Goal: Information Seeking & Learning: Learn about a topic

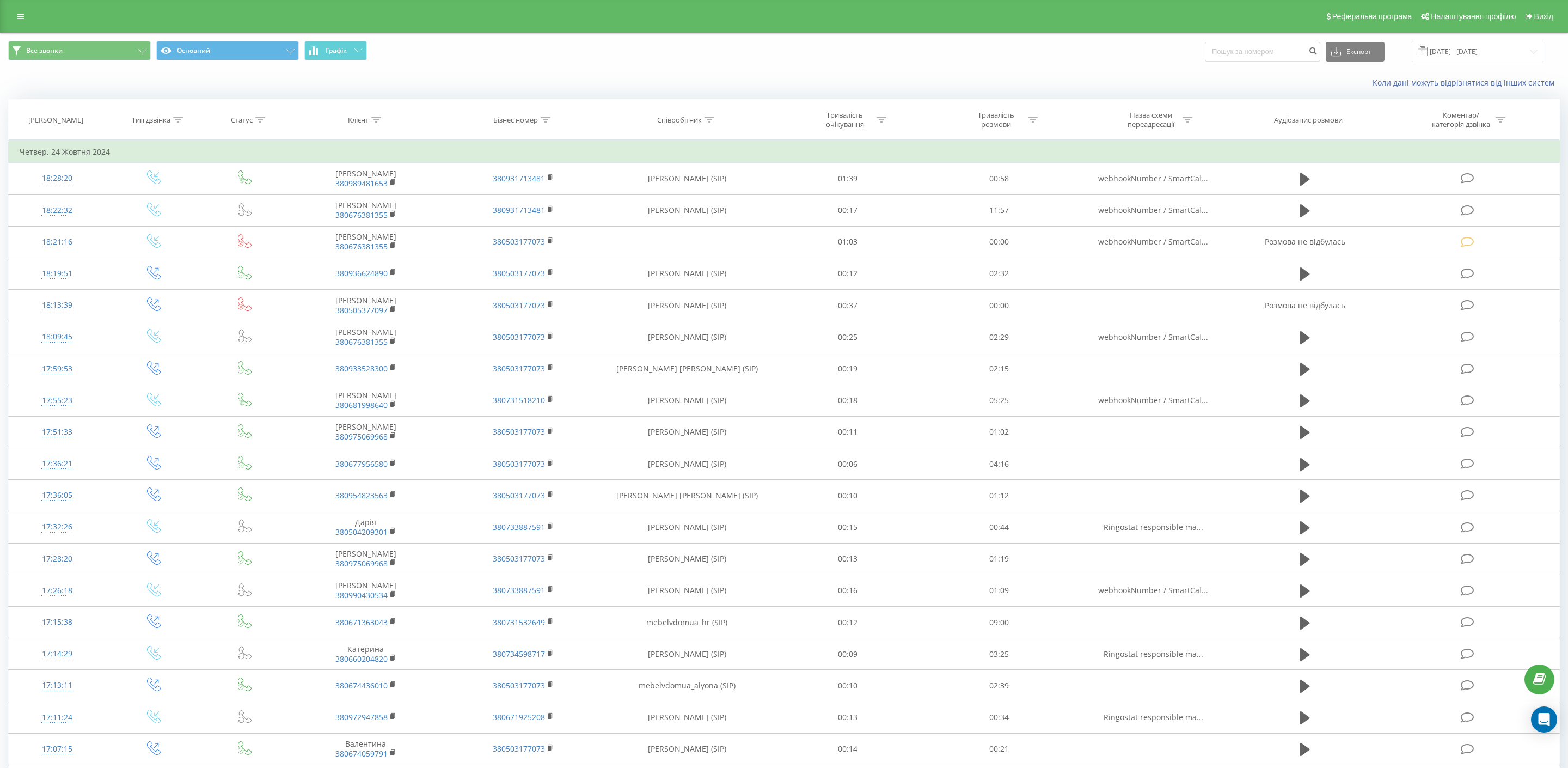
click at [20, 15] on icon at bounding box center [21, 17] width 6 height 8
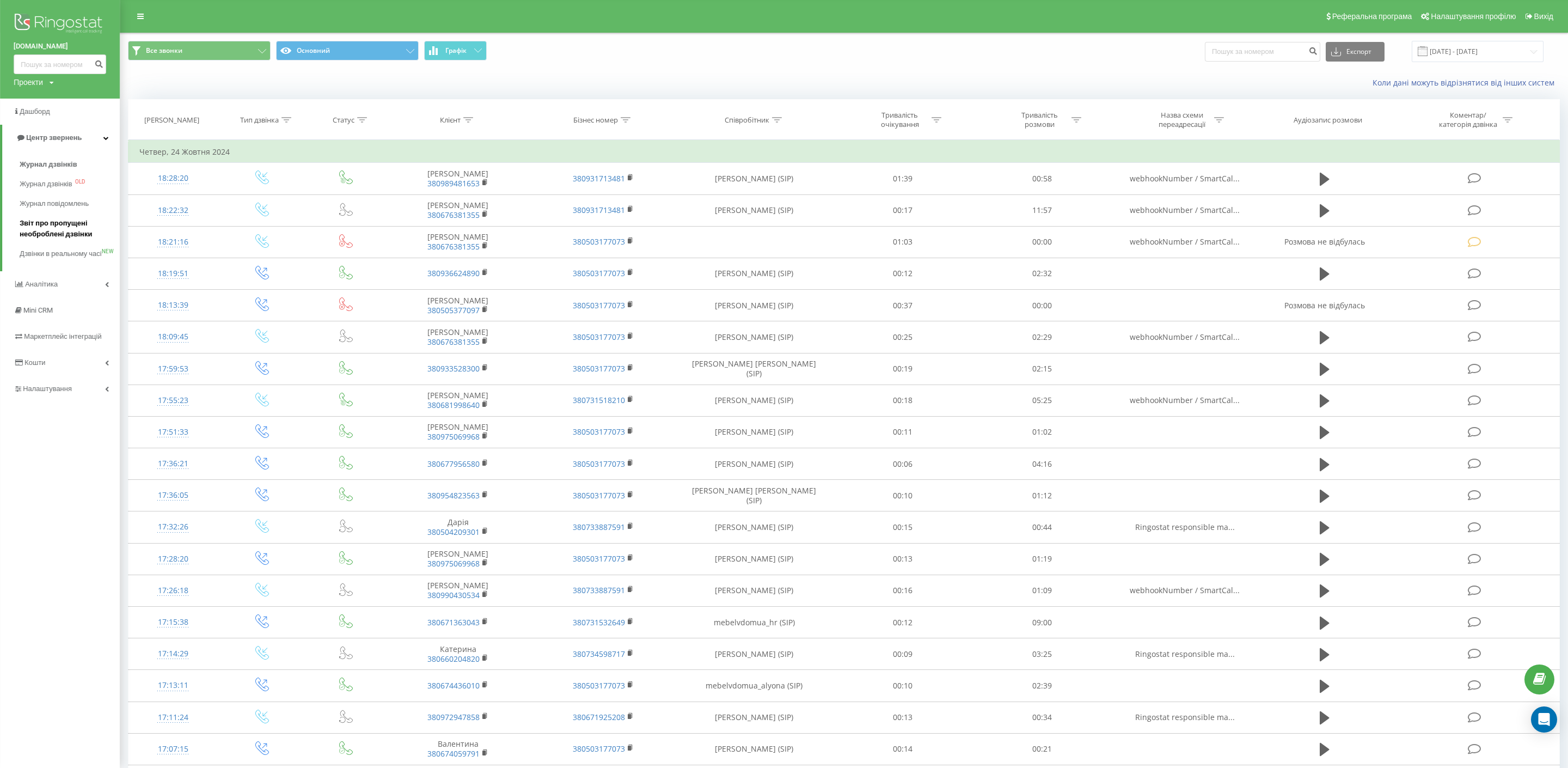
click at [64, 226] on span "Звіт про пропущені необроблені дзвінки" at bounding box center [67, 229] width 95 height 22
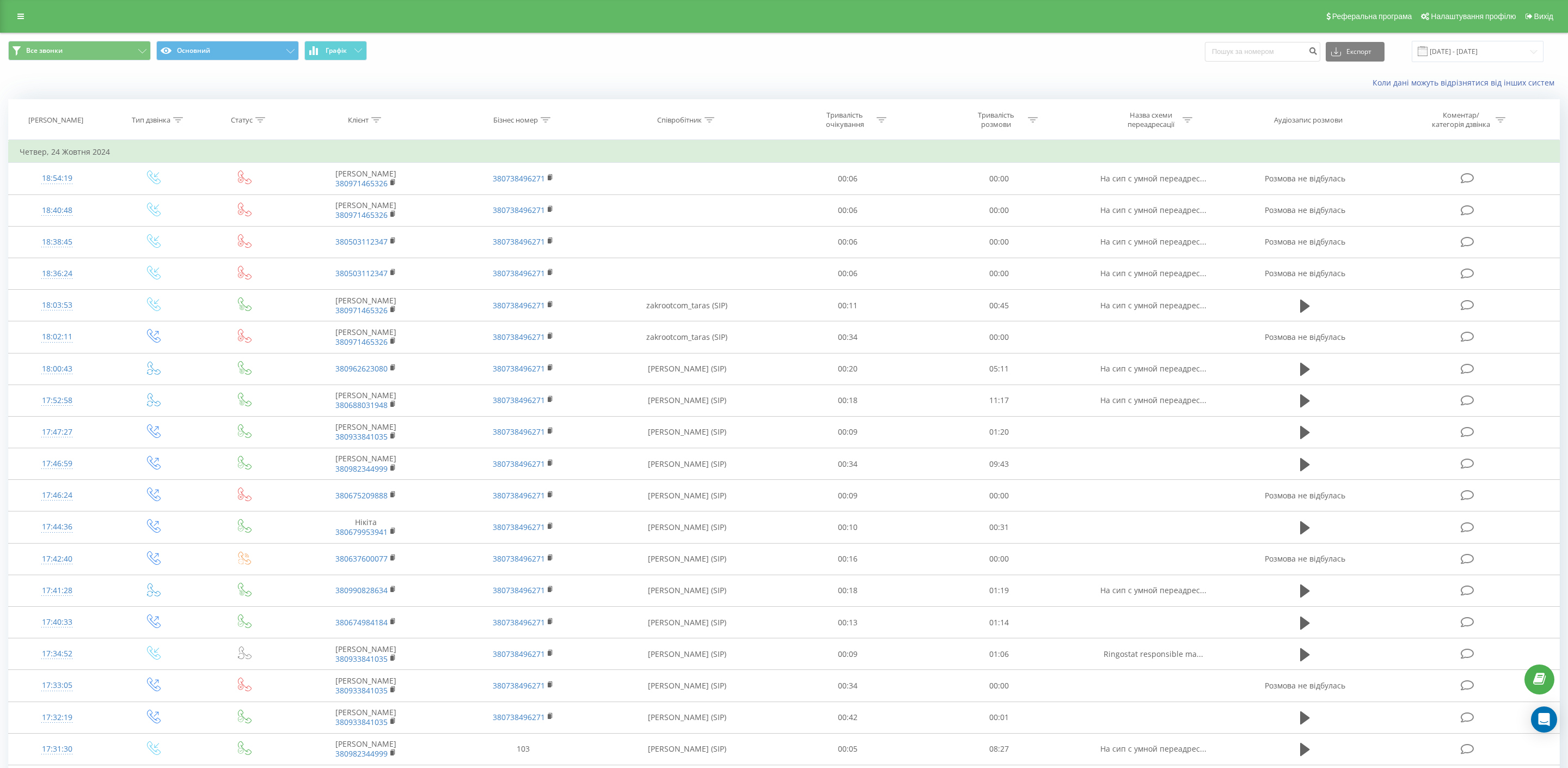
click at [22, 14] on icon at bounding box center [21, 17] width 6 height 8
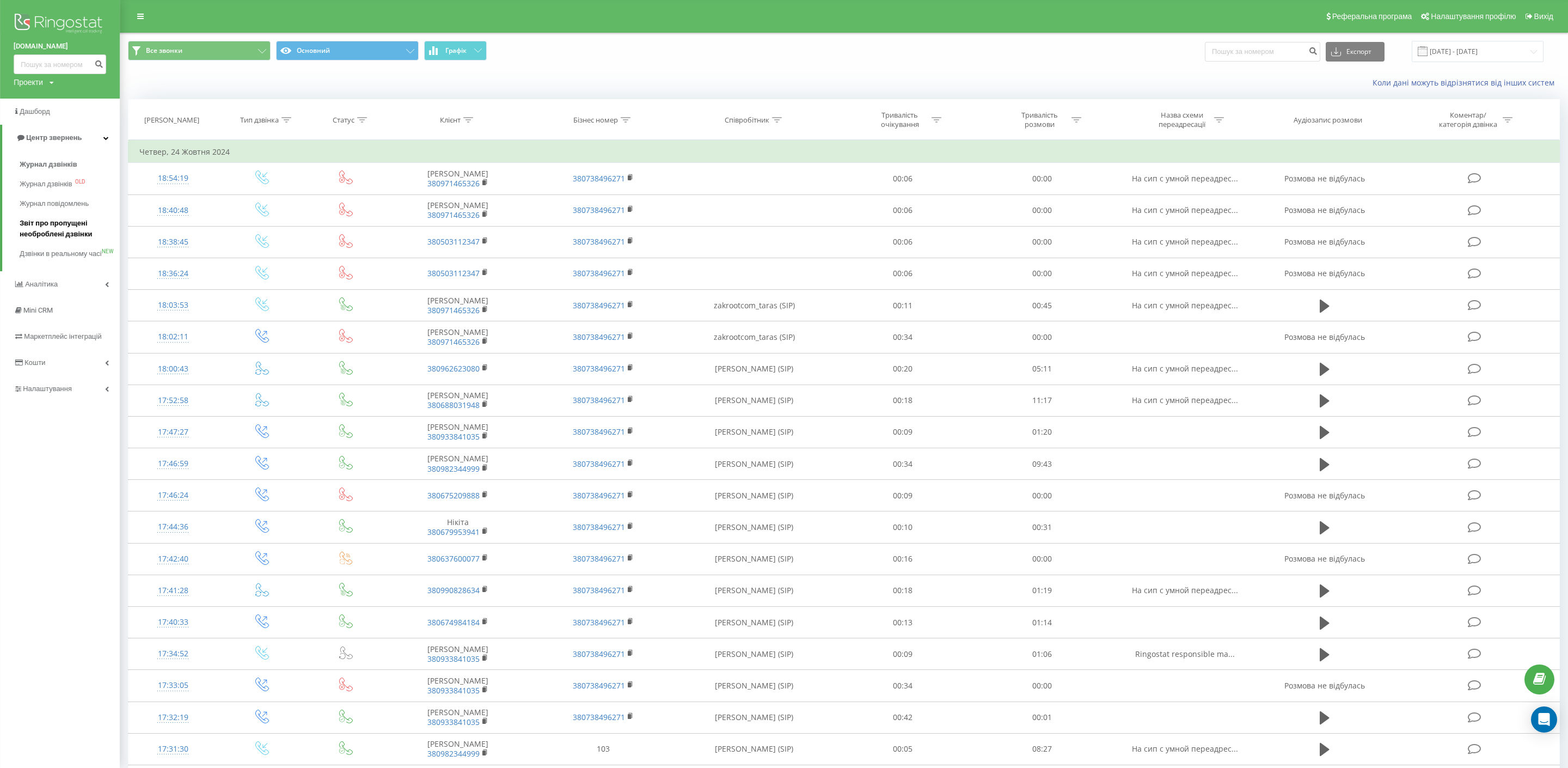
click at [79, 235] on span "Звіт про пропущені необроблені дзвінки" at bounding box center [67, 229] width 95 height 22
click at [78, 229] on span "Звіт про пропущені необроблені дзвінки" at bounding box center [67, 229] width 95 height 22
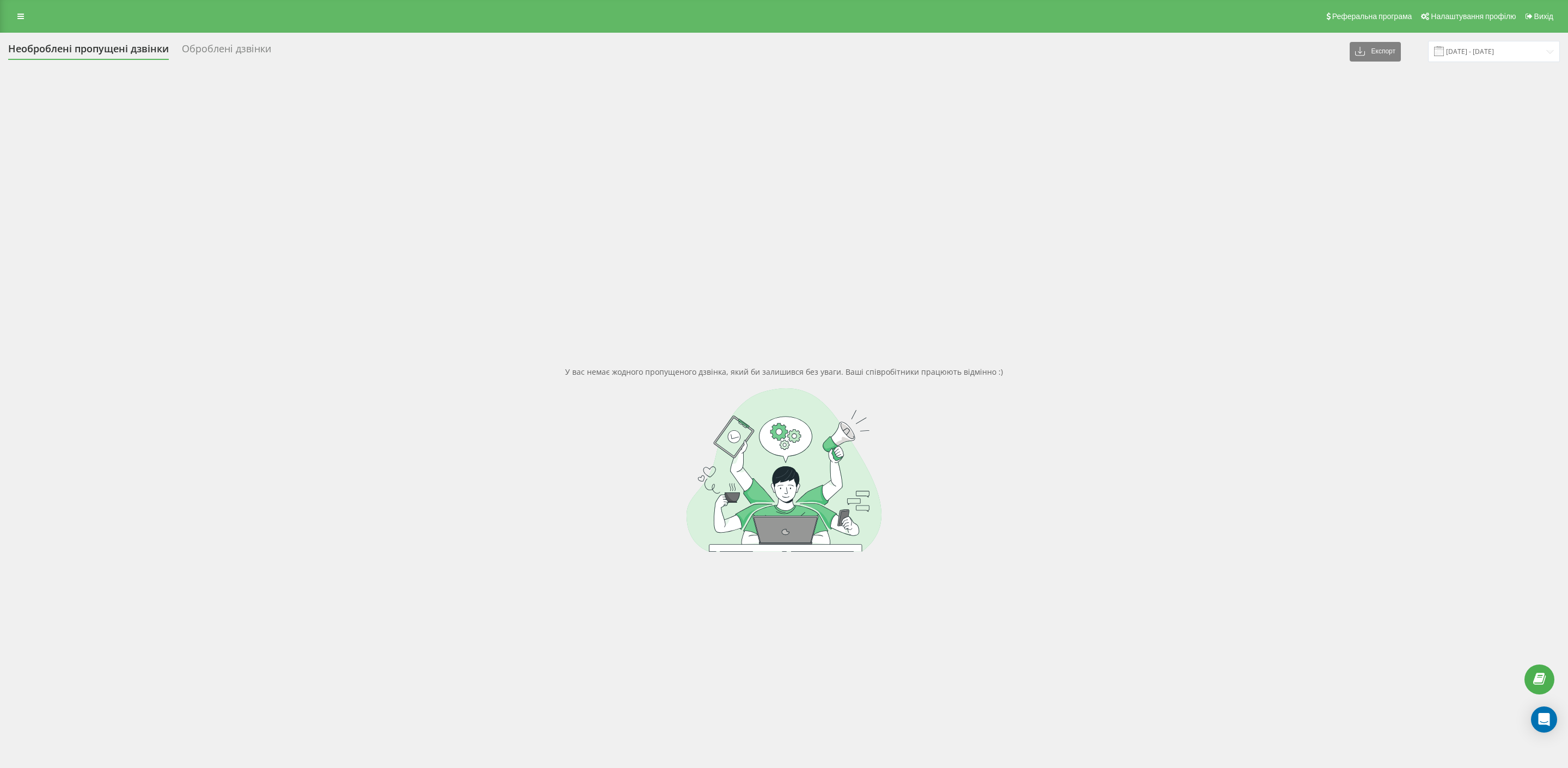
click at [26, 22] on link at bounding box center [21, 17] width 20 height 15
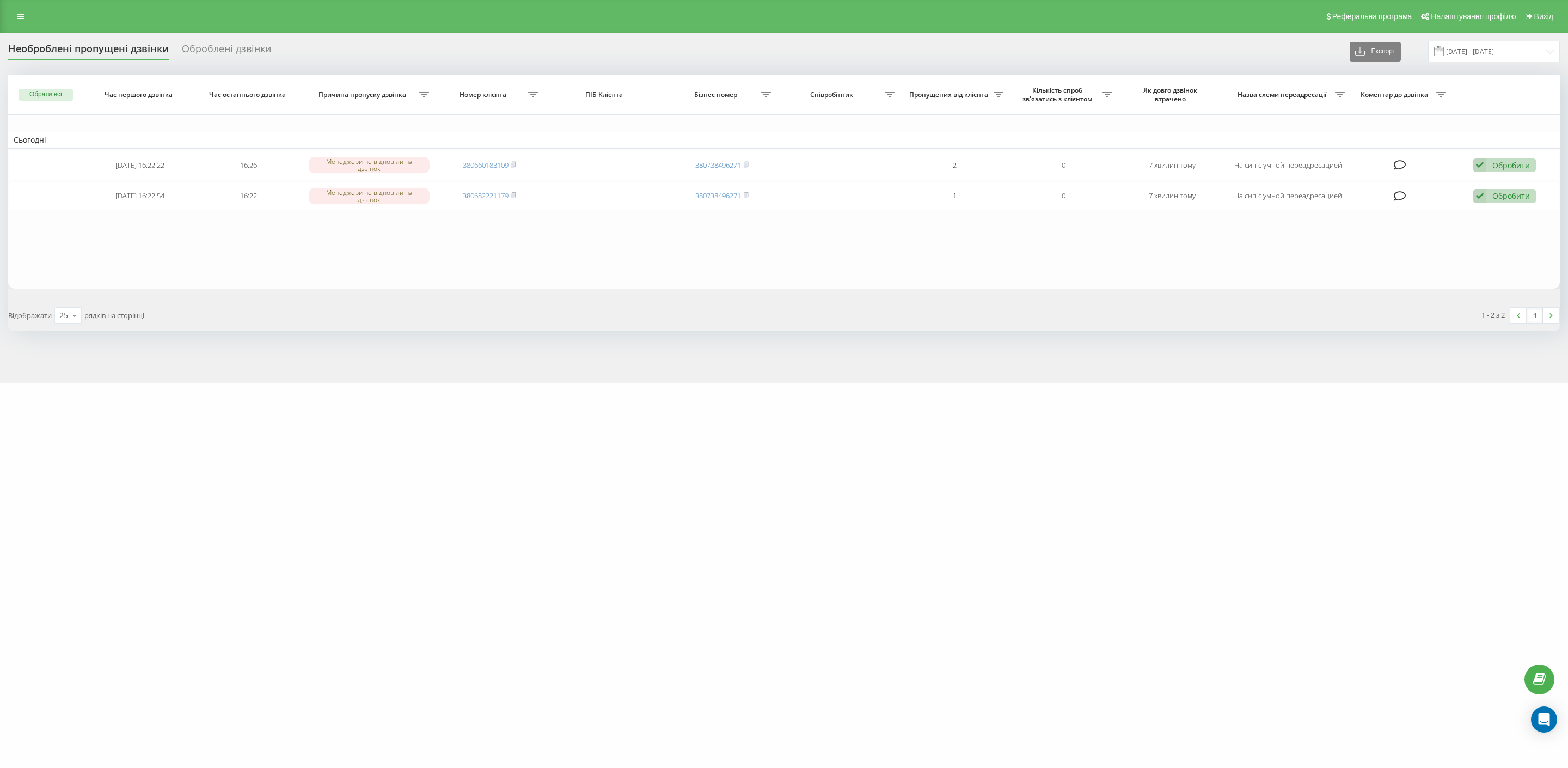
click at [17, 6] on div "Реферальна програма Налаштування профілю Вихід" at bounding box center [784, 16] width 1568 height 33
click at [20, 18] on icon at bounding box center [21, 17] width 6 height 8
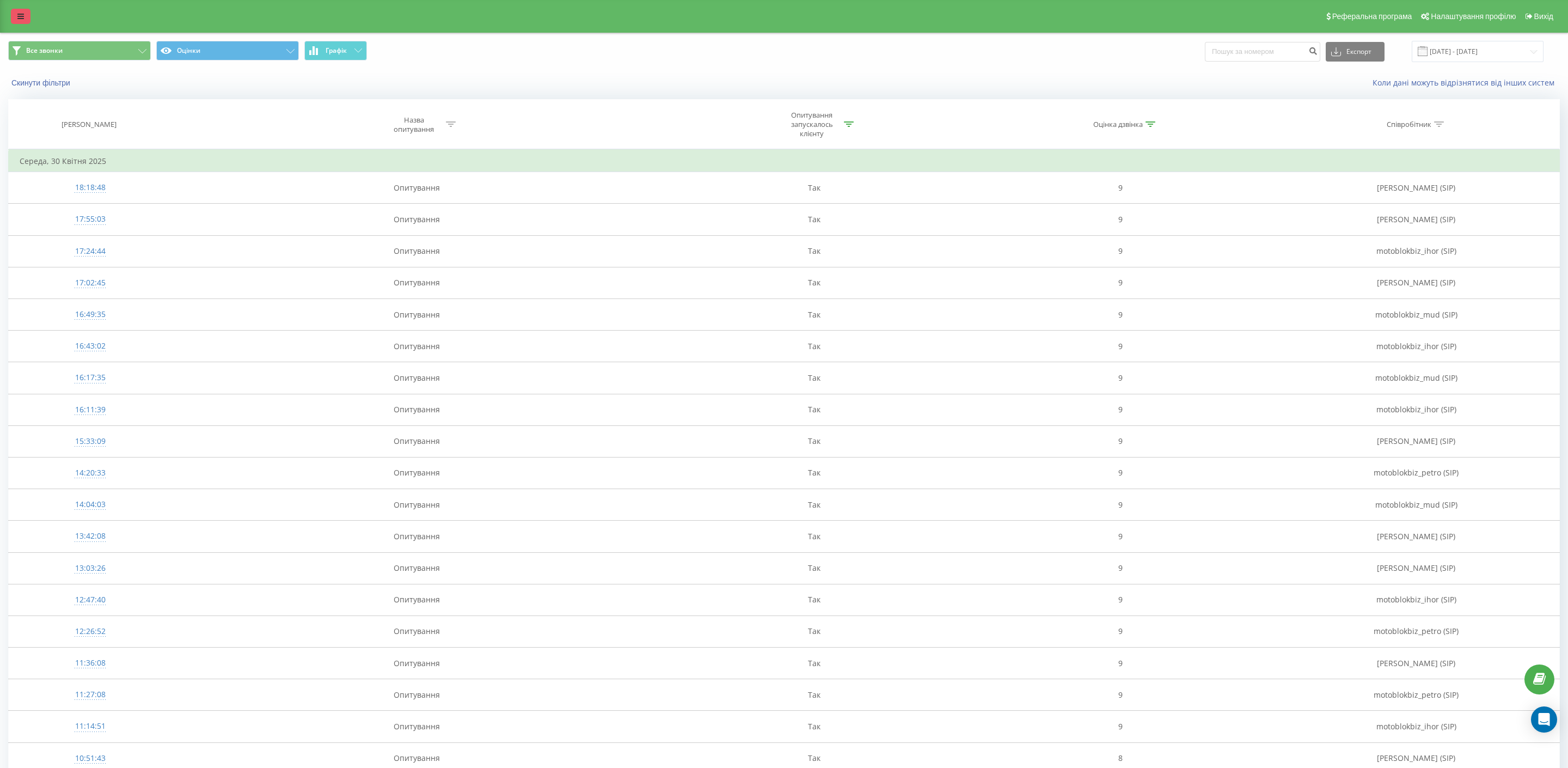
click at [27, 19] on link at bounding box center [21, 17] width 20 height 15
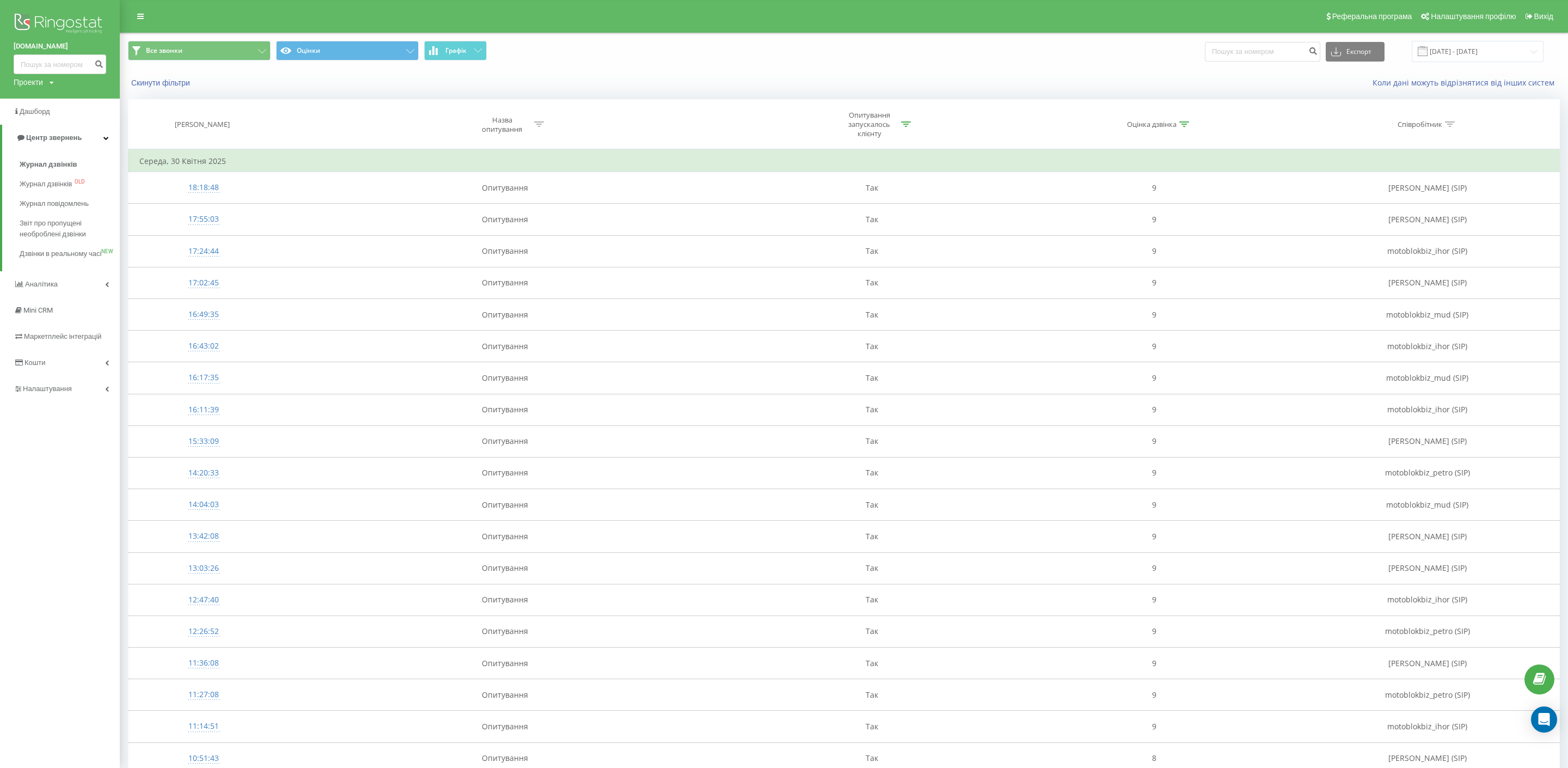
click at [1134, 77] on div "Скинути фільтри Коли дані можуть відрізнятися вiд інших систем" at bounding box center [843, 83] width 1447 height 26
click at [1483, 57] on input "01.04.2025 - 30.04.2025" at bounding box center [1478, 51] width 132 height 21
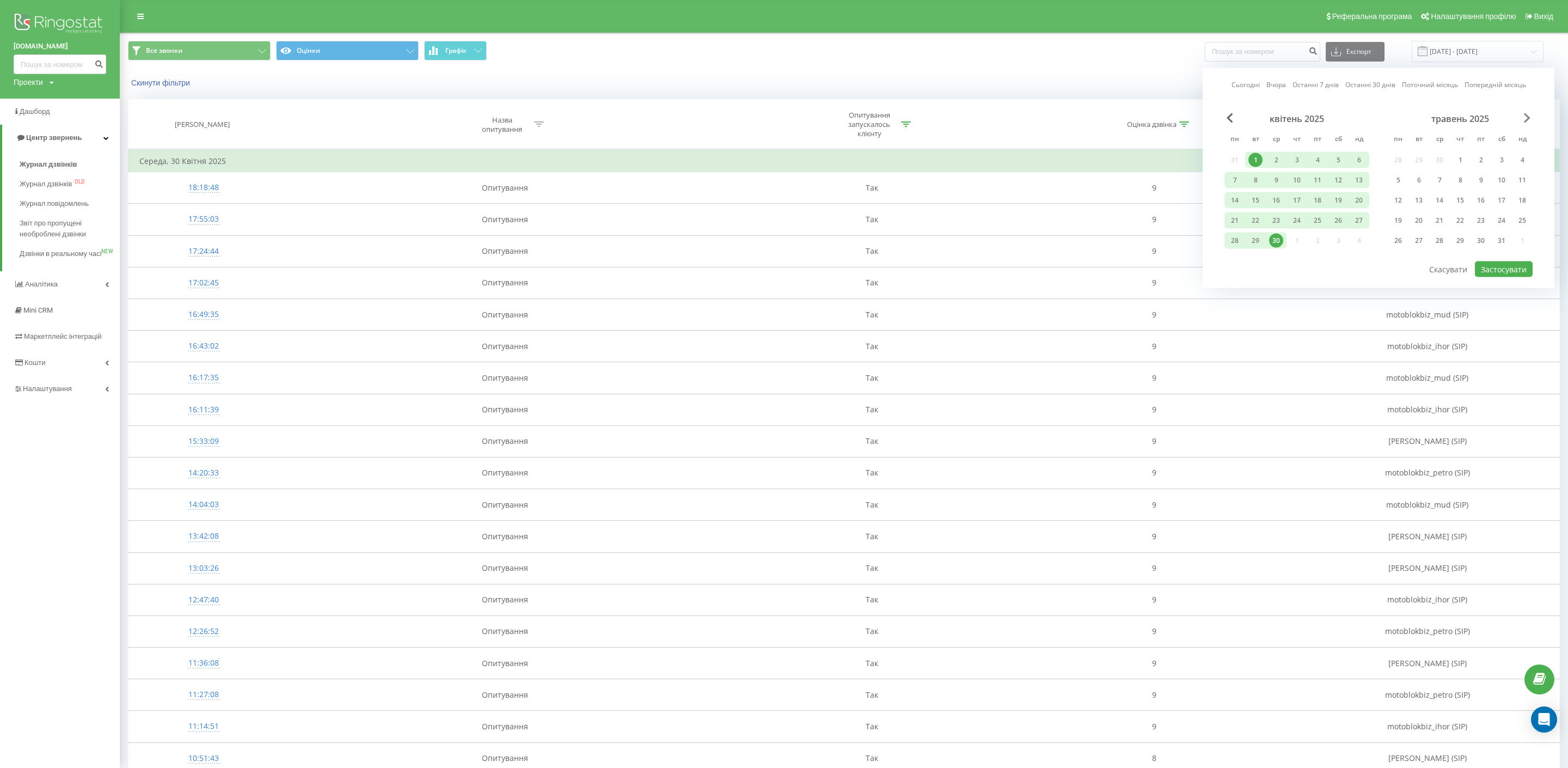
click at [1528, 115] on span "Next Month" at bounding box center [1527, 118] width 6 height 10
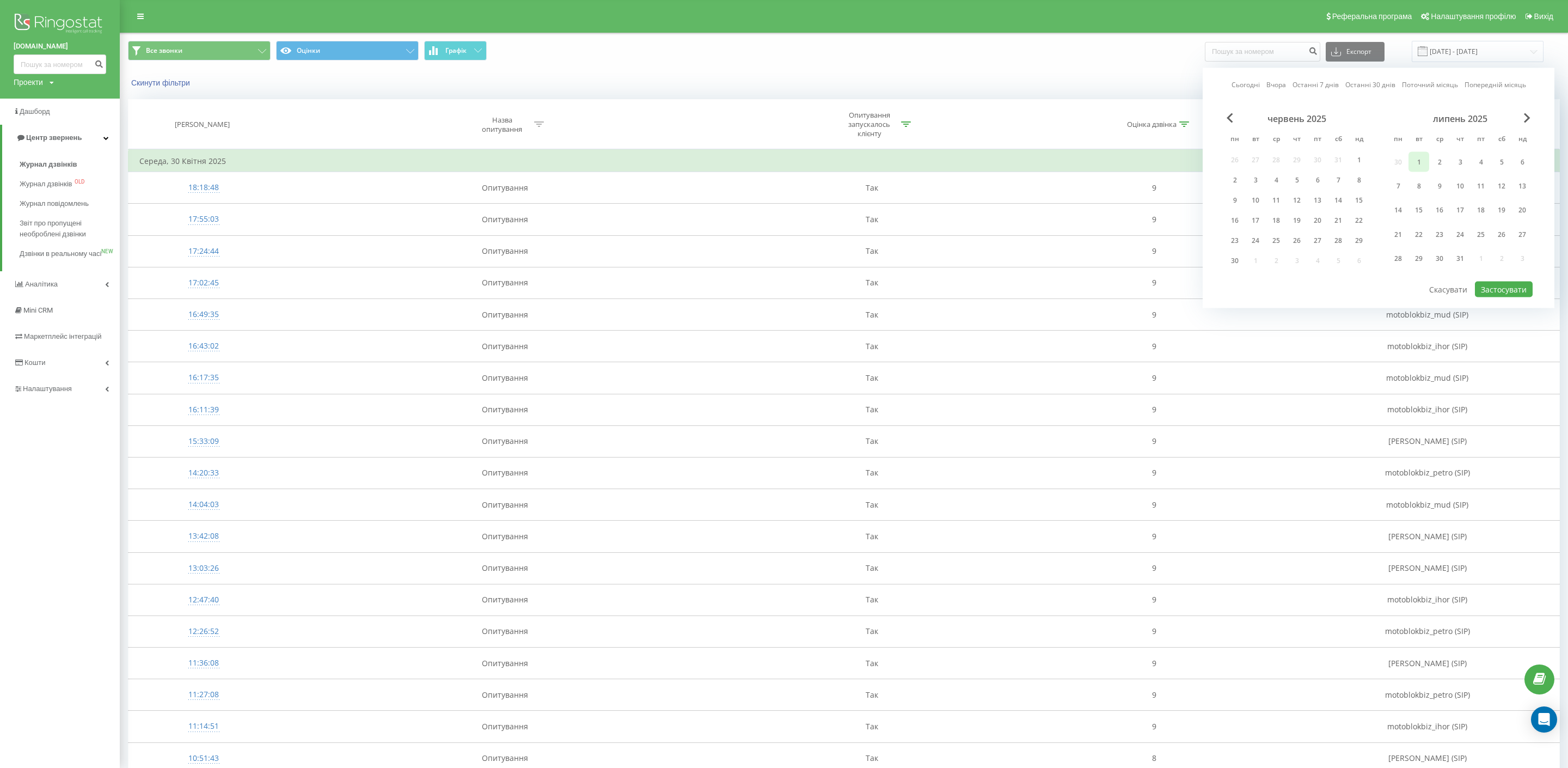
click at [1426, 158] on div "1" at bounding box center [1419, 162] width 14 height 14
click at [1525, 120] on span "Next Month" at bounding box center [1527, 118] width 6 height 10
click at [1521, 234] on div "31" at bounding box center [1522, 241] width 14 height 14
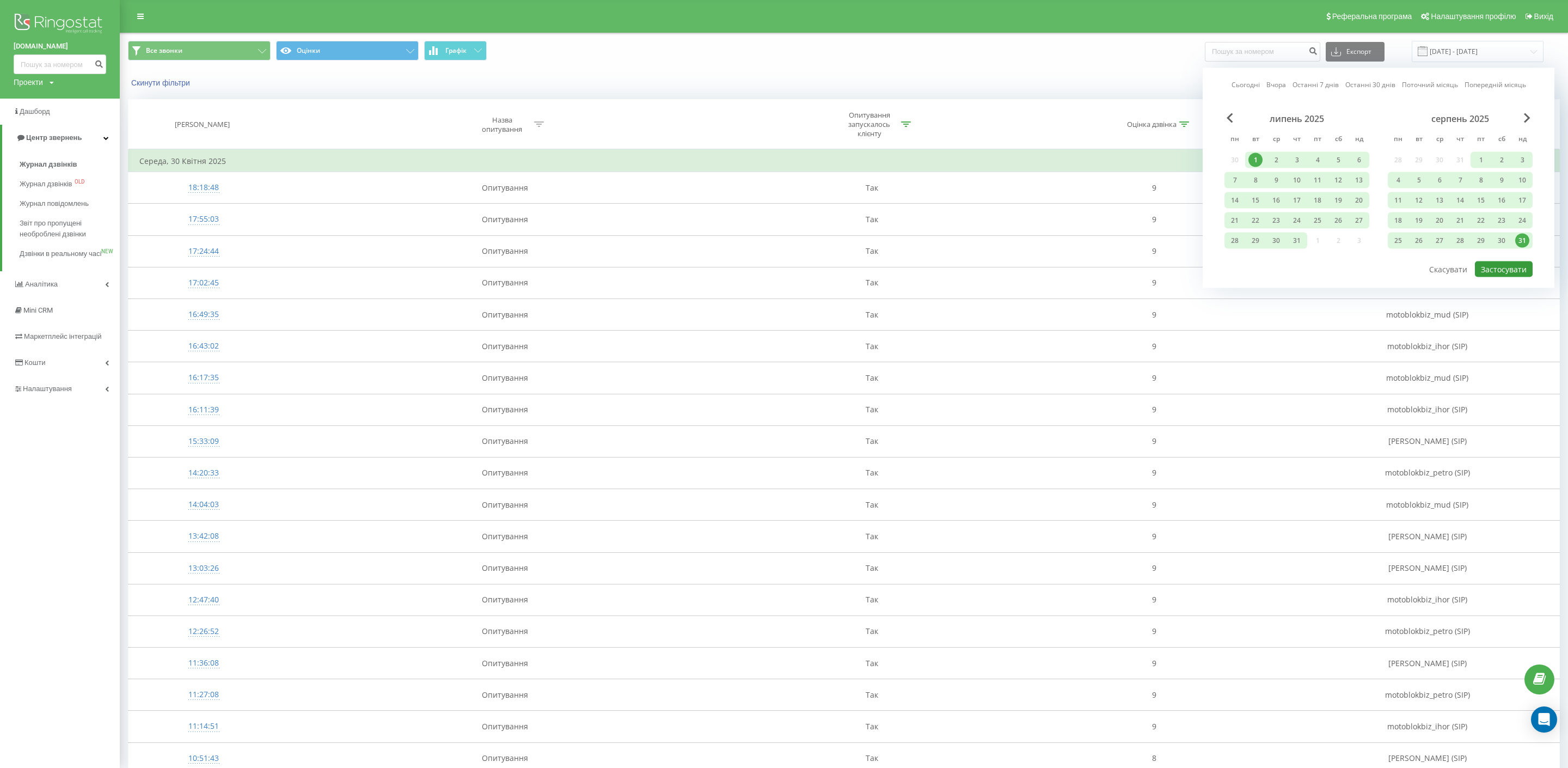
click at [1520, 264] on button "Застосувати" at bounding box center [1504, 269] width 58 height 16
type input "01.07.2025 - 31.08.2025"
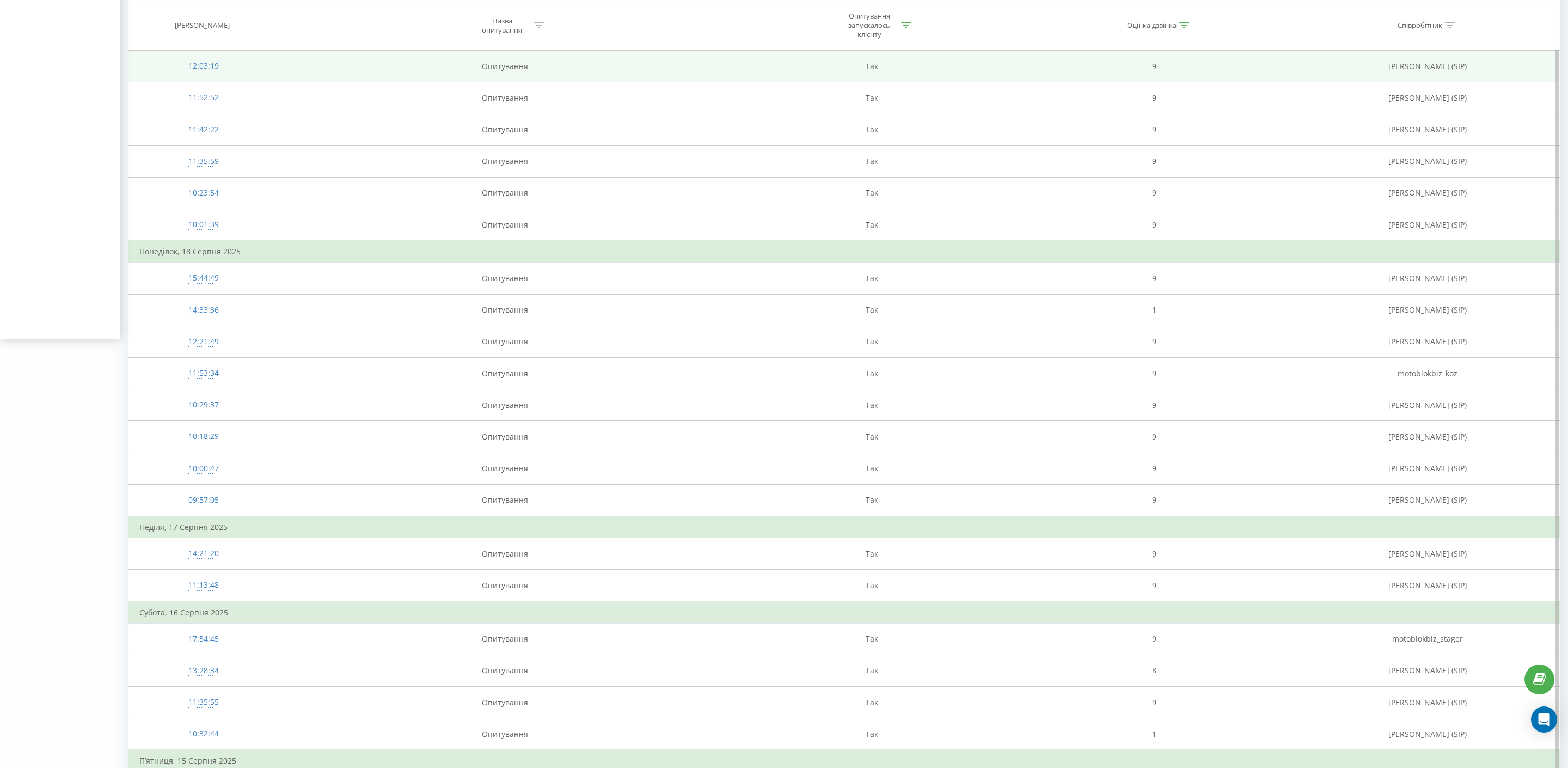
scroll to position [440, 0]
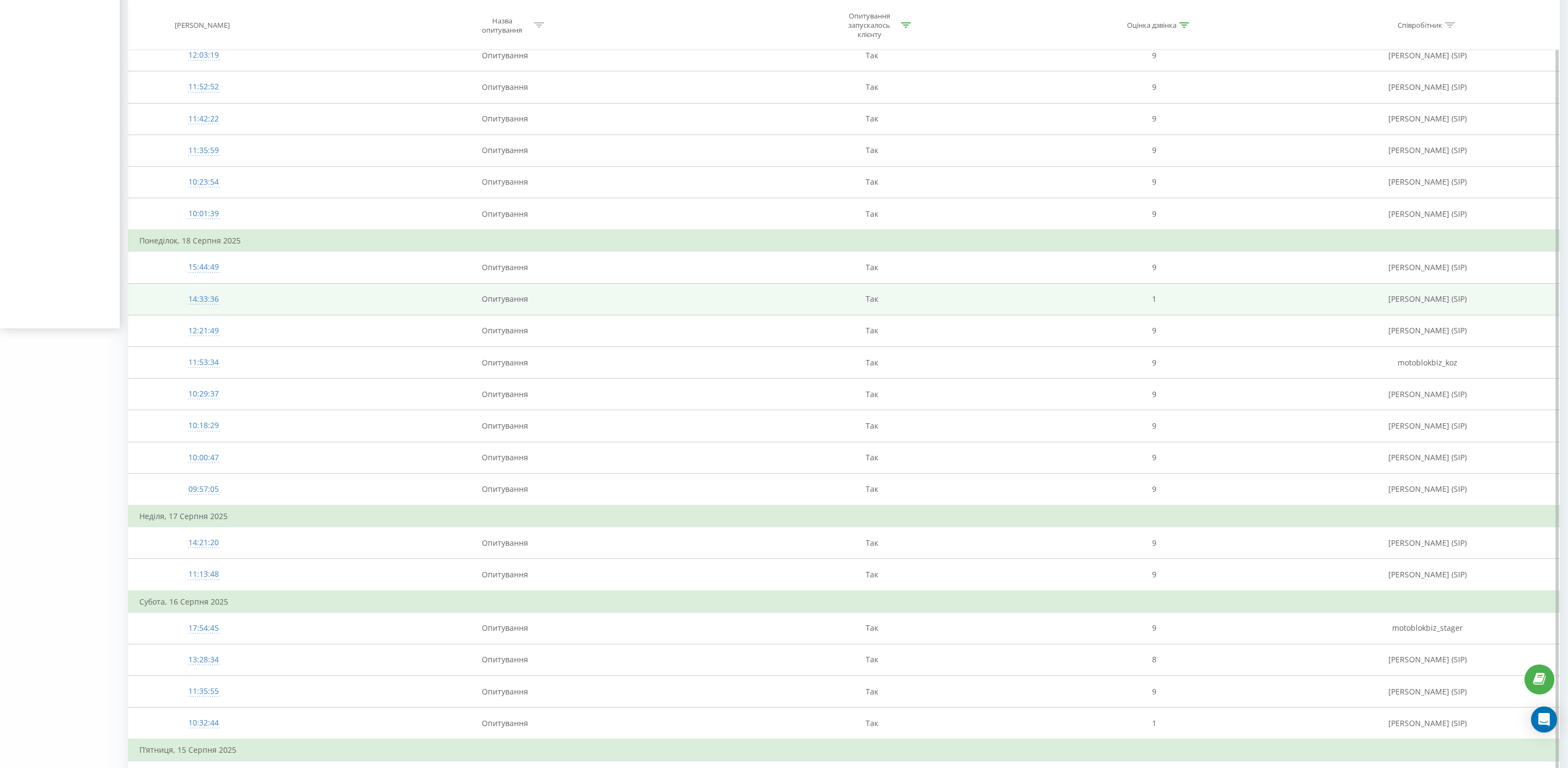
click at [307, 304] on td "Опитування" at bounding box center [504, 299] width 452 height 31
click at [209, 304] on div "14:33:36" at bounding box center [203, 299] width 128 height 21
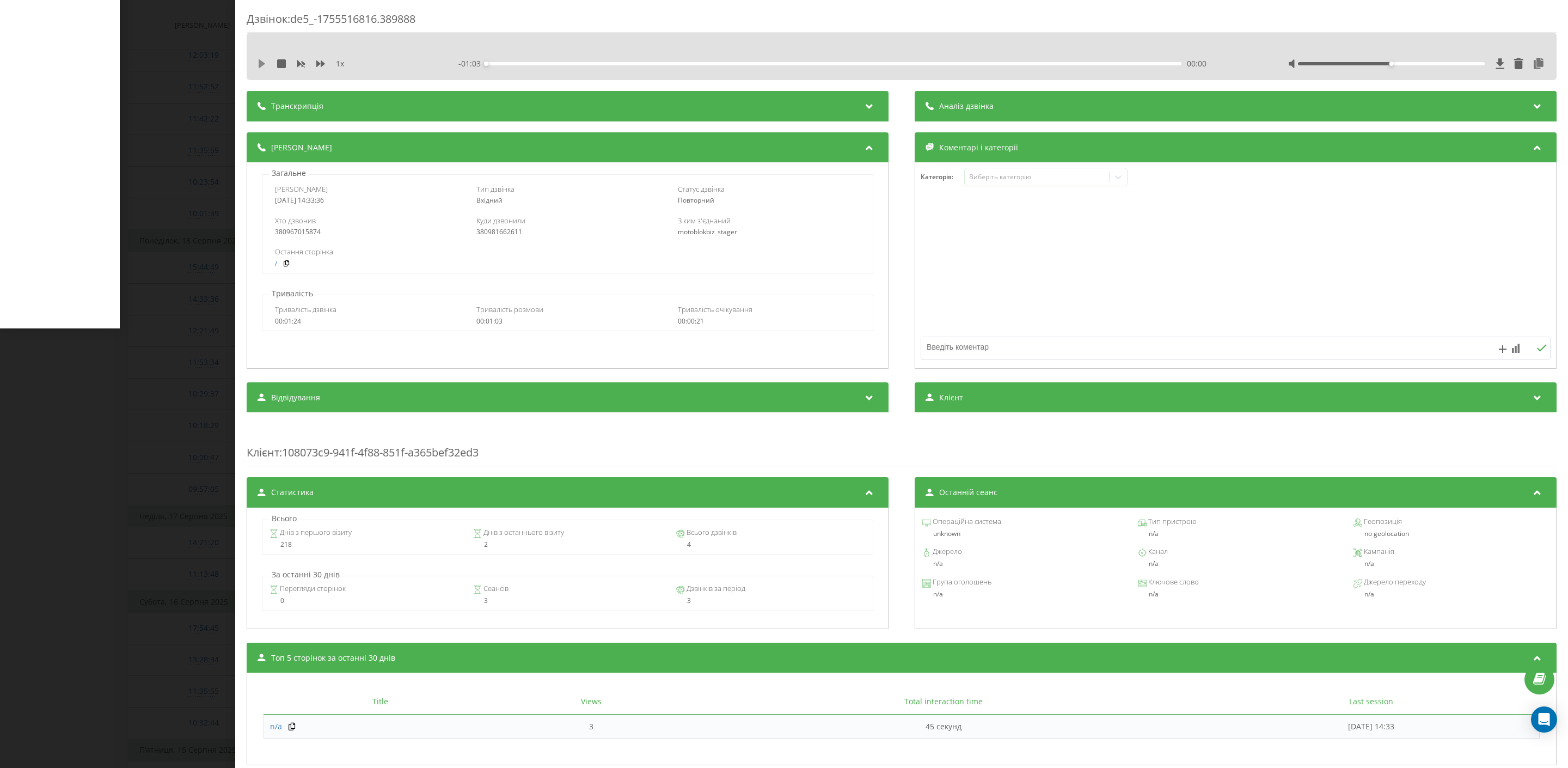
click at [261, 60] on icon at bounding box center [262, 64] width 9 height 9
click at [320, 63] on icon at bounding box center [321, 64] width 9 height 9
click at [325, 66] on icon at bounding box center [321, 64] width 9 height 9
click at [322, 62] on icon at bounding box center [321, 64] width 9 height 6
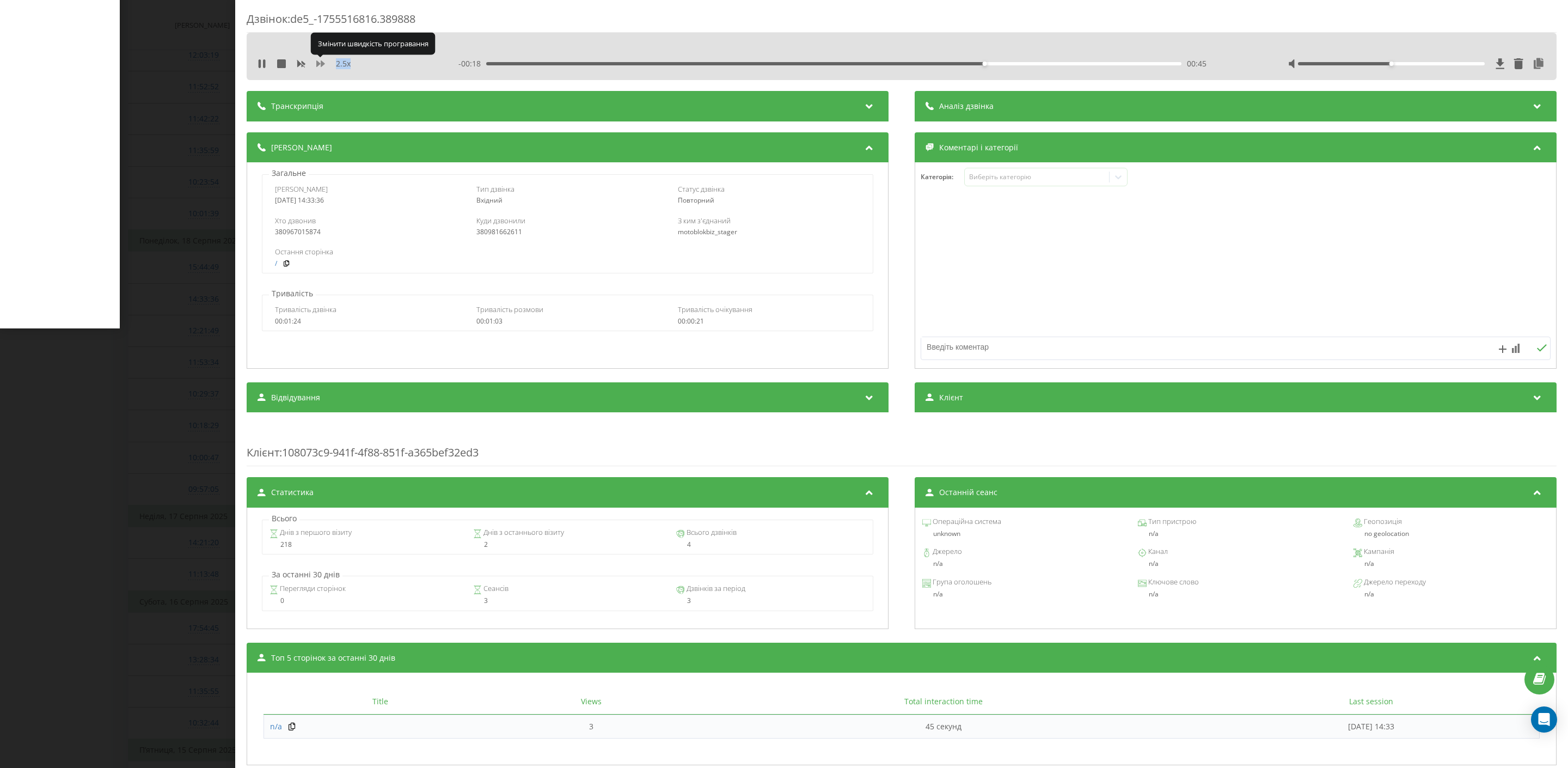
click at [322, 62] on icon at bounding box center [321, 64] width 9 height 6
click at [1536, 64] on icon at bounding box center [1538, 64] width 13 height 11
click at [150, 333] on div "Дзвінок : de5_-1755516816.389888 1.5 x 00:00 01:03 01:03 Транскрипція Для AI-ан…" at bounding box center [784, 384] width 1568 height 768
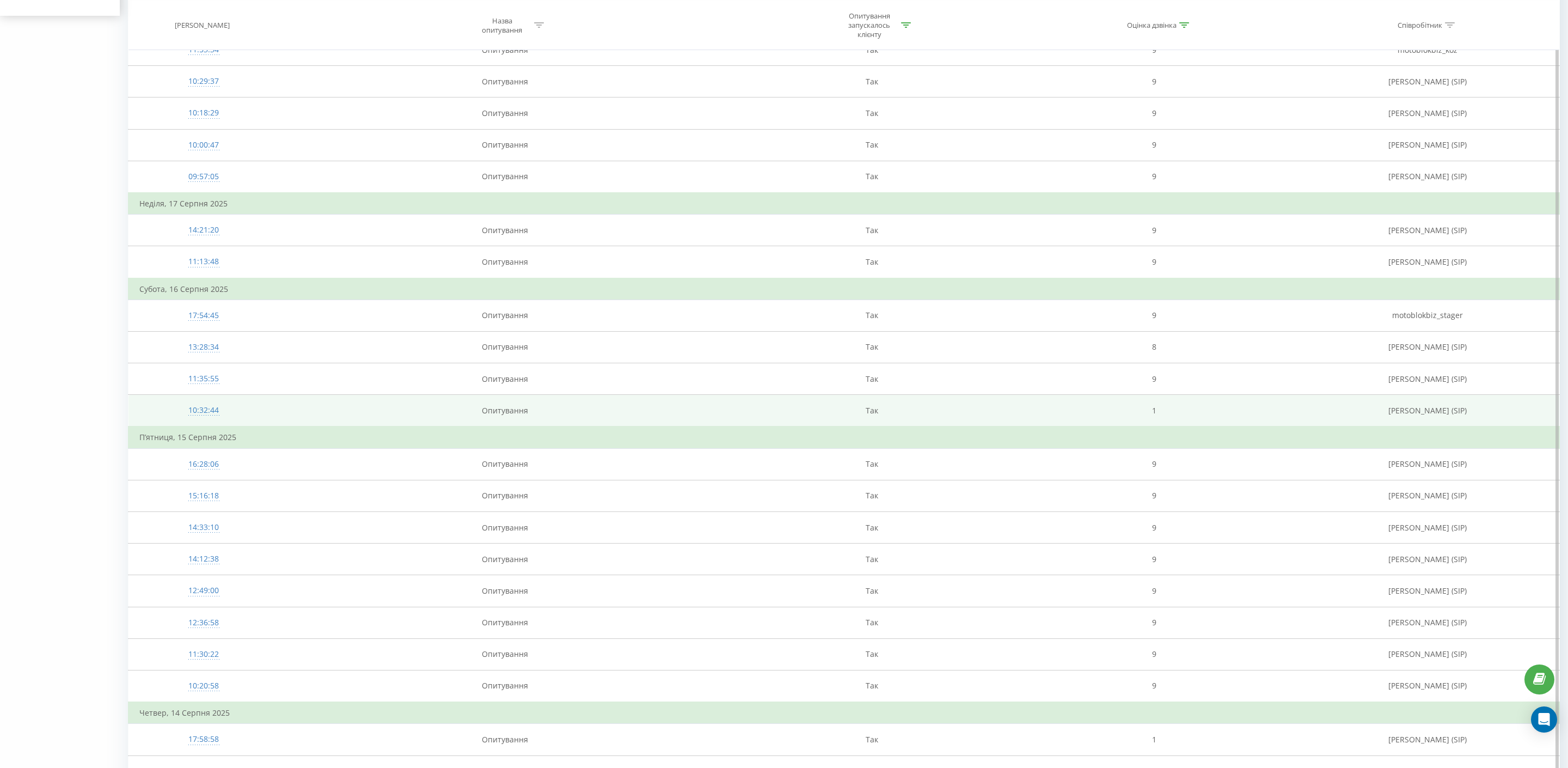
scroll to position [754, 0]
click at [610, 417] on td "Опитування" at bounding box center [504, 410] width 452 height 32
click at [208, 412] on div "10:32:44" at bounding box center [203, 408] width 128 height 21
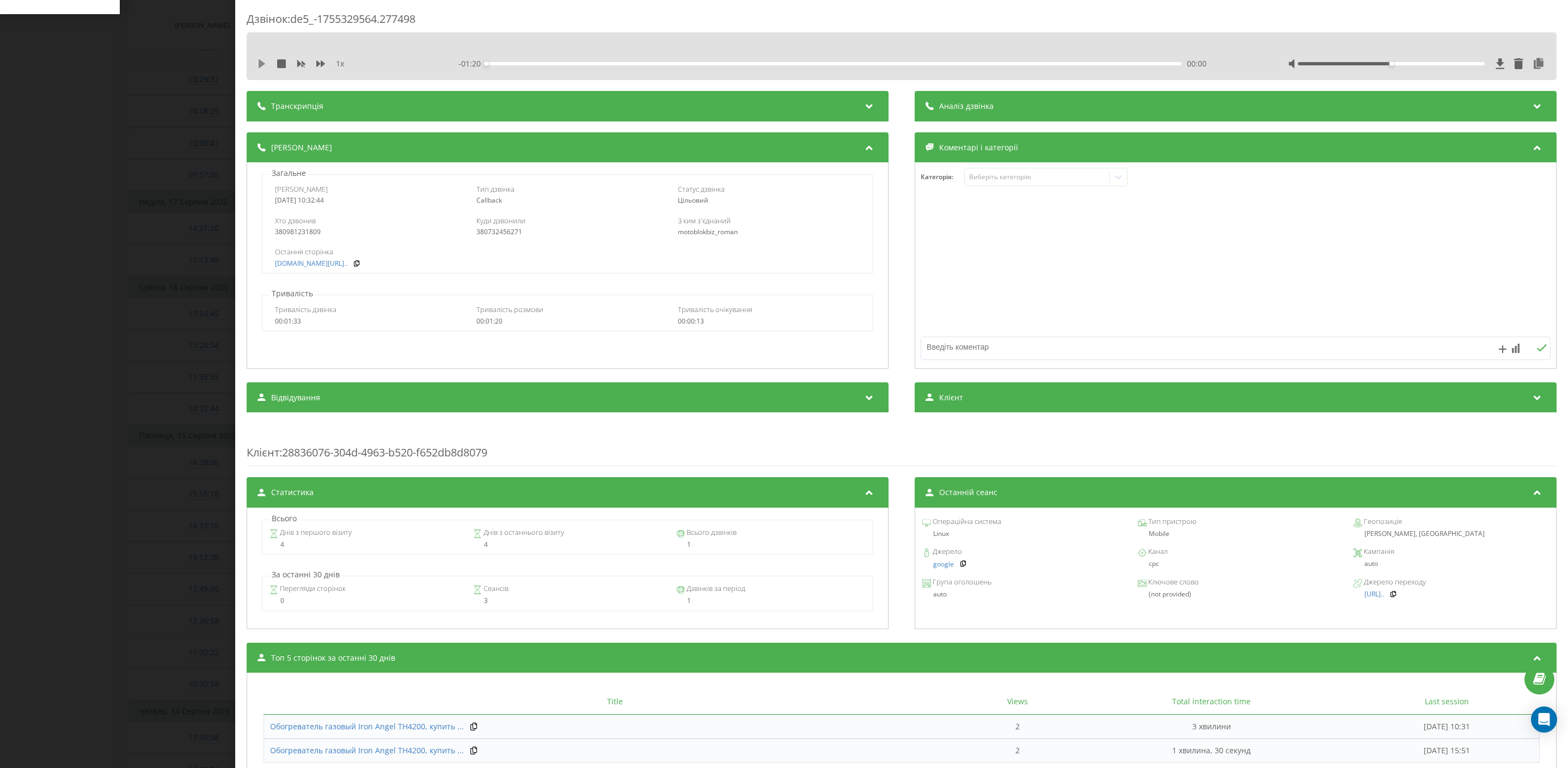
click at [261, 65] on icon at bounding box center [262, 64] width 6 height 9
click at [1449, 59] on div at bounding box center [1417, 64] width 257 height 11
click at [1451, 66] on div at bounding box center [1417, 64] width 257 height 11
click at [1461, 63] on div at bounding box center [1391, 64] width 187 height 3
click at [1478, 63] on div at bounding box center [1391, 64] width 187 height 3
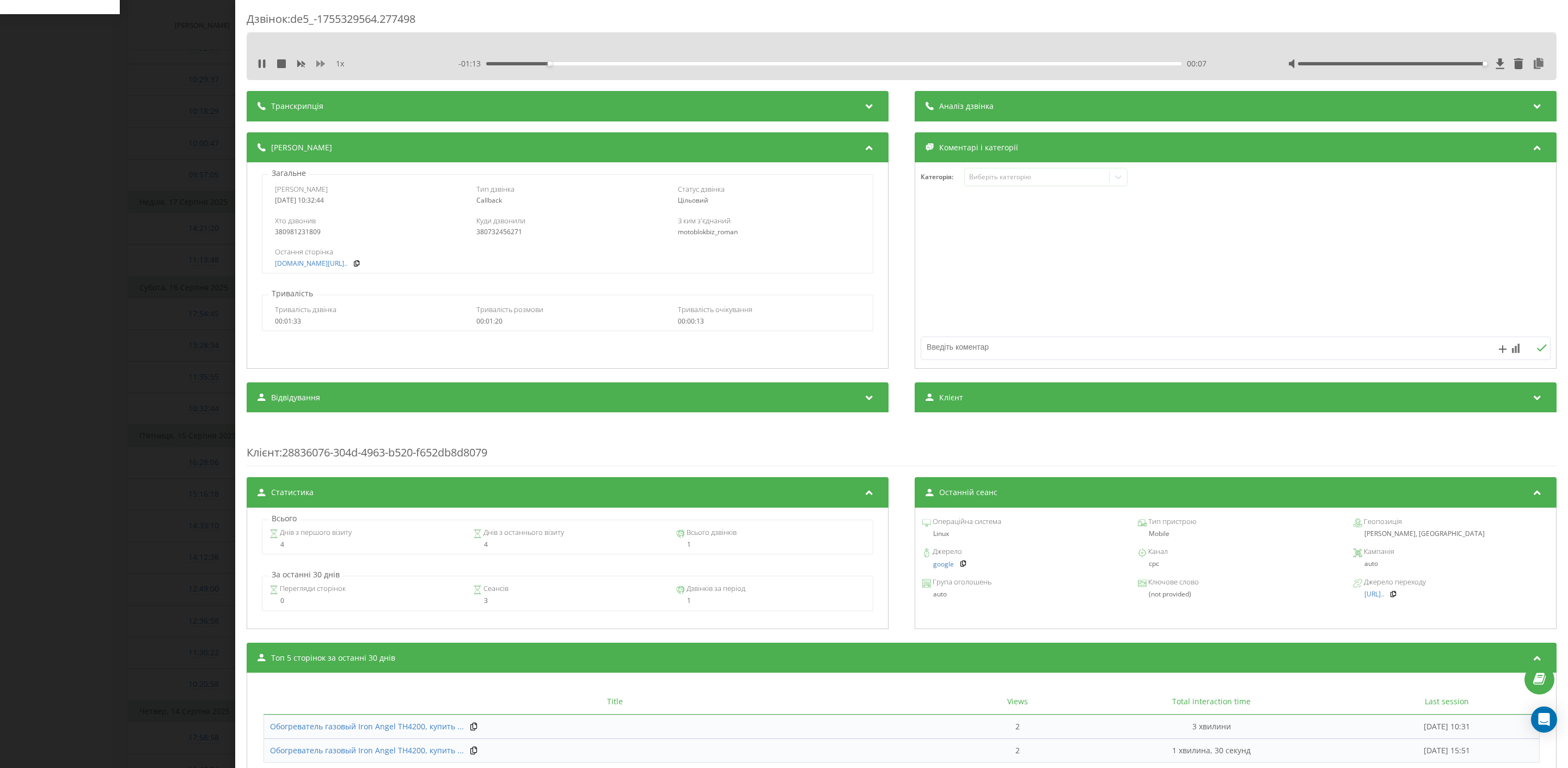
click at [317, 59] on icon at bounding box center [321, 64] width 9 height 9
click at [711, 63] on div "00:16" at bounding box center [834, 64] width 696 height 3
click at [809, 59] on div "- 00:53 00:26 00:26" at bounding box center [845, 64] width 773 height 11
click at [809, 63] on div "00:37" at bounding box center [834, 64] width 696 height 3
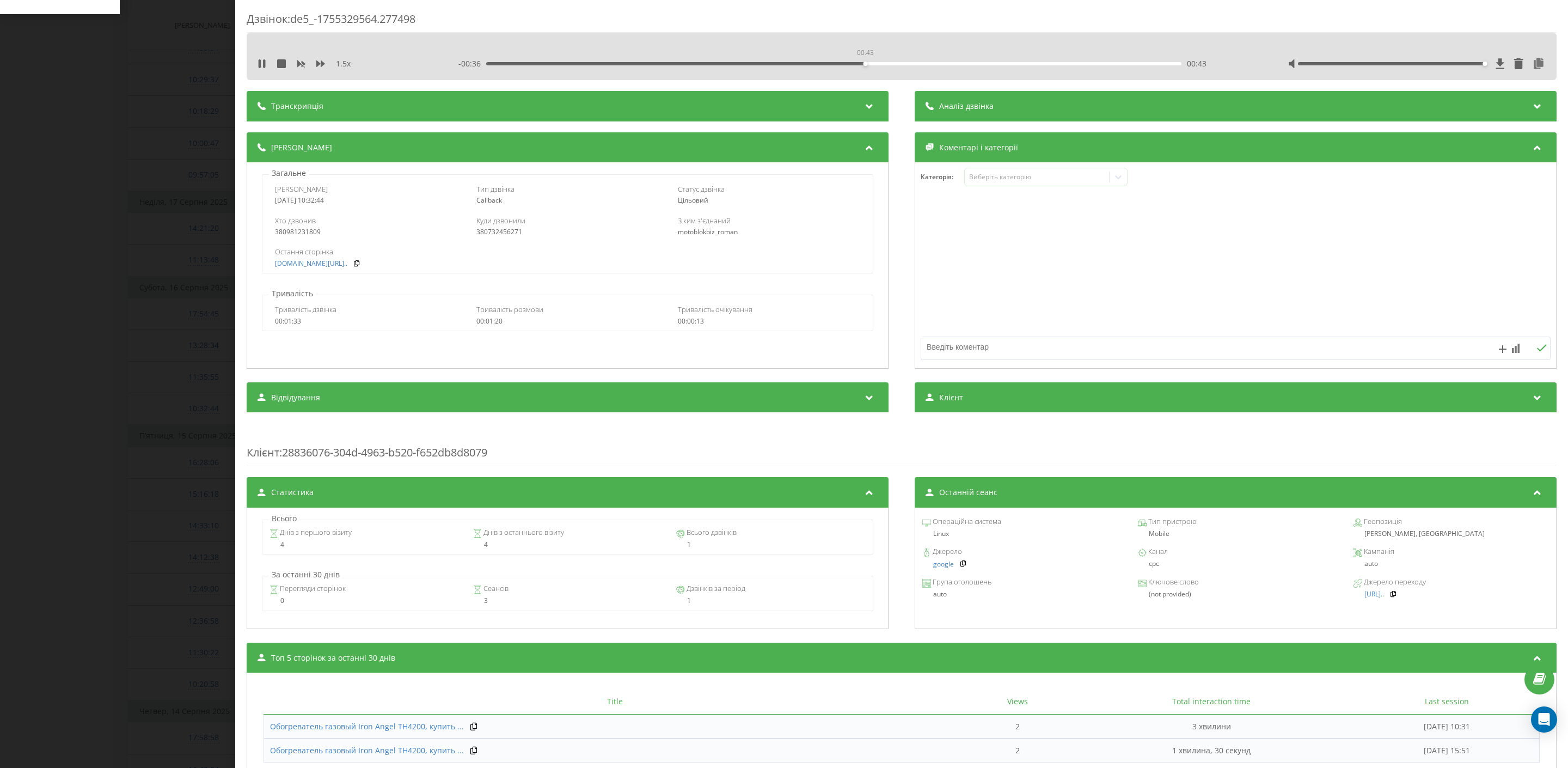
click at [865, 64] on div "00:43" at bounding box center [834, 64] width 696 height 3
click at [1028, 60] on div "- 00:29 00:51 00:51" at bounding box center [845, 64] width 773 height 11
click at [1031, 62] on div "01:03" at bounding box center [834, 64] width 696 height 3
click at [1114, 63] on div "01:03" at bounding box center [834, 64] width 696 height 3
click at [196, 266] on div "Дзвінок : de5_-1755329564.277498 1.5 x - 00:01 01:19 01:19 Транскрипція Для AI-…" at bounding box center [784, 384] width 1568 height 768
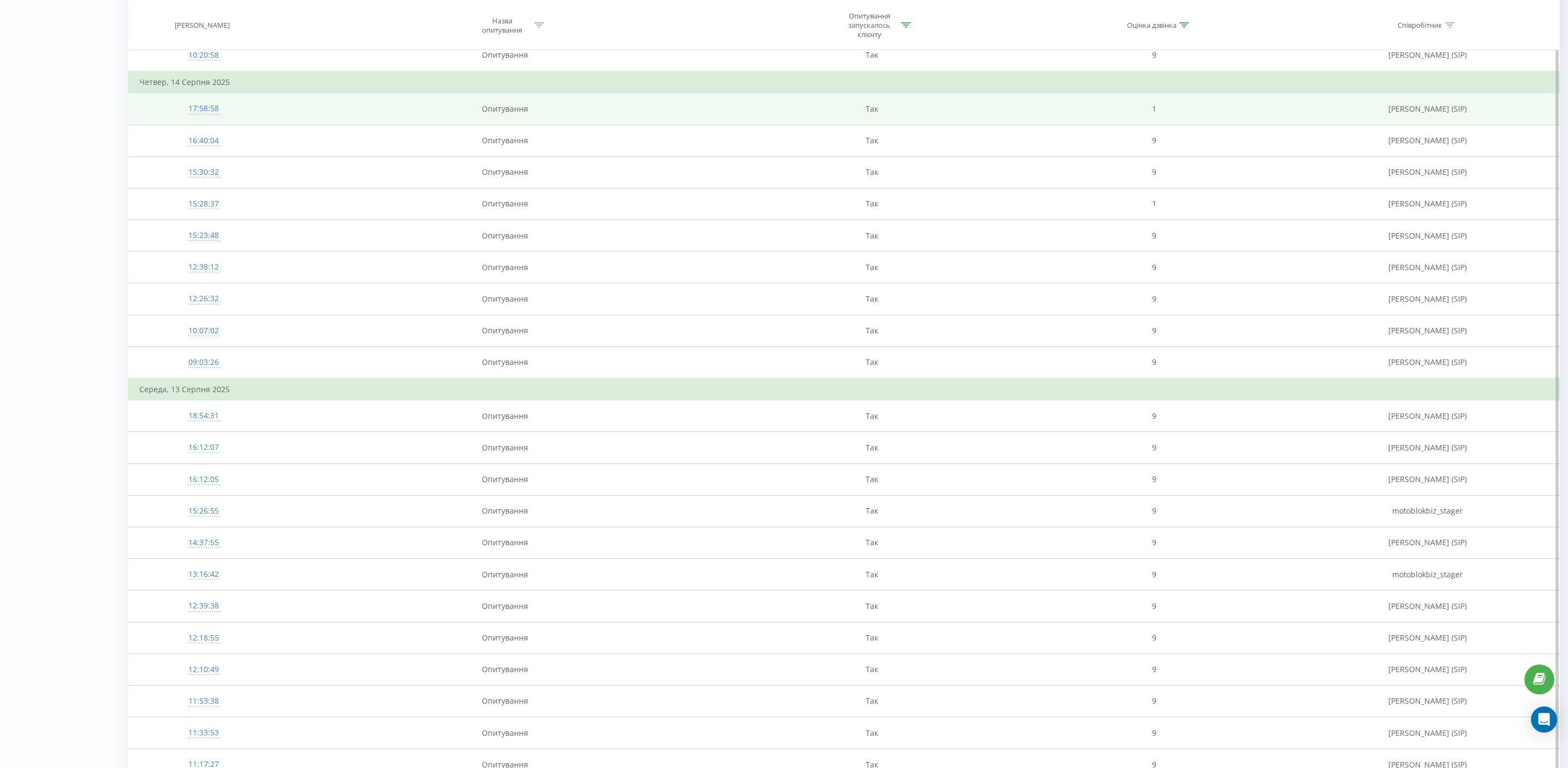
scroll to position [1379, 0]
click at [201, 123] on div "17:58:58" at bounding box center [203, 112] width 128 height 21
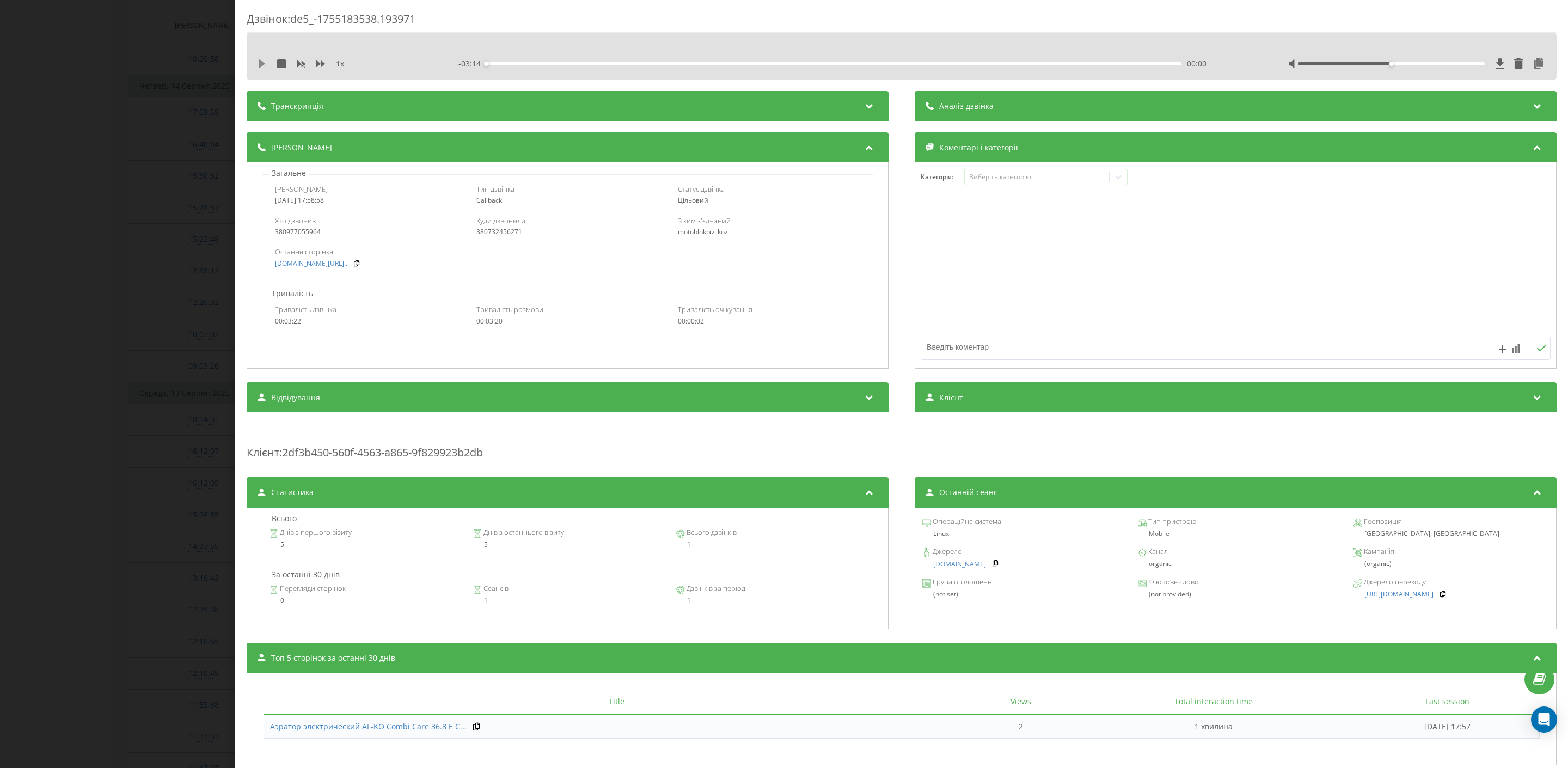
click at [261, 68] on icon at bounding box center [262, 64] width 9 height 9
click at [320, 62] on icon at bounding box center [321, 64] width 9 height 9
click at [264, 67] on icon at bounding box center [264, 64] width 2 height 9
click at [259, 65] on icon at bounding box center [262, 64] width 6 height 9
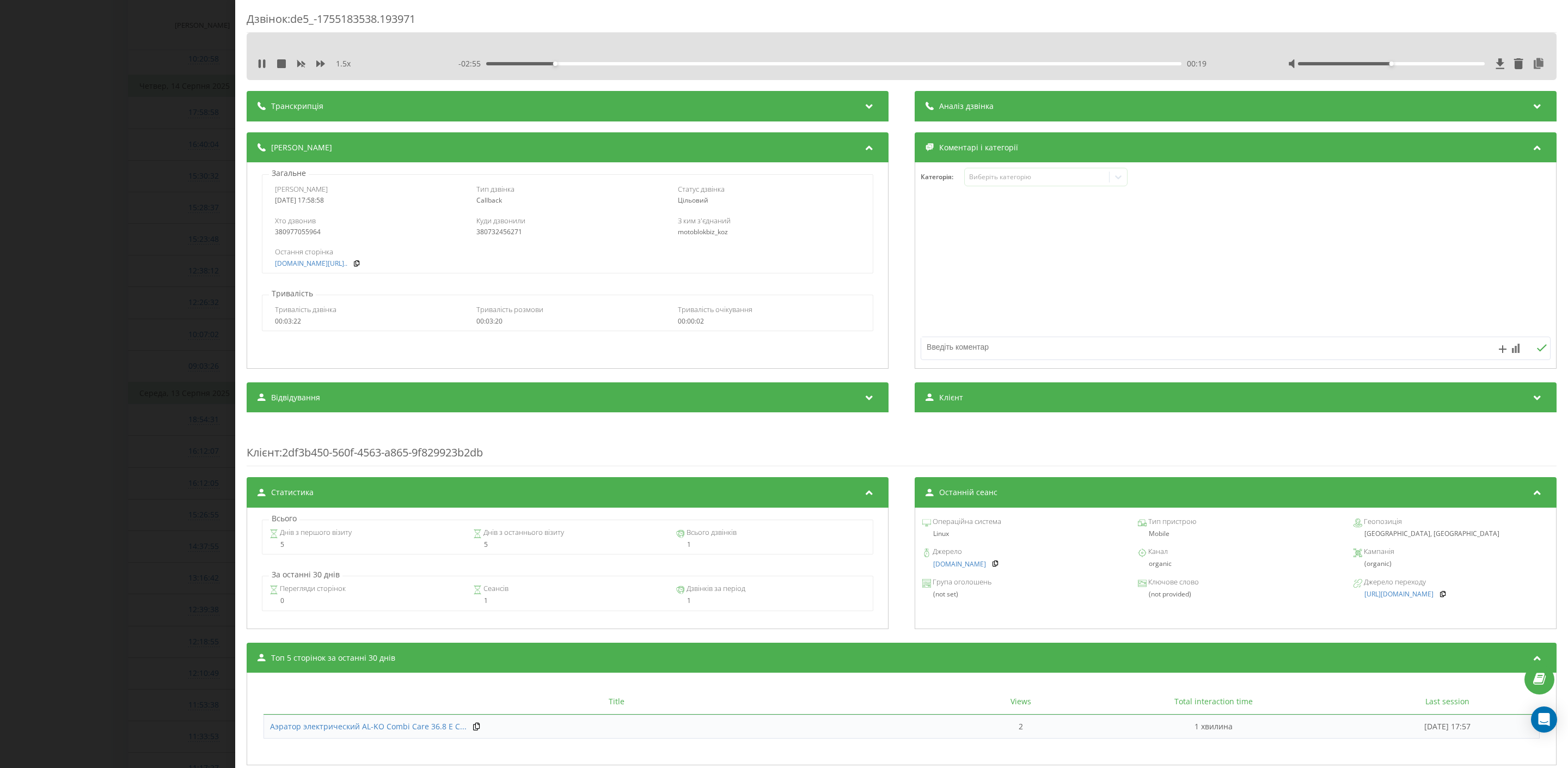
click at [591, 65] on div "00:19" at bounding box center [834, 64] width 696 height 3
click at [1427, 64] on div at bounding box center [1391, 64] width 187 height 3
click at [714, 62] on div "00:44" at bounding box center [834, 64] width 696 height 3
click at [199, 213] on div "Дзвінок : de5_-1755183538.193971 1.5 x - 02:03 01:10 01:10 Транскрипція Для AI-…" at bounding box center [784, 384] width 1568 height 768
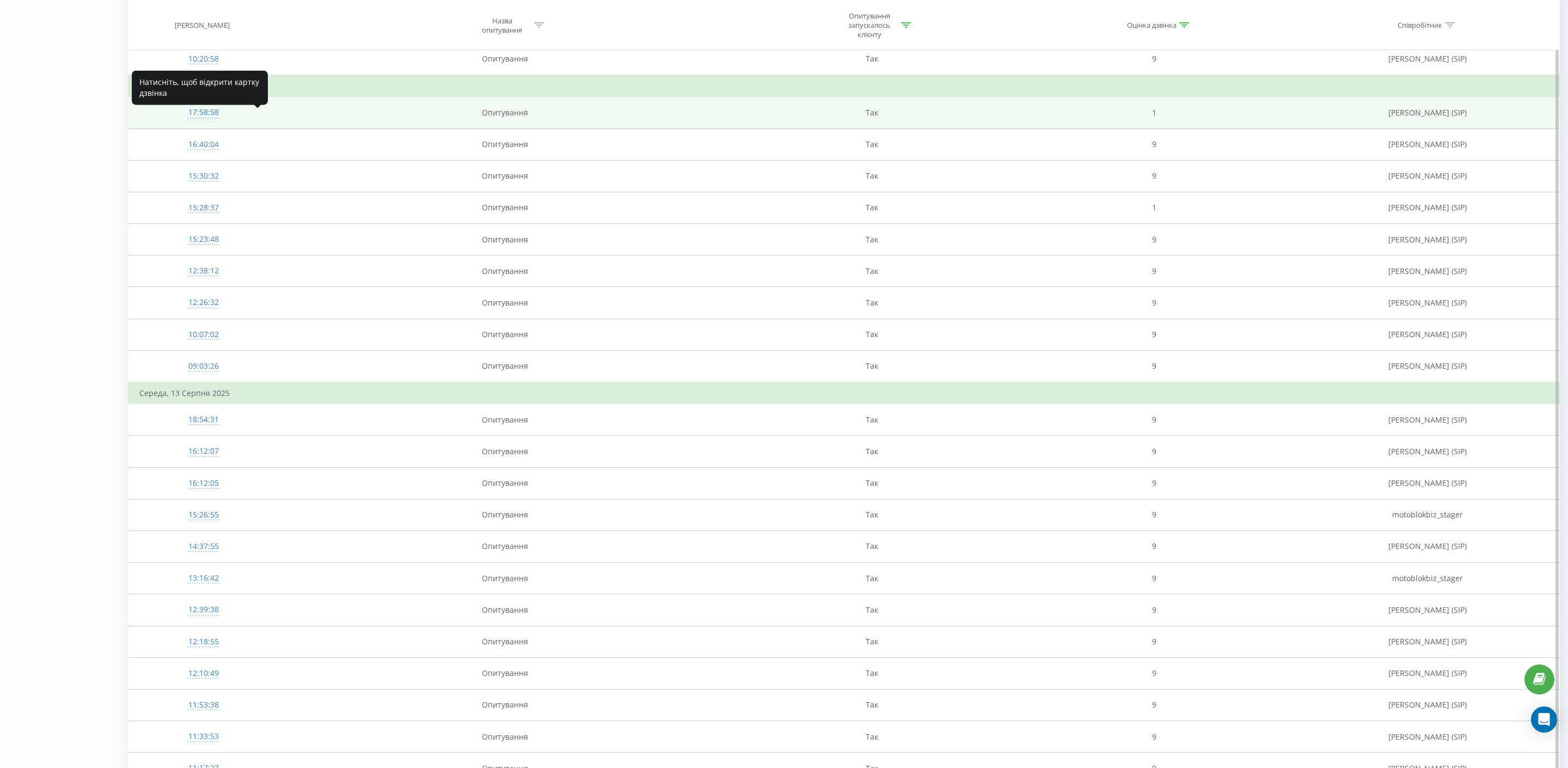
click at [243, 123] on div "17:58:58" at bounding box center [203, 112] width 128 height 21
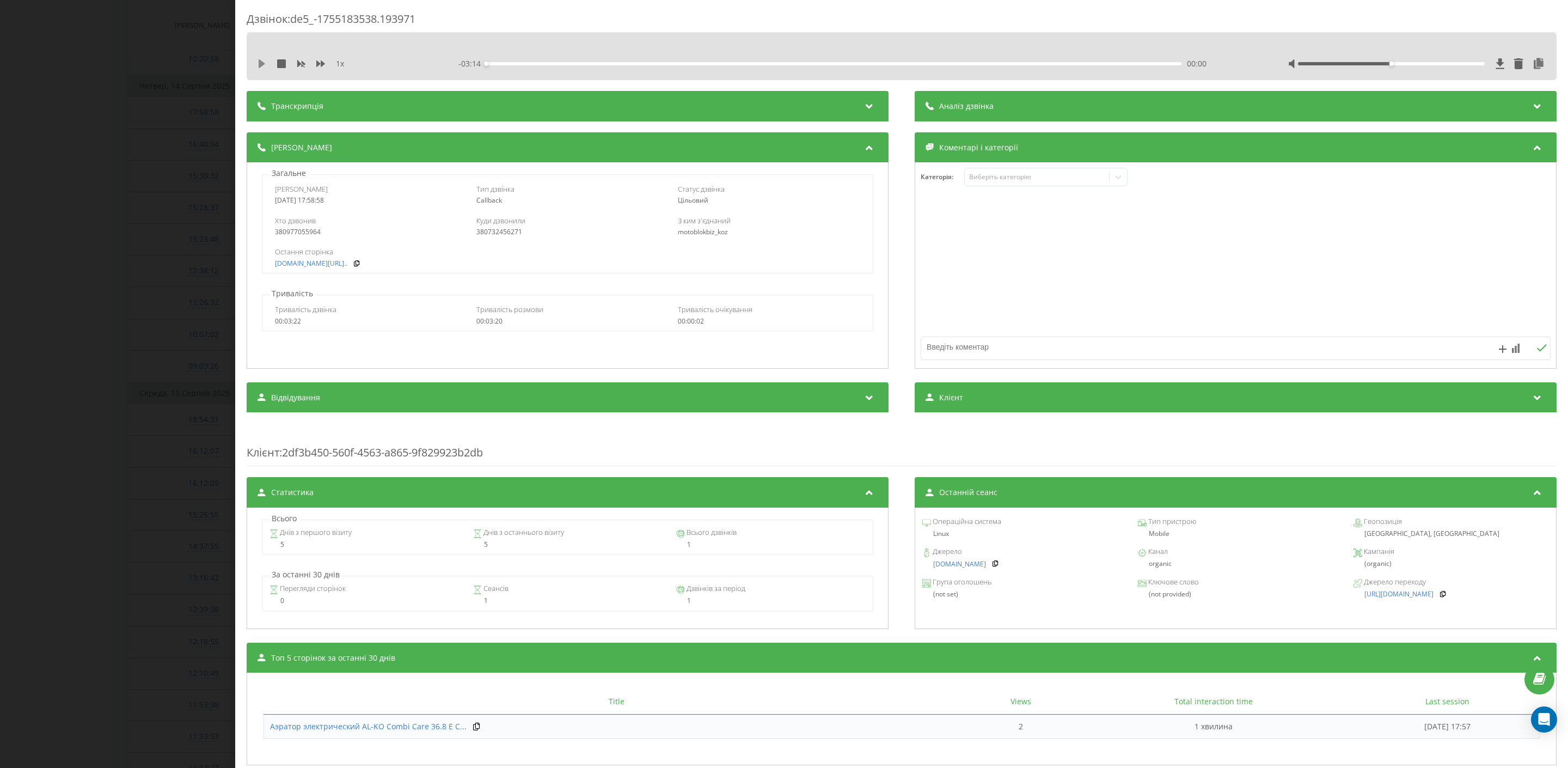
click at [263, 65] on icon at bounding box center [262, 64] width 6 height 9
click at [732, 62] on div "00:00" at bounding box center [834, 64] width 696 height 3
click at [1424, 61] on div at bounding box center [1417, 64] width 257 height 11
drag, startPoint x: 1411, startPoint y: 69, endPoint x: 1421, endPoint y: 69, distance: 10.0
click at [1420, 69] on div "1 x - 02:03 01:11 01:11" at bounding box center [902, 64] width 1294 height 16
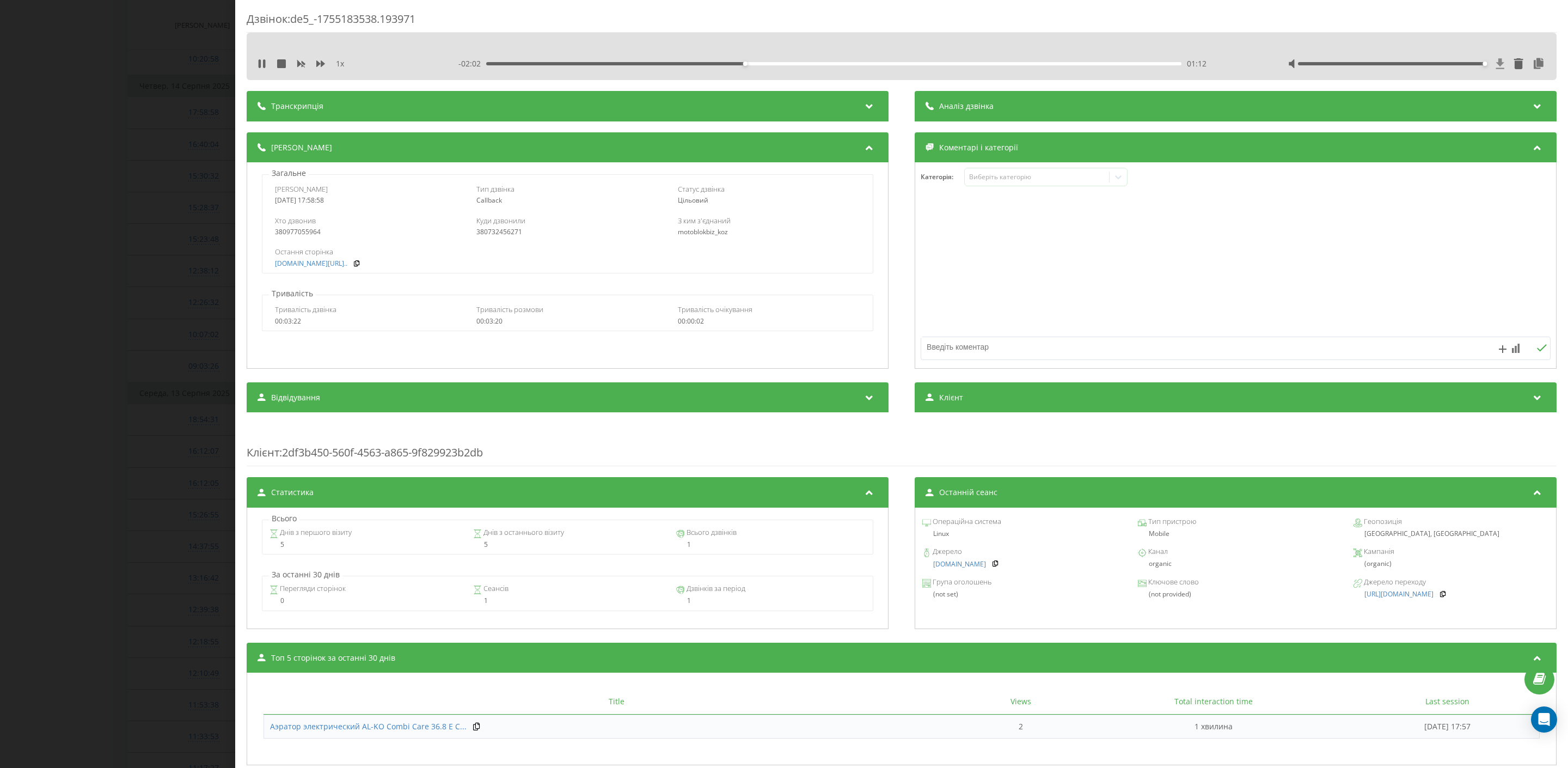
drag, startPoint x: 1425, startPoint y: 63, endPoint x: 1495, endPoint y: 63, distance: 70.0
click at [1495, 63] on div at bounding box center [1417, 64] width 257 height 11
click at [323, 67] on icon at bounding box center [321, 64] width 9 height 9
click at [173, 264] on div "Дзвінок : de5_-1755183538.193971 1.25 x - 01:14 02:00 02:00 Транскрипція Для AI…" at bounding box center [784, 384] width 1568 height 768
click at [155, 262] on div "Дзвінок : de5_-1755183538.193971 1.25 x - 01:13 02:01 02:01 Транскрипція Для AI…" at bounding box center [784, 384] width 1568 height 768
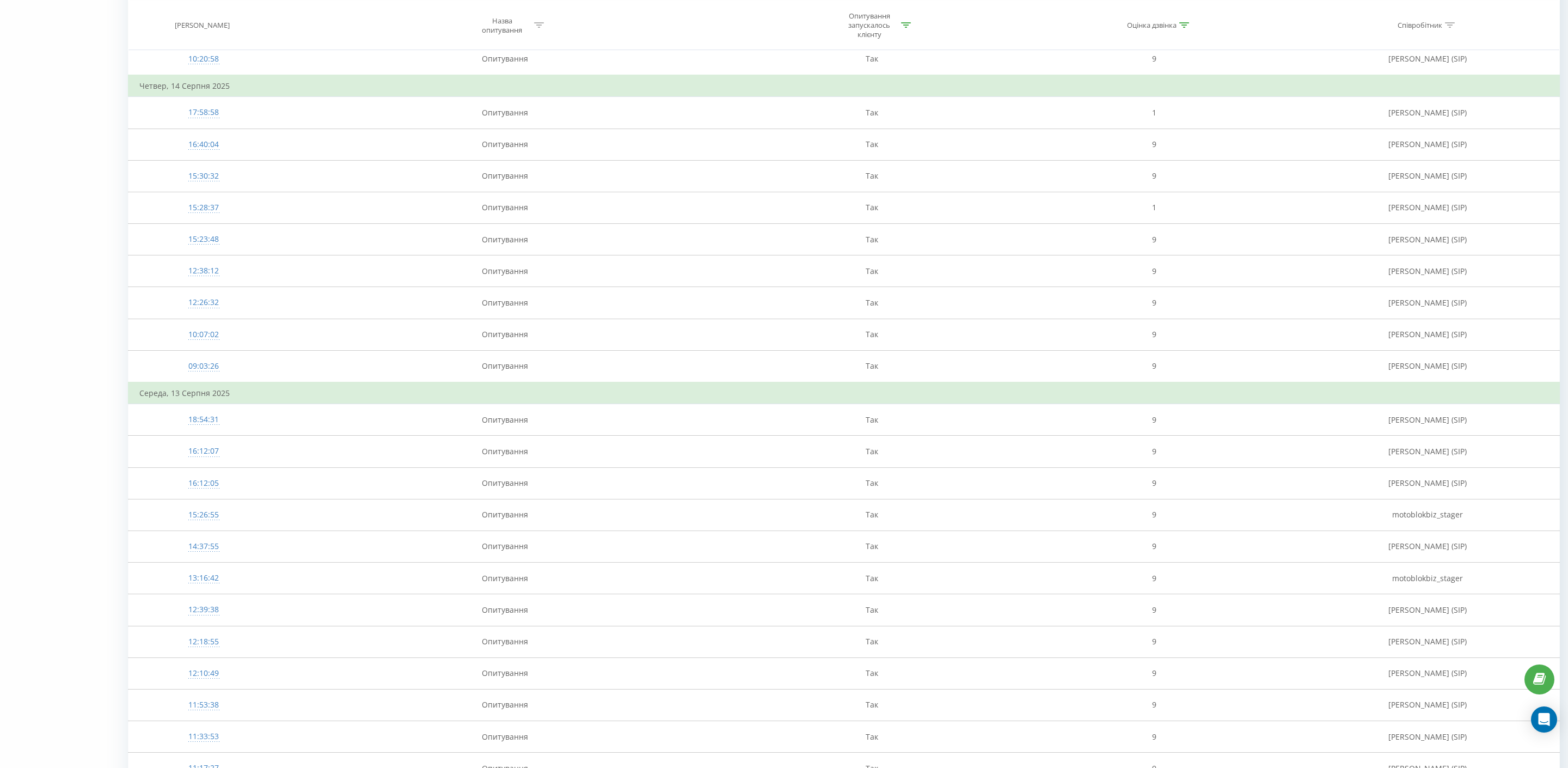
click at [66, 457] on div "Все звонки Оцінки Графік Експорт .csv .xls .xlsx 01.07.2025 - 31.08.2025 Скинут…" at bounding box center [784, 449] width 1568 height 3591
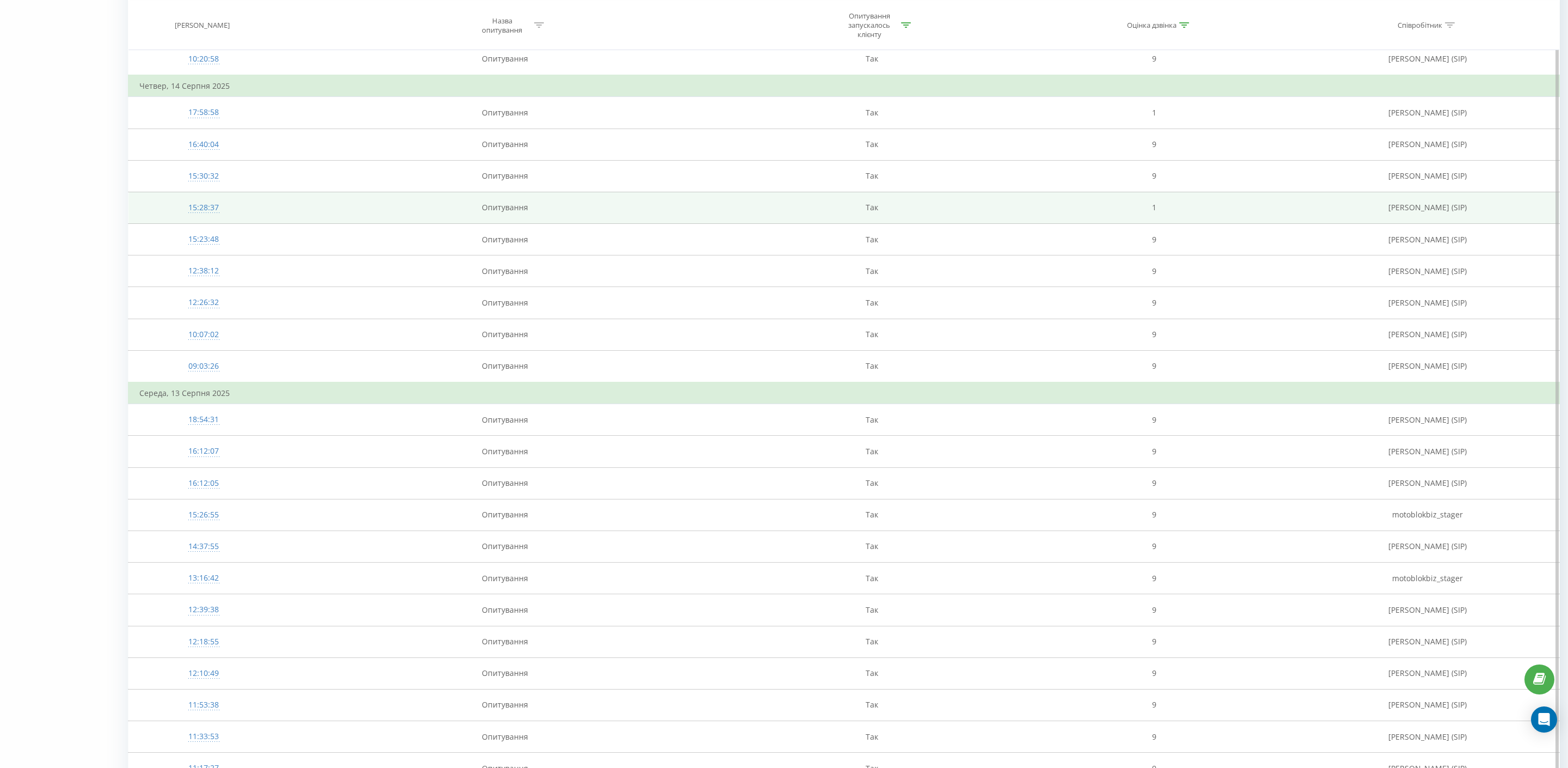
click at [202, 217] on div "15:28:37" at bounding box center [203, 207] width 128 height 21
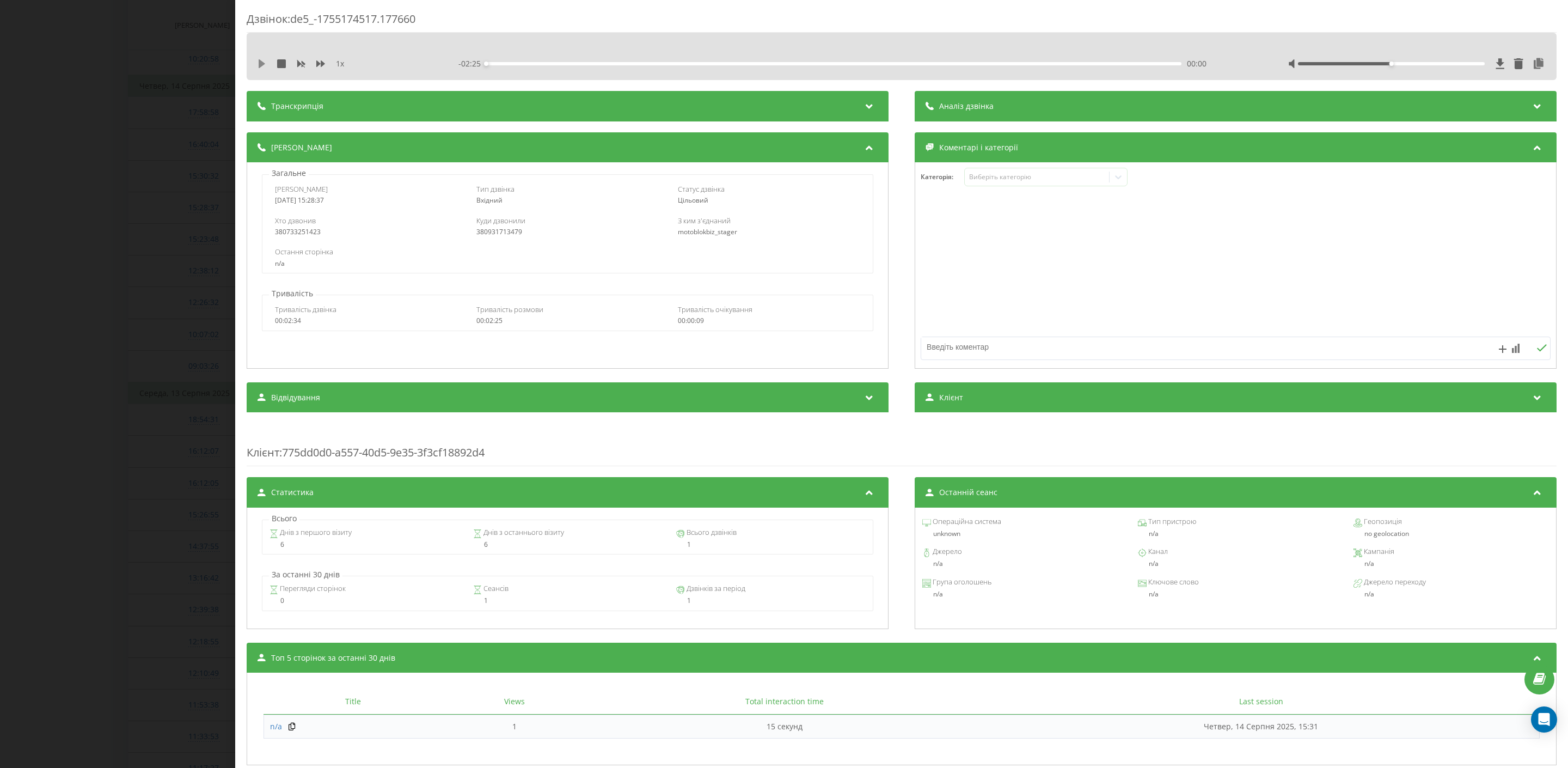
click at [263, 64] on icon at bounding box center [262, 64] width 6 height 9
click at [325, 62] on icon at bounding box center [321, 64] width 9 height 9
click at [261, 65] on icon at bounding box center [262, 64] width 9 height 9
click at [261, 65] on icon at bounding box center [262, 64] width 6 height 9
click at [719, 62] on div "00:42" at bounding box center [834, 64] width 696 height 3
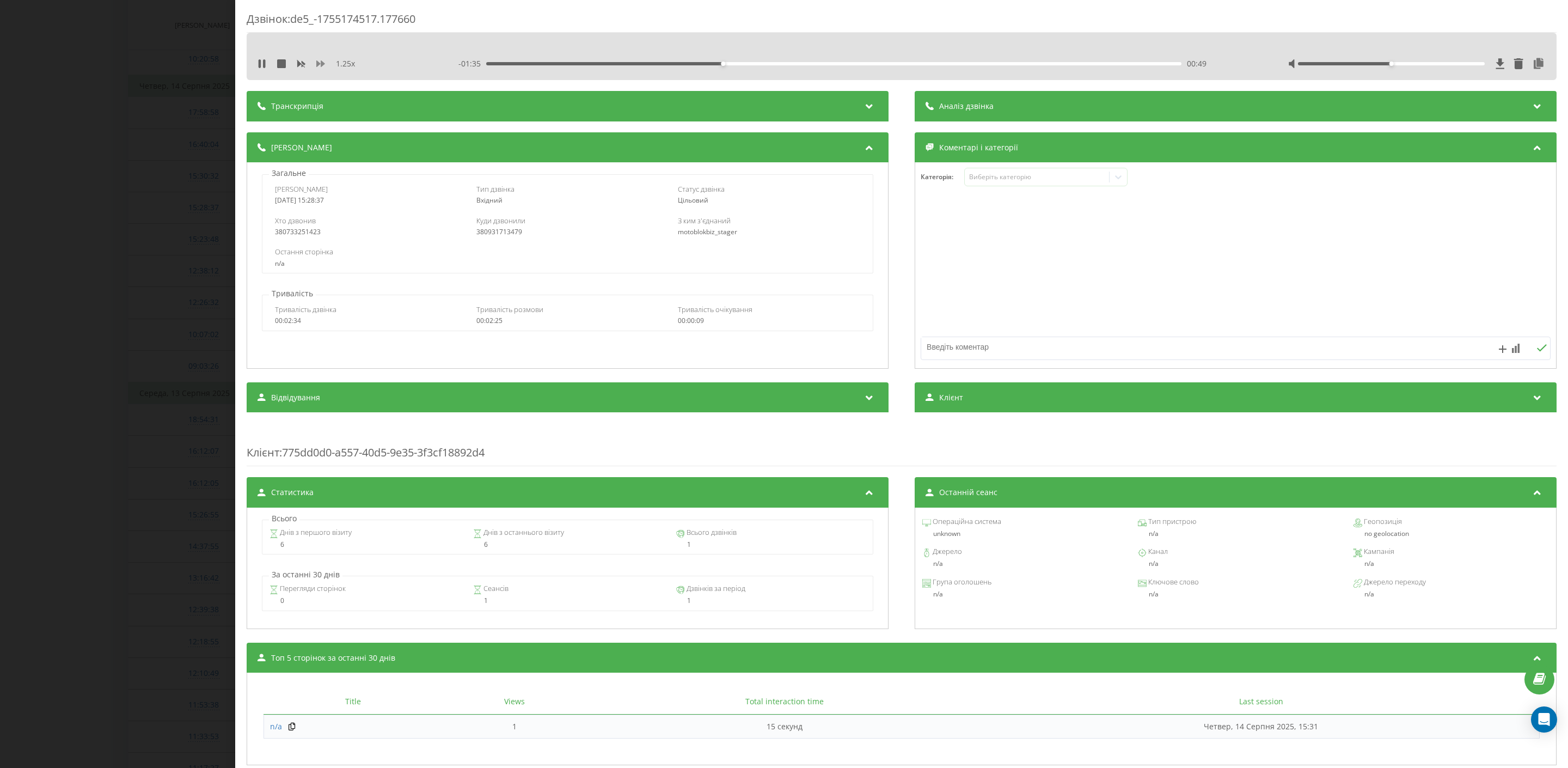
click at [316, 65] on icon at bounding box center [321, 64] width 9 height 9
click at [779, 63] on div "00:51" at bounding box center [834, 64] width 696 height 3
click at [866, 62] on div "01:19" at bounding box center [834, 64] width 696 height 3
click at [917, 63] on div "01:20" at bounding box center [834, 64] width 696 height 3
click at [980, 62] on div "01:43" at bounding box center [834, 64] width 696 height 3
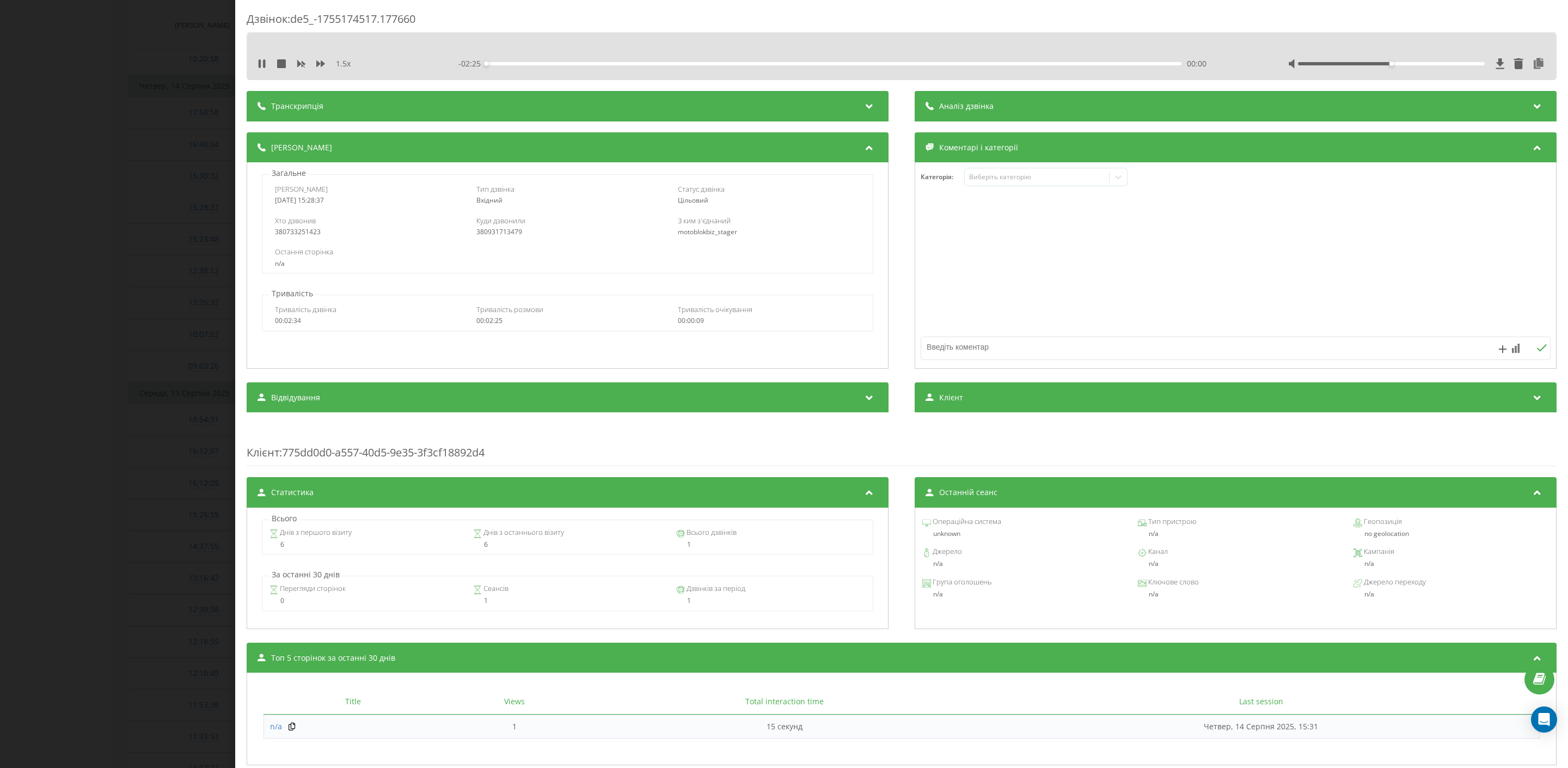
click at [1039, 64] on div "00:00" at bounding box center [834, 64] width 696 height 3
click at [1080, 62] on div "01:56" at bounding box center [834, 64] width 696 height 3
drag, startPoint x: 1406, startPoint y: 62, endPoint x: 1487, endPoint y: 65, distance: 81.1
click at [1487, 65] on div at bounding box center [1417, 64] width 257 height 11
click at [318, 65] on icon at bounding box center [321, 64] width 9 height 6
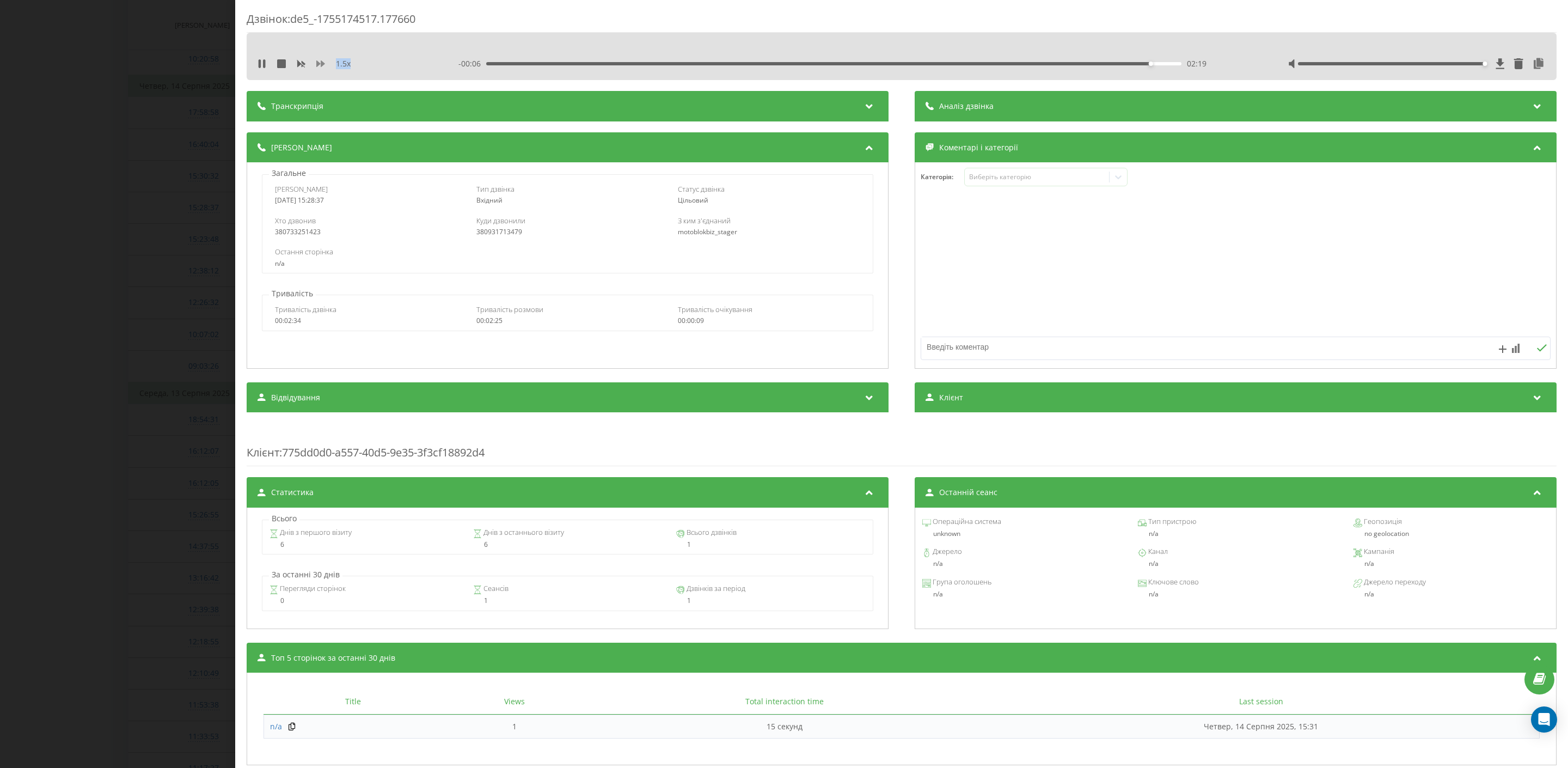
click at [318, 65] on icon at bounding box center [321, 64] width 9 height 6
click at [96, 223] on div "Дзвінок : de5_-1755174517.177660 1 x 00:00 02:25 02:25 Транскрипція Для AI-анал…" at bounding box center [784, 384] width 1568 height 768
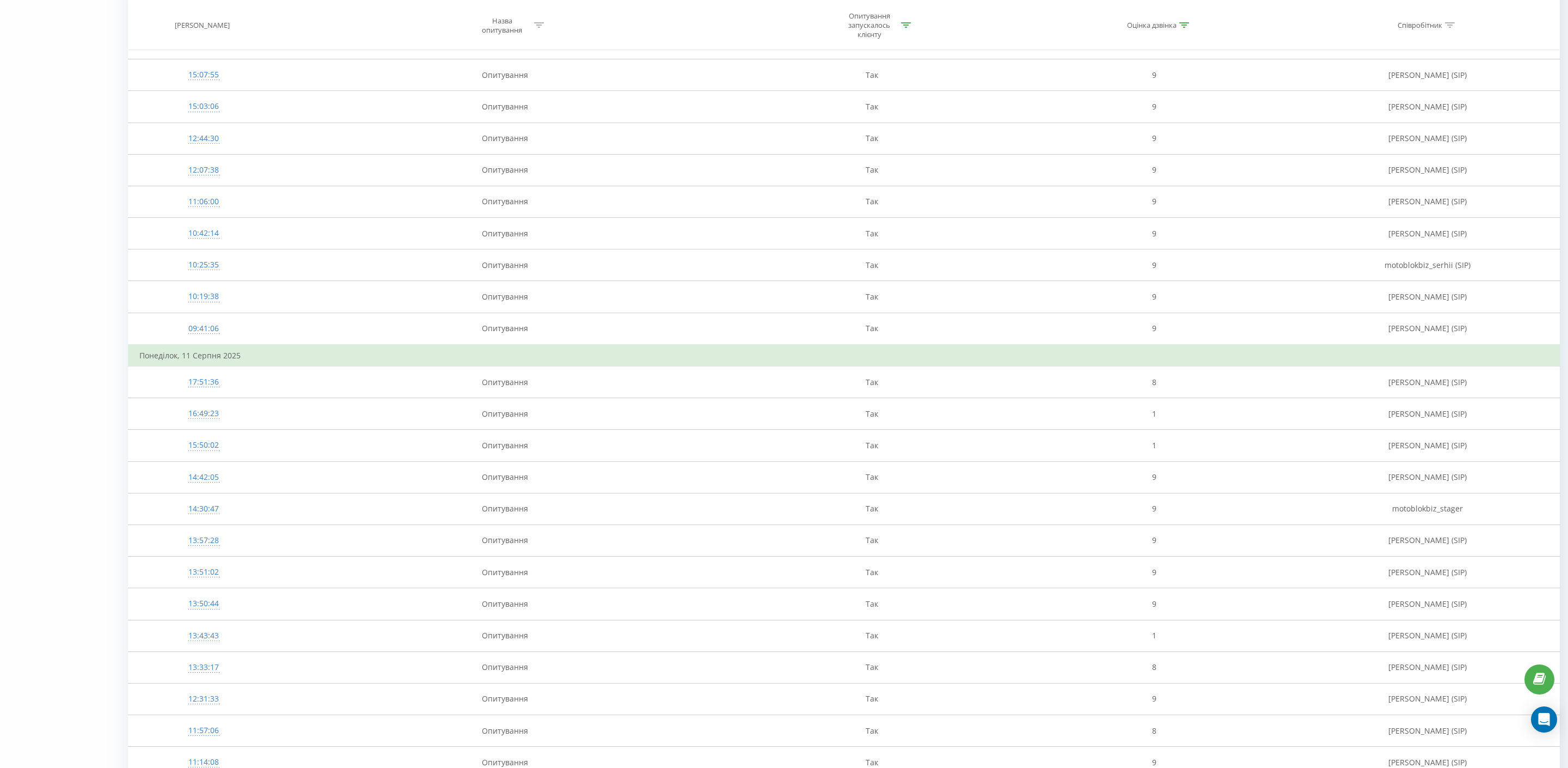
scroll to position [2576, 0]
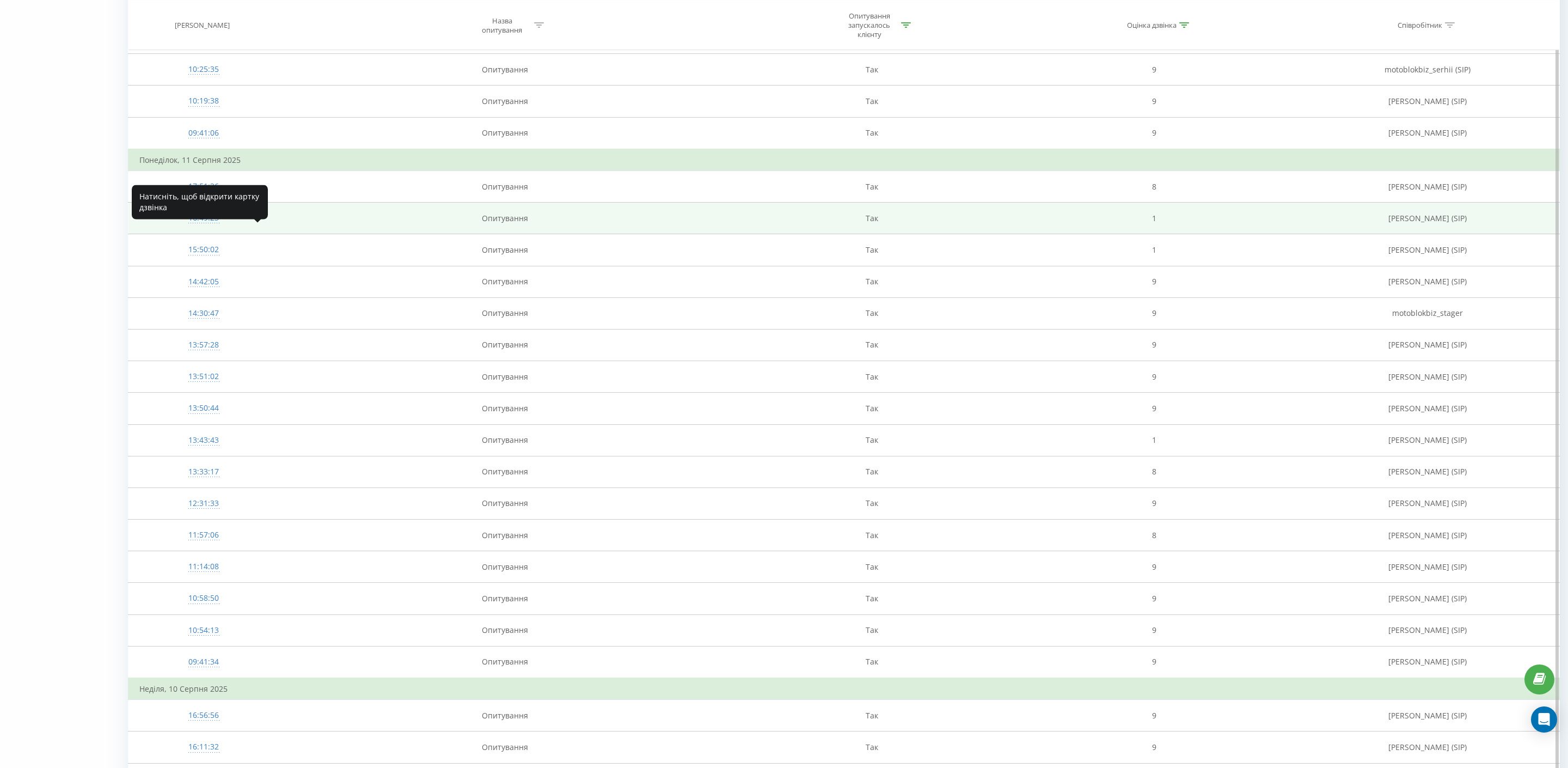
click at [214, 229] on div "16:49:23" at bounding box center [203, 218] width 128 height 21
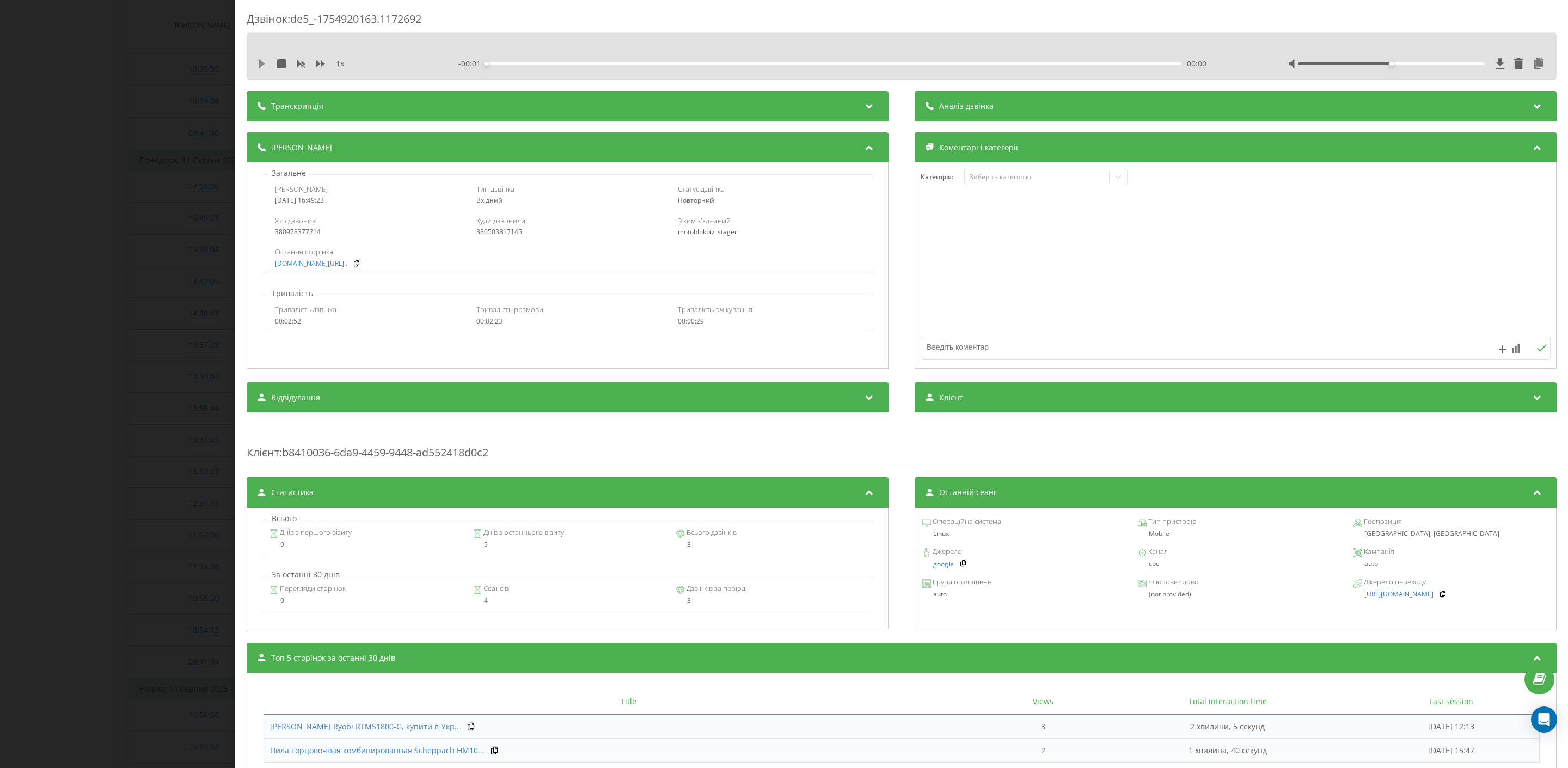
click at [263, 62] on icon at bounding box center [262, 64] width 9 height 9
click at [1411, 60] on div at bounding box center [1417, 64] width 257 height 11
click at [1420, 60] on div at bounding box center [1417, 64] width 257 height 11
click at [1420, 62] on div at bounding box center [1391, 64] width 187 height 3
click at [323, 64] on icon at bounding box center [321, 64] width 9 height 6
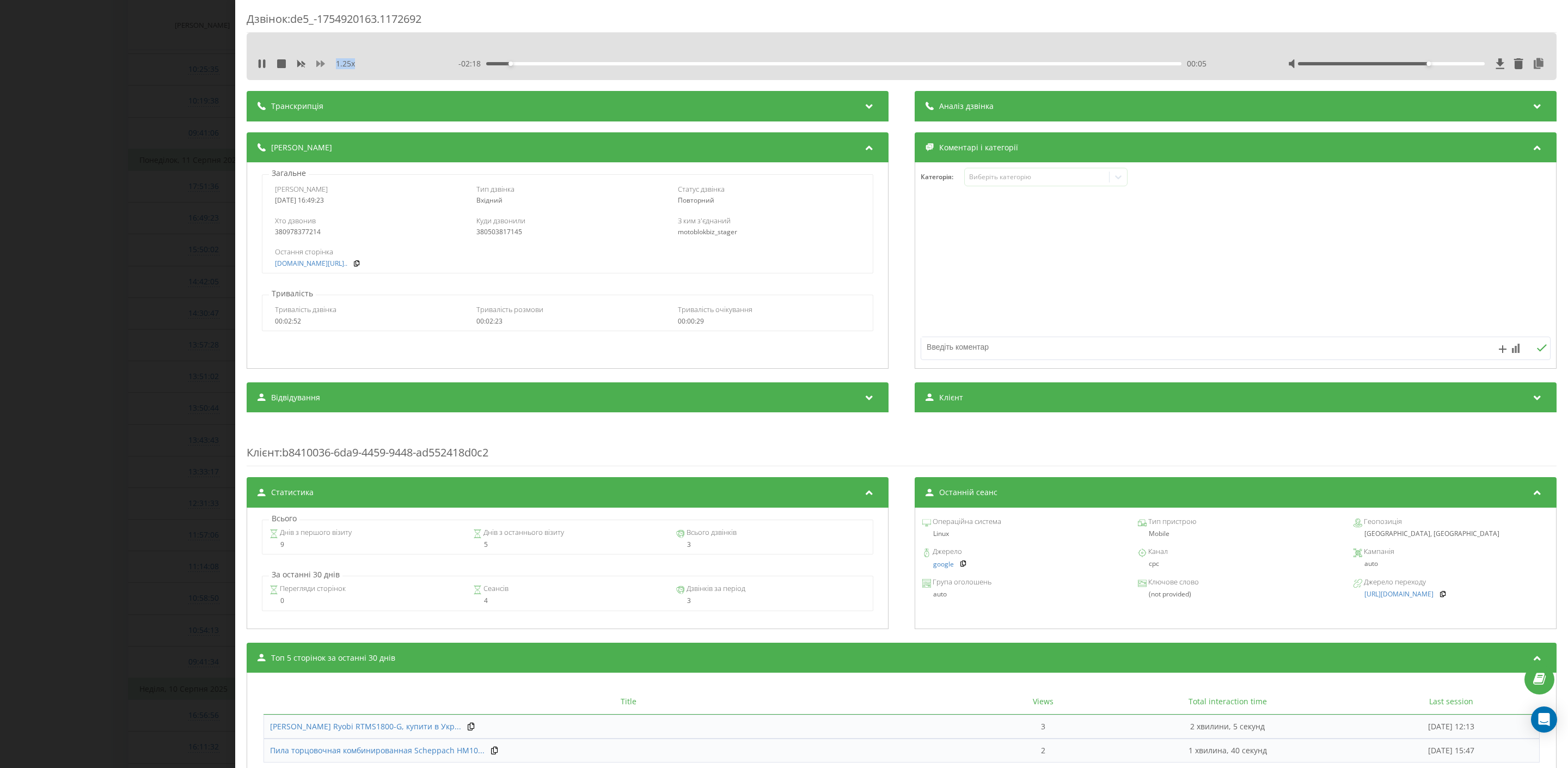
click at [323, 64] on icon at bounding box center [321, 64] width 9 height 6
click at [379, 57] on div "1.5 x - 02:08 00:15 00:15" at bounding box center [902, 64] width 1294 height 16
drag, startPoint x: 1454, startPoint y: 60, endPoint x: 1461, endPoint y: 60, distance: 7.0
click at [1458, 60] on div at bounding box center [1417, 64] width 257 height 11
click at [1460, 62] on div at bounding box center [1391, 64] width 187 height 3
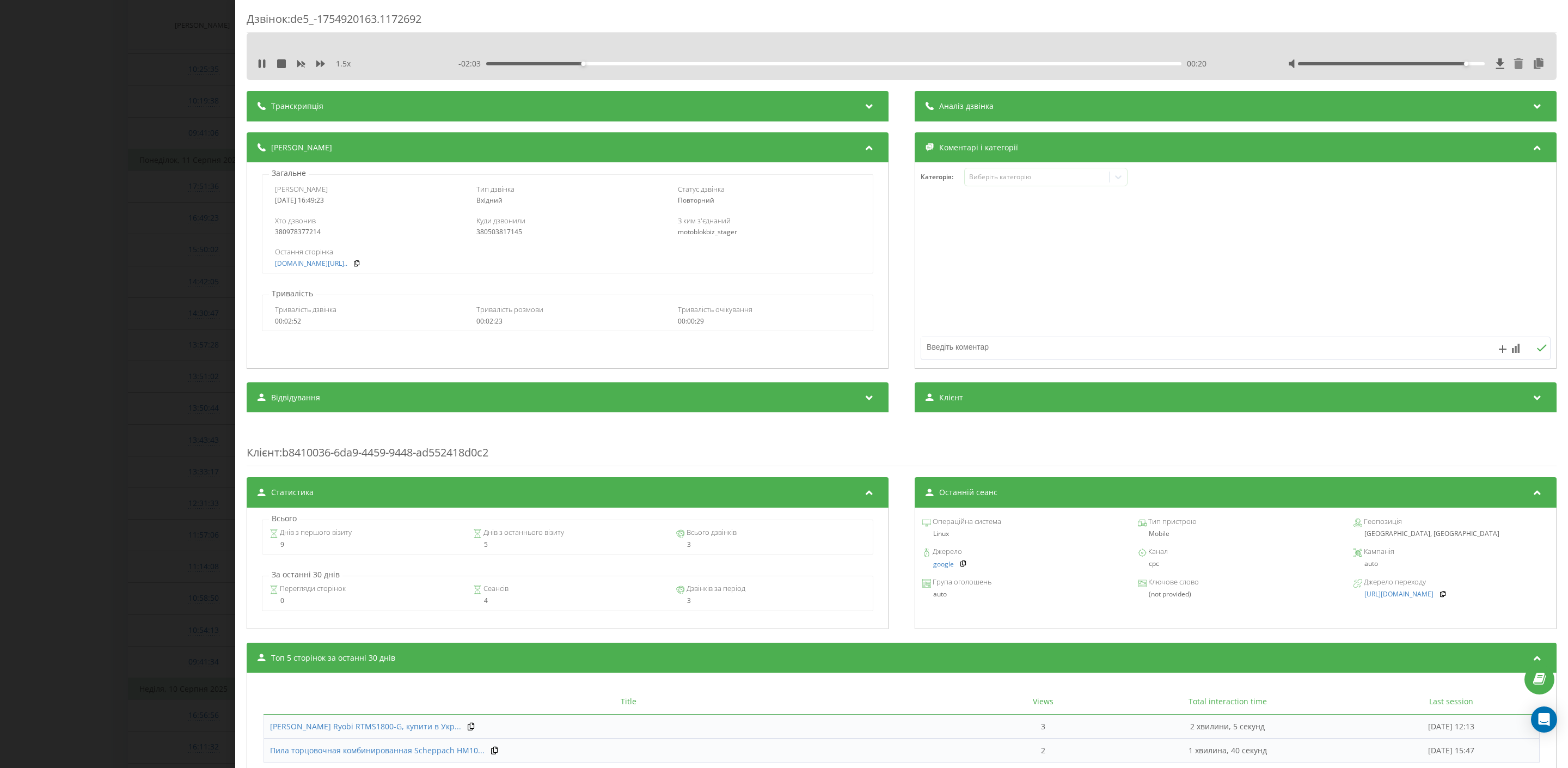
drag, startPoint x: 1460, startPoint y: 62, endPoint x: 1513, endPoint y: 64, distance: 53.0
click at [1513, 64] on div at bounding box center [1417, 64] width 257 height 11
click at [315, 64] on div "1.5 x" at bounding box center [334, 64] width 155 height 11
click at [322, 63] on icon at bounding box center [321, 64] width 9 height 6
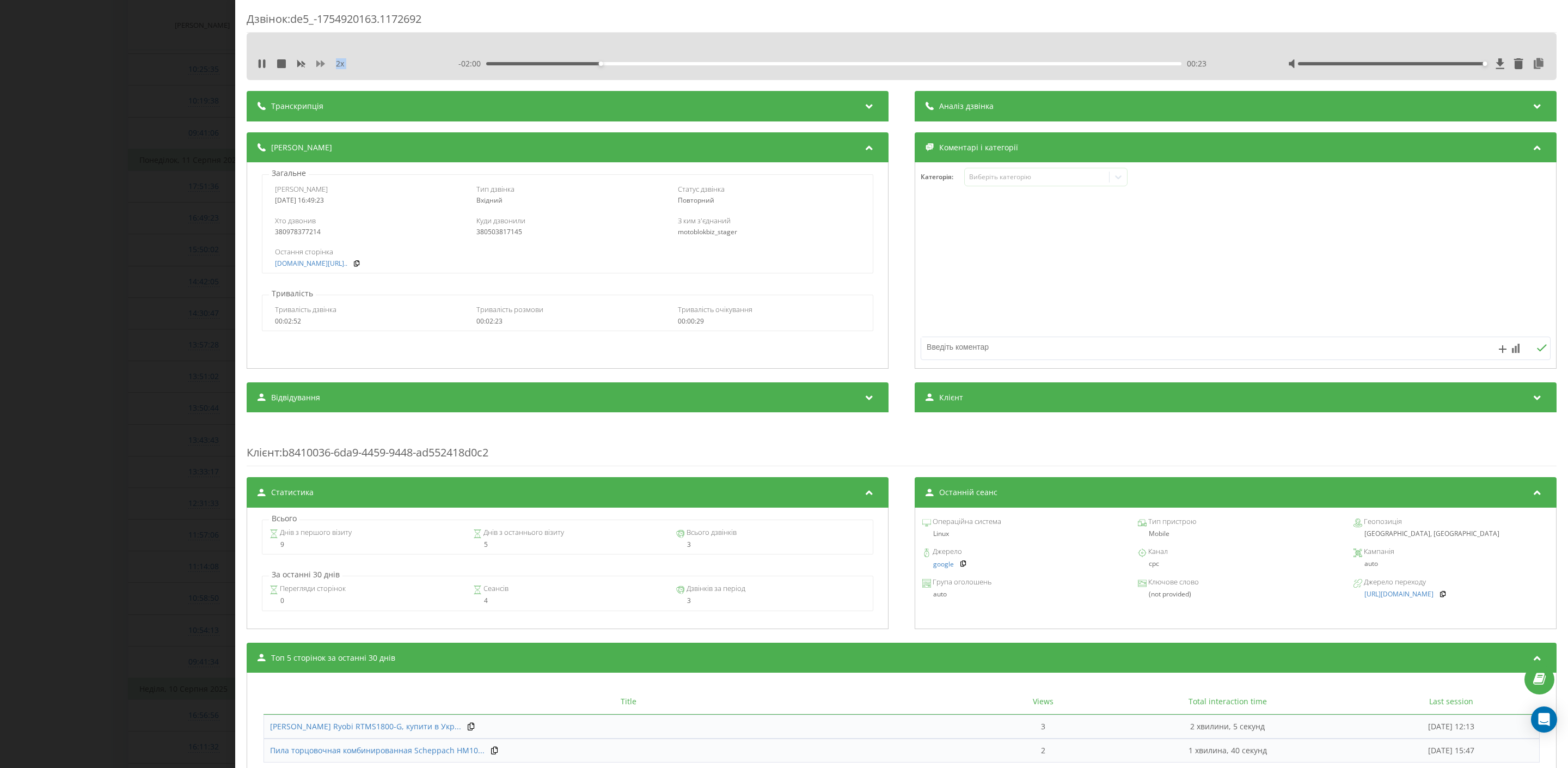
click at [322, 63] on icon at bounding box center [321, 64] width 9 height 6
click at [799, 64] on div "00:48" at bounding box center [834, 64] width 696 height 3
click at [879, 62] on div "01:21" at bounding box center [834, 64] width 696 height 3
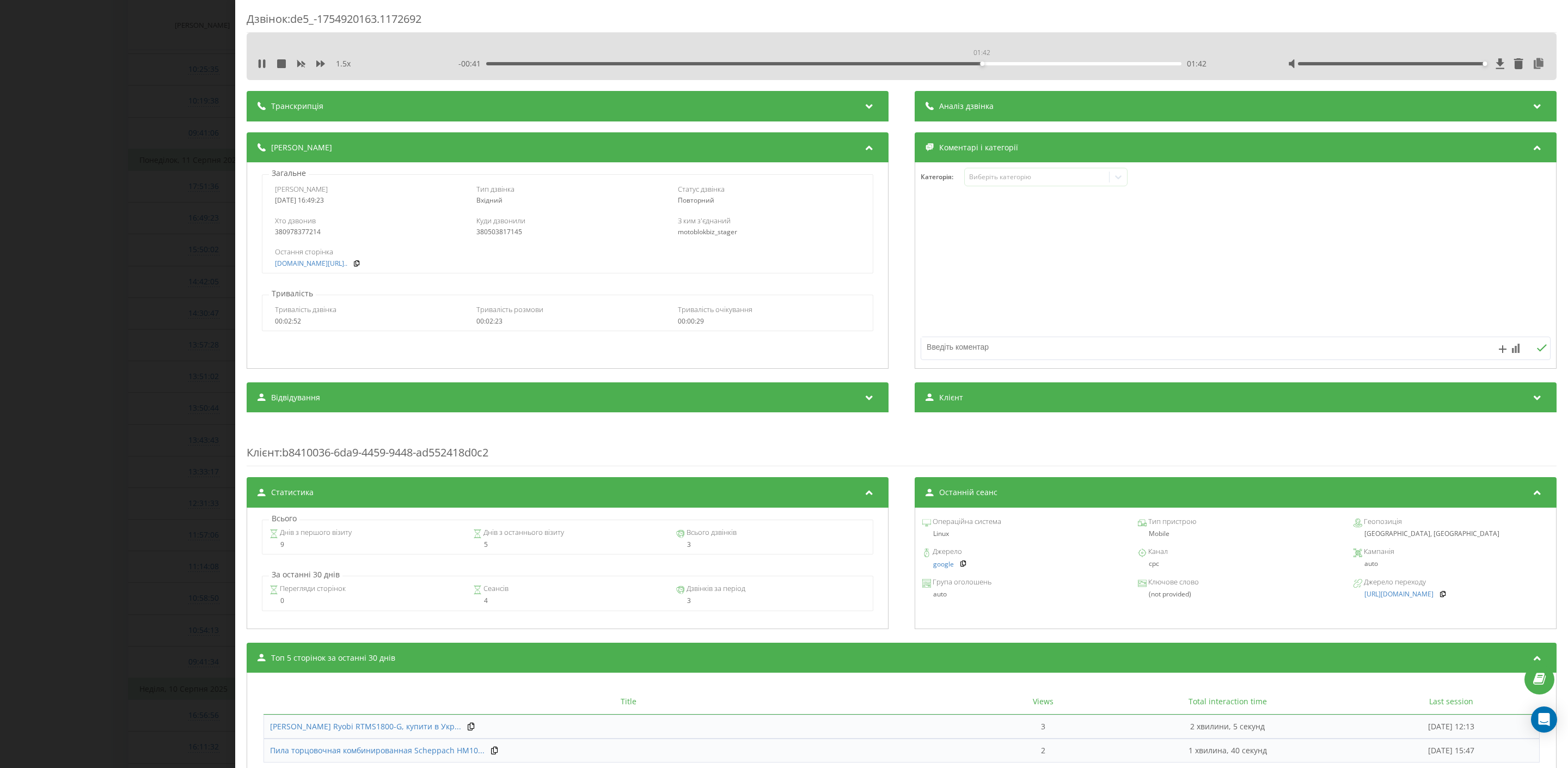
click at [982, 65] on div "01:42" at bounding box center [834, 64] width 696 height 3
click at [1064, 64] on div "01:42" at bounding box center [834, 64] width 696 height 3
click at [155, 273] on div "Дзвінок : de5_-1754920163.1172692 1.5 x - 00:13 02:09 02:09 Транскрипція Для AI…" at bounding box center [784, 384] width 1568 height 768
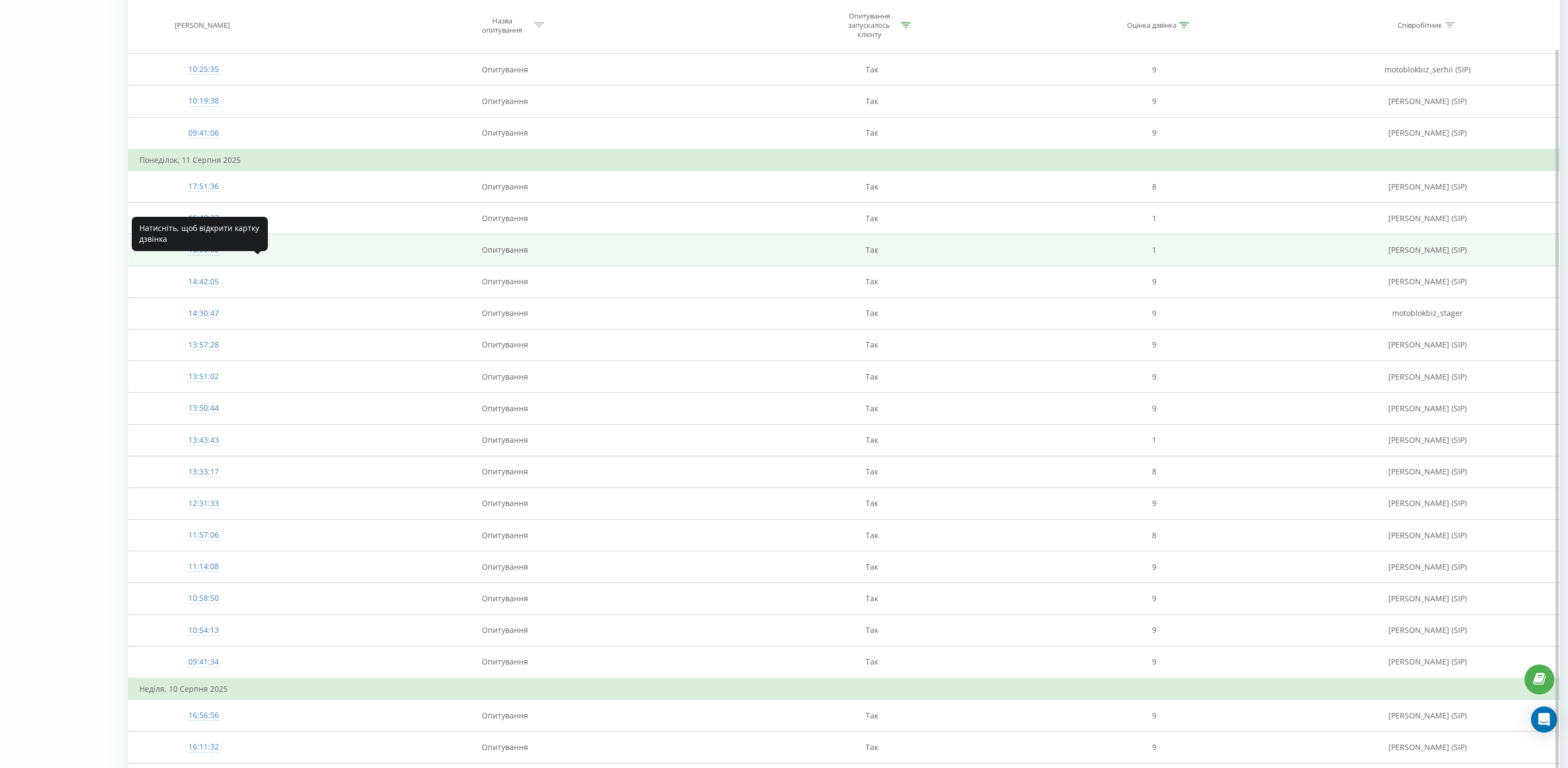
click at [211, 261] on div "15:50:02" at bounding box center [203, 249] width 128 height 21
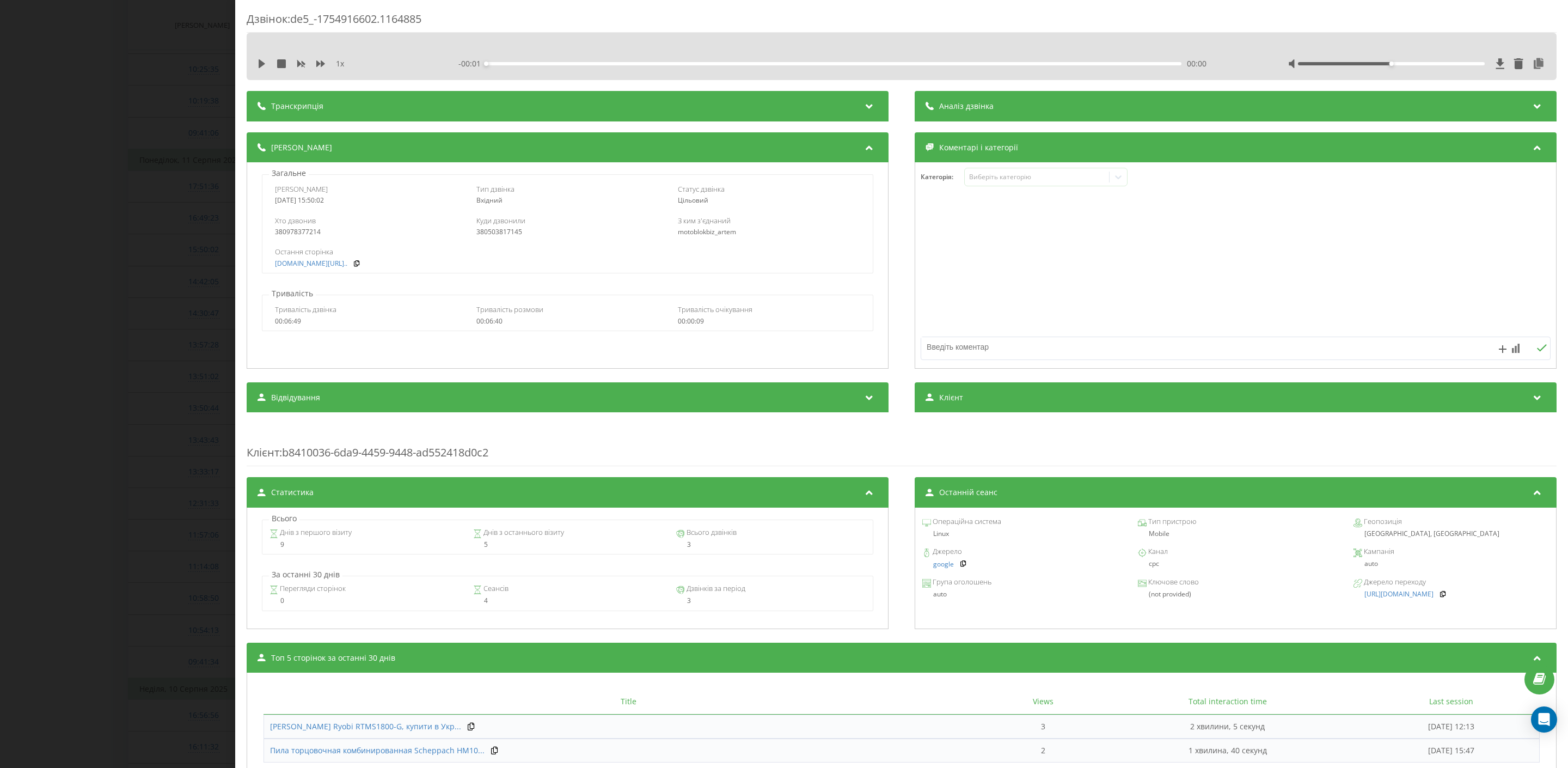
click at [264, 58] on div "1 x" at bounding box center [334, 64] width 155 height 11
click at [261, 65] on icon at bounding box center [262, 64] width 6 height 9
drag, startPoint x: 1420, startPoint y: 62, endPoint x: 1523, endPoint y: 70, distance: 103.3
click at [1523, 69] on div at bounding box center [1417, 64] width 257 height 11
click at [540, 63] on div "00:03" at bounding box center [834, 64] width 696 height 3
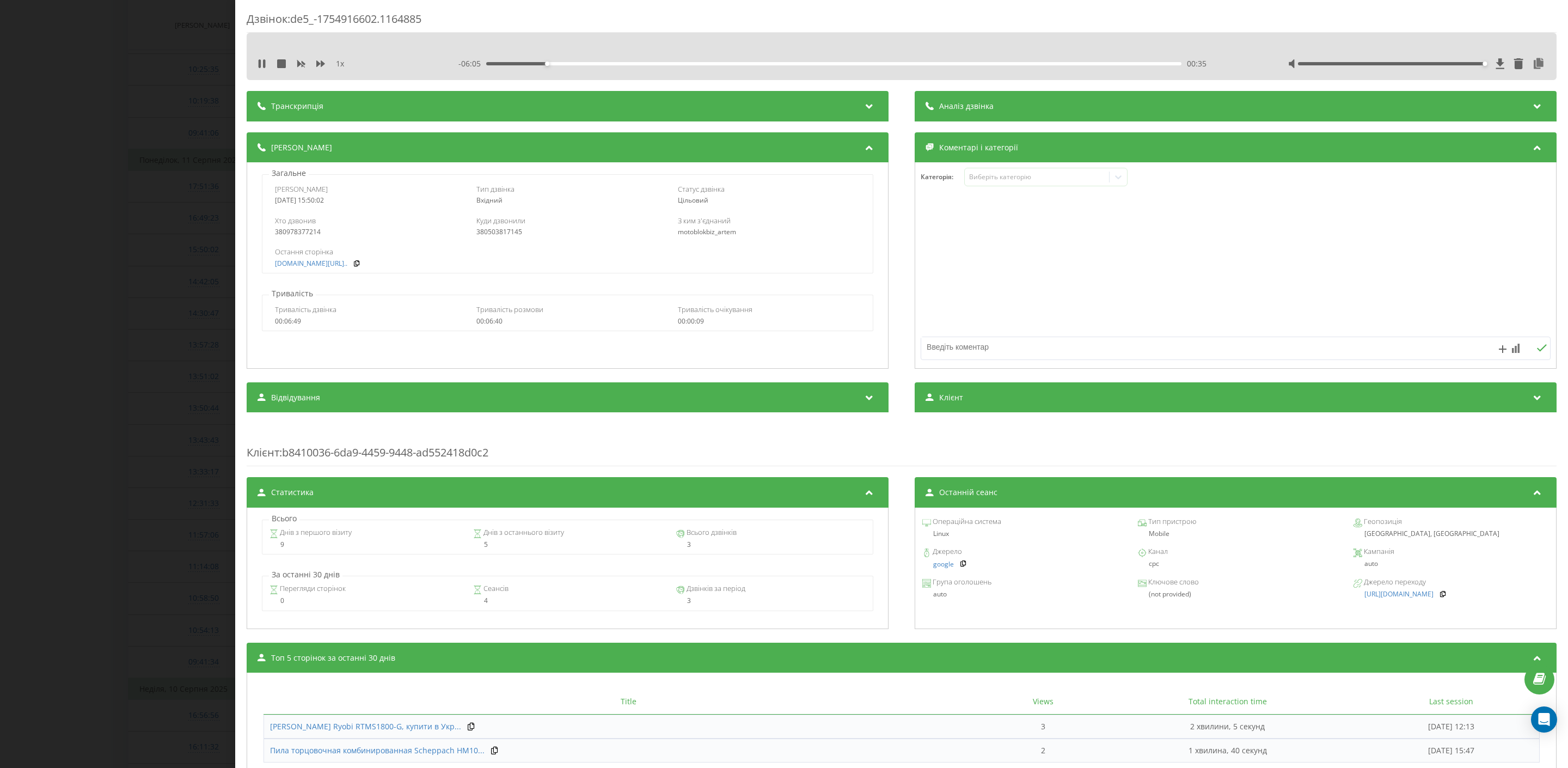
click at [633, 63] on div "00:35" at bounding box center [834, 64] width 696 height 3
click at [787, 62] on div "02:53" at bounding box center [834, 64] width 696 height 3
click at [914, 63] on div "02:56" at bounding box center [834, 64] width 696 height 3
click at [1017, 64] on div "04:09" at bounding box center [834, 64] width 696 height 3
click at [1108, 65] on div "05:10" at bounding box center [834, 64] width 696 height 3
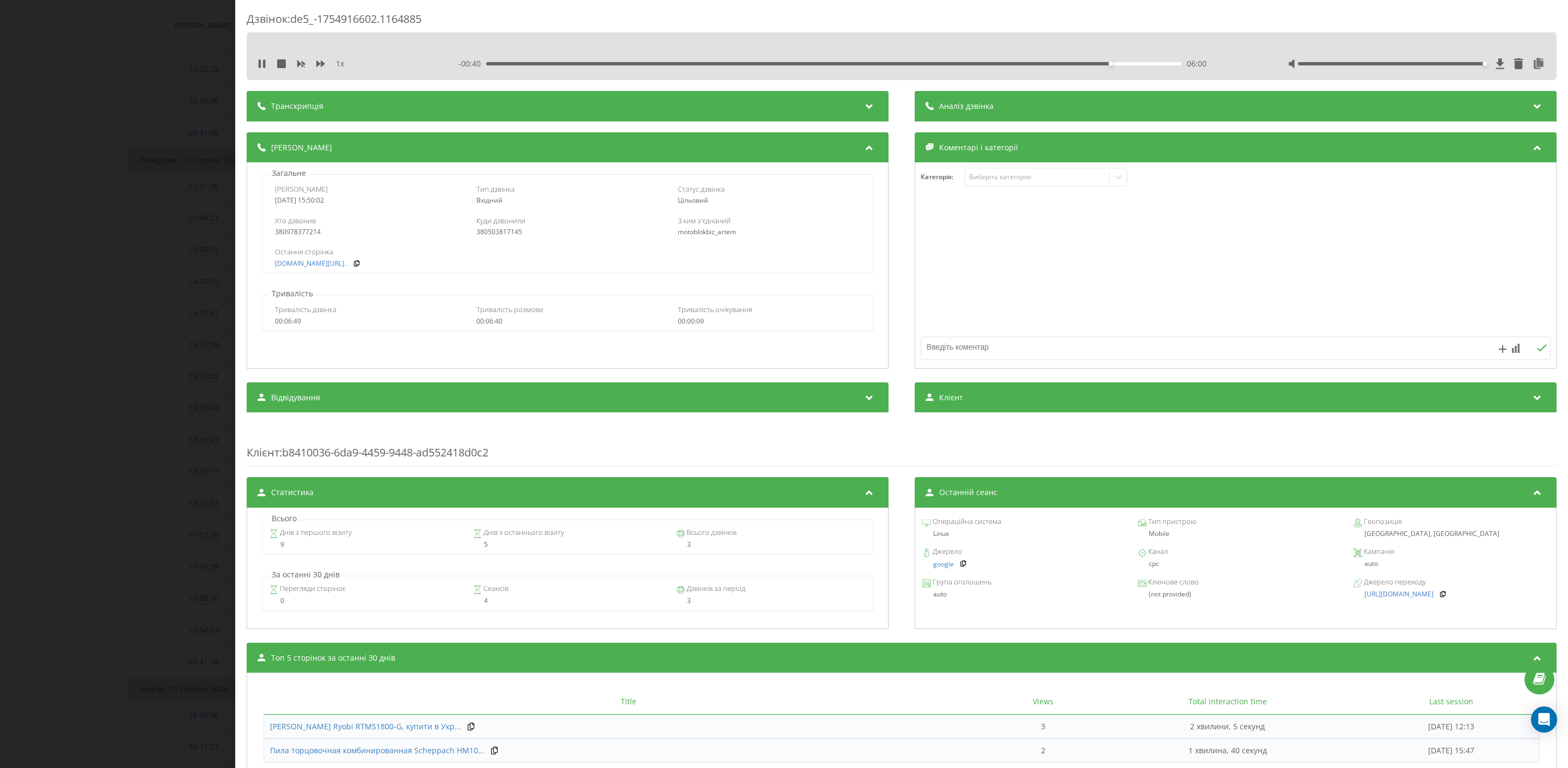
click at [1079, 63] on div "06:00" at bounding box center [834, 64] width 696 height 3
click at [1123, 66] on div "- 00:56 05:44 05:44" at bounding box center [845, 64] width 773 height 11
click at [1122, 63] on div "06:07" at bounding box center [834, 64] width 696 height 3
click at [1136, 66] on div "- 00:32 06:08 06:08" at bounding box center [845, 64] width 773 height 11
click at [1147, 64] on div "06:08" at bounding box center [834, 64] width 696 height 3
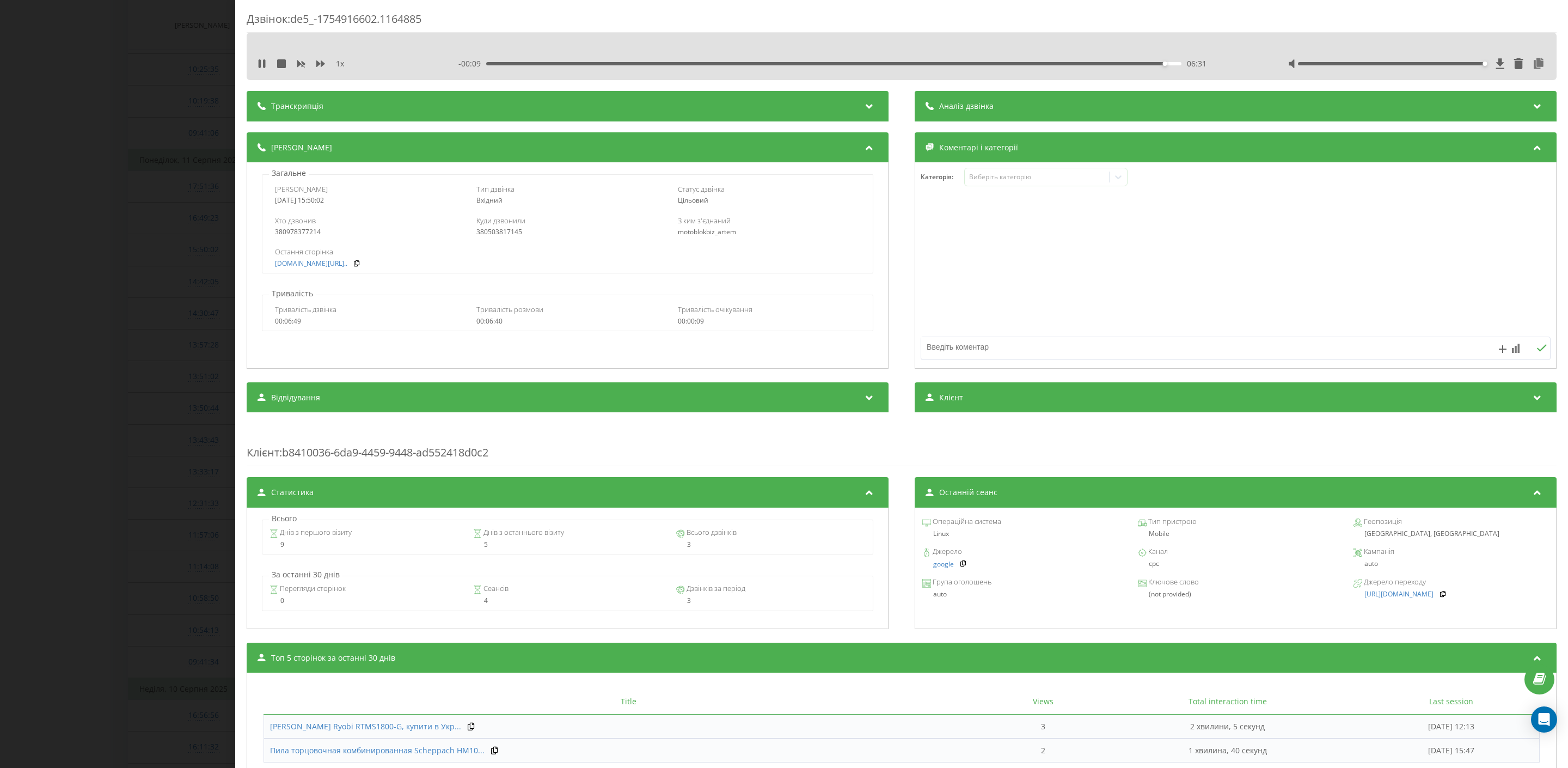
click at [146, 184] on div "Дзвінок : de5_-1754916602.1164885 1 x - 00:09 06:31 06:31 Транскрипція Для AI-а…" at bounding box center [784, 384] width 1568 height 768
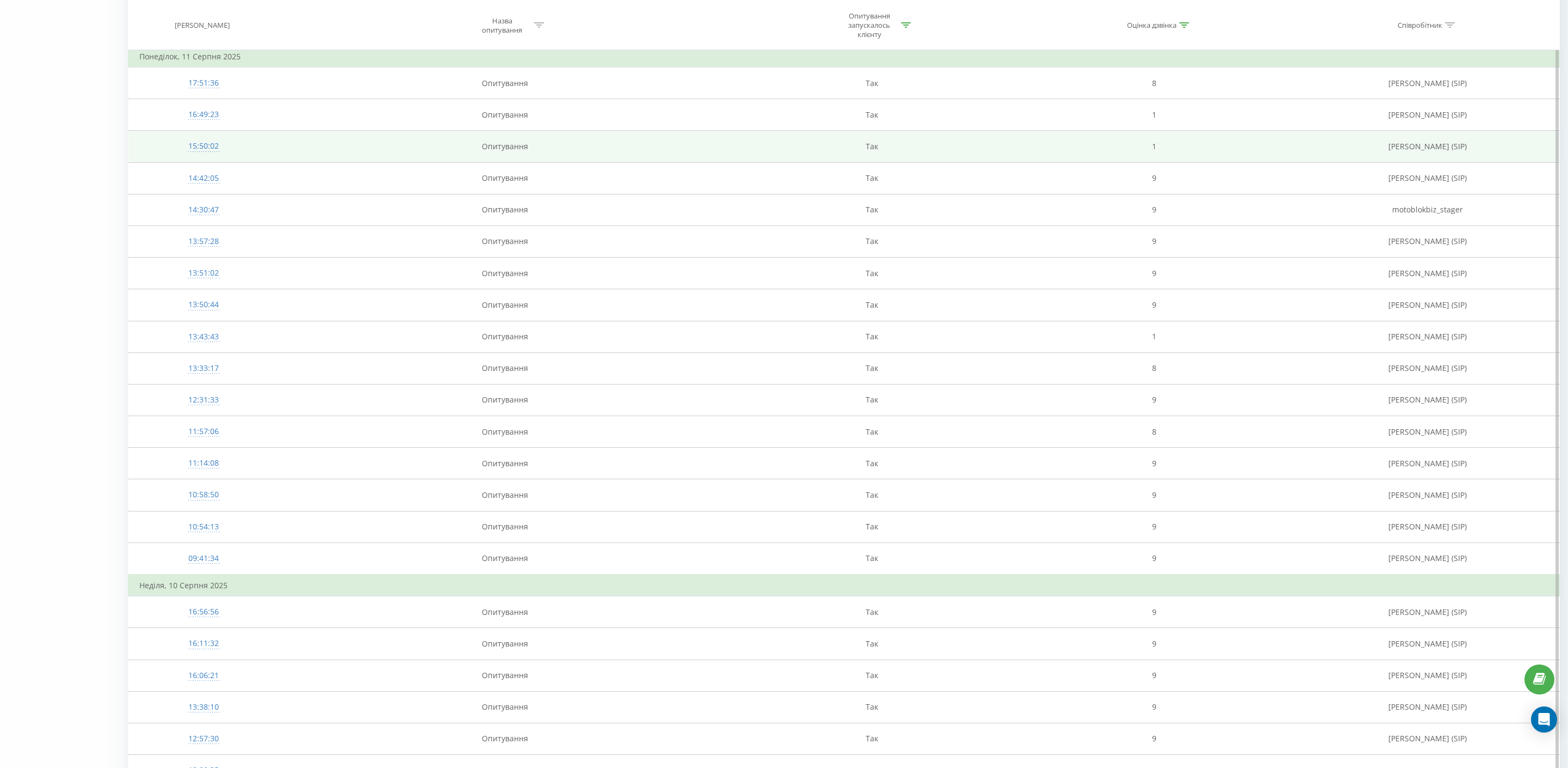
scroll to position [2696, 0]
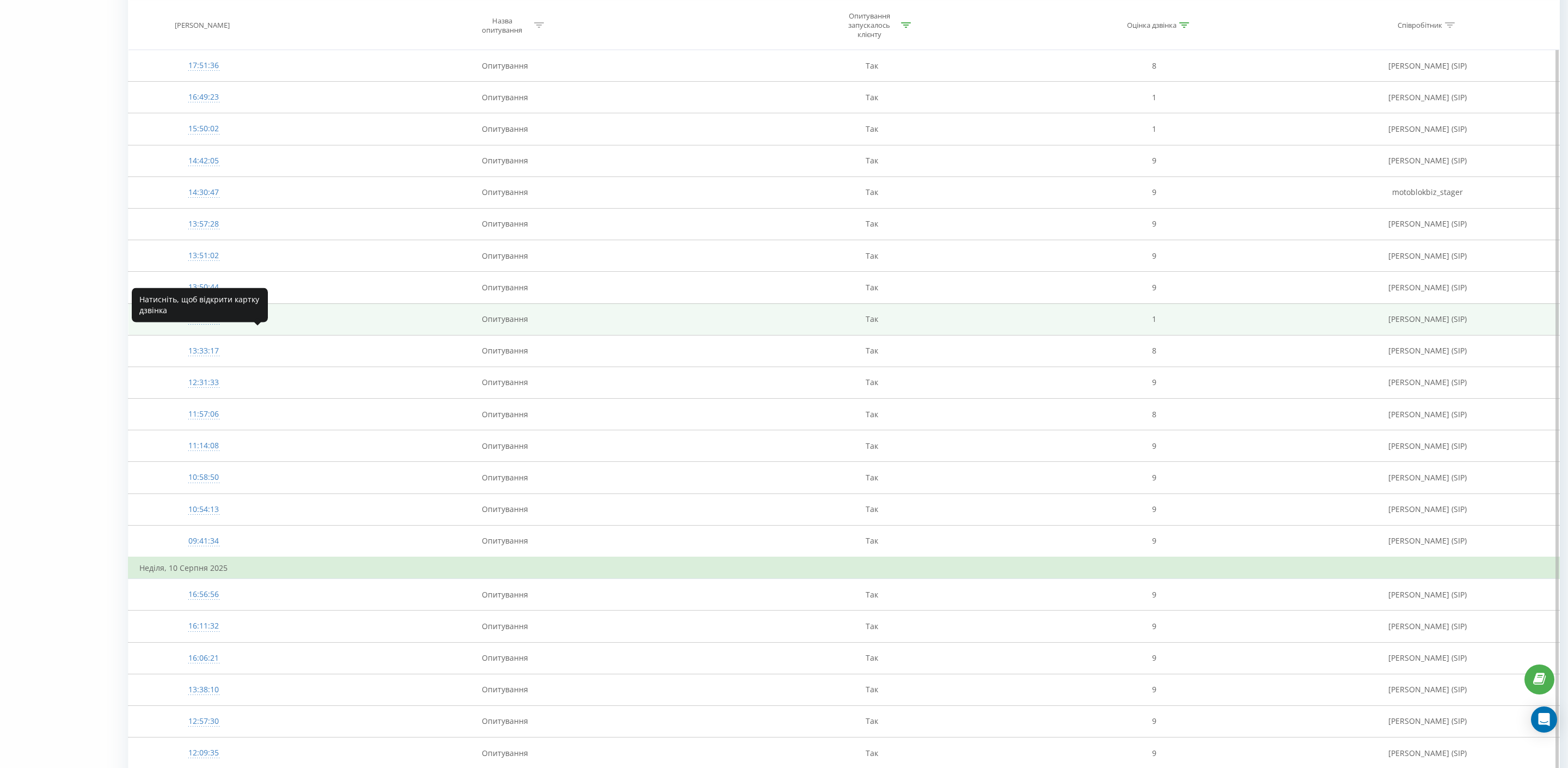
click at [217, 330] on div "13:43:43" at bounding box center [203, 319] width 128 height 21
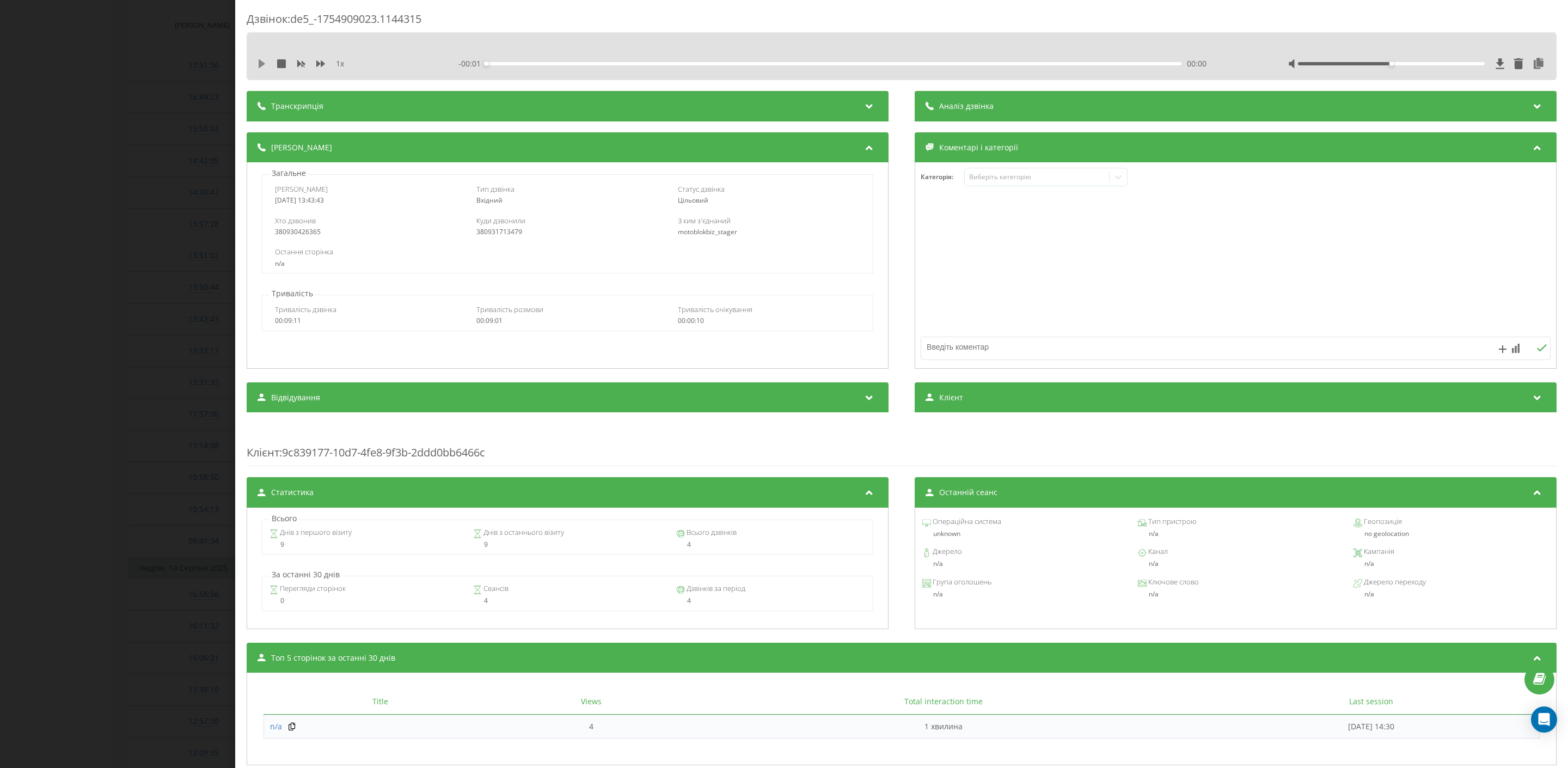
click at [264, 65] on icon at bounding box center [262, 64] width 9 height 9
click at [548, 64] on div "00:00" at bounding box center [834, 64] width 696 height 3
click at [659, 58] on div "- 09:00 00:01 00:01" at bounding box center [845, 64] width 773 height 11
click at [660, 60] on div "- 09:00 00:01 00:01" at bounding box center [845, 64] width 773 height 11
click at [660, 65] on div "00:01" at bounding box center [834, 64] width 696 height 3
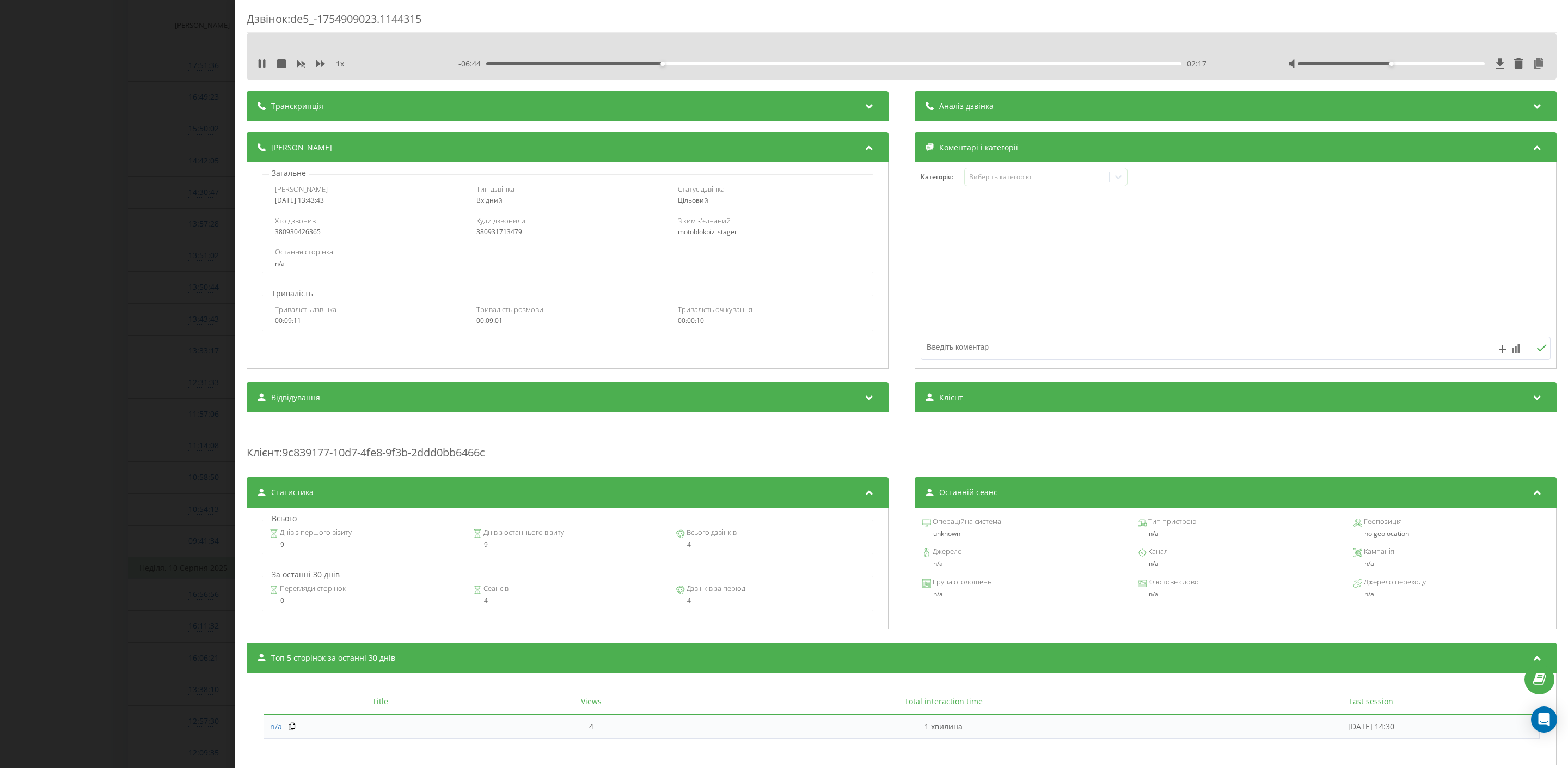
click at [1026, 60] on div "- 06:44 02:17 02:17" at bounding box center [845, 64] width 773 height 11
click at [1046, 67] on div "- 06:43 02:17 02:17" at bounding box center [845, 64] width 773 height 11
click at [1069, 62] on div "02:17" at bounding box center [834, 64] width 696 height 3
drag, startPoint x: 1406, startPoint y: 62, endPoint x: 1476, endPoint y: 63, distance: 70.0
click at [1476, 63] on div at bounding box center [1391, 64] width 187 height 3
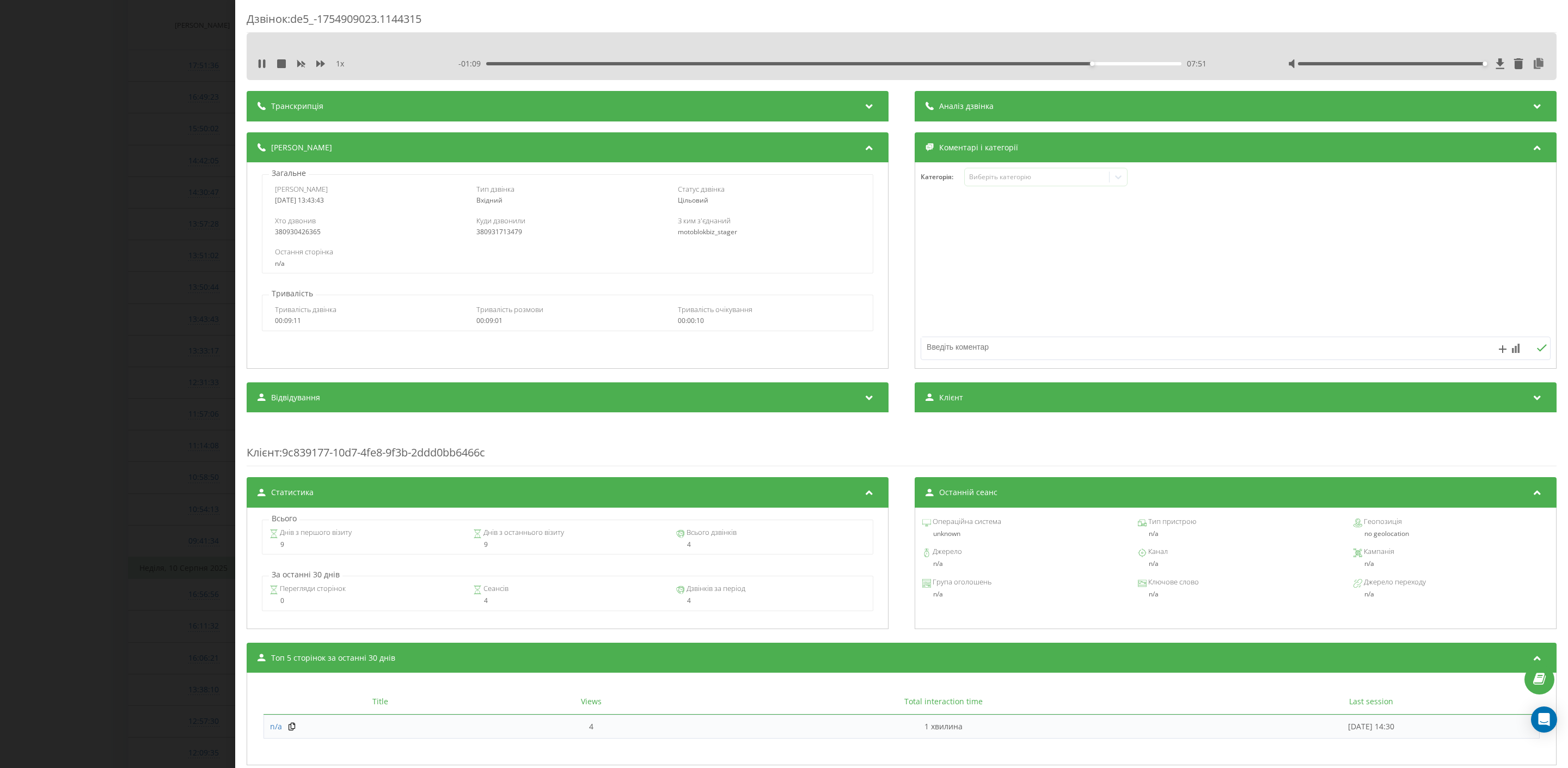
click at [176, 319] on div "Дзвінок : de5_-1754909023.1144315 1 x - 01:09 07:51 07:51 Транскрипція Для AI-а…" at bounding box center [784, 384] width 1568 height 768
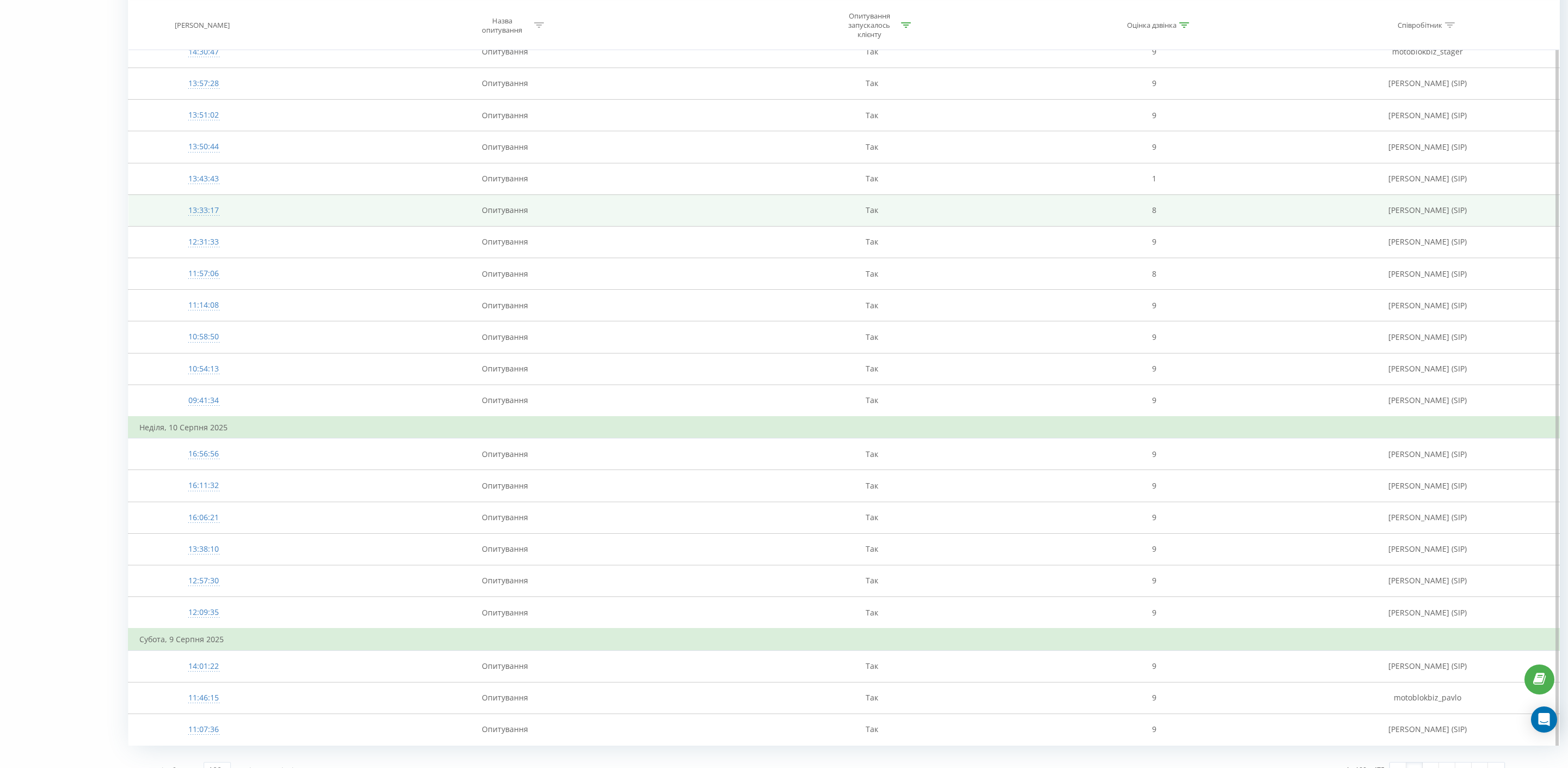
scroll to position [2879, 0]
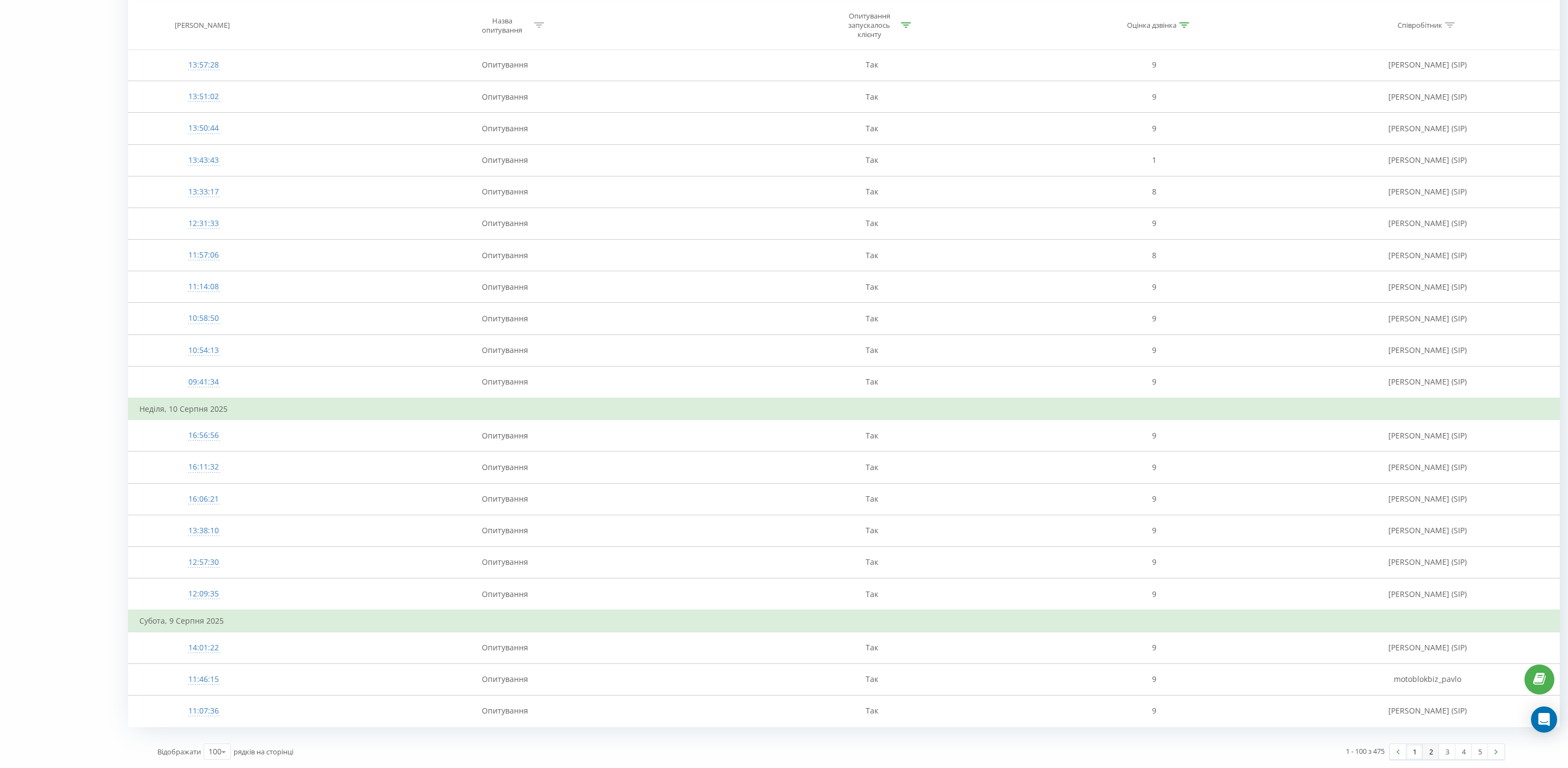
click at [1427, 749] on link "2" at bounding box center [1431, 752] width 16 height 15
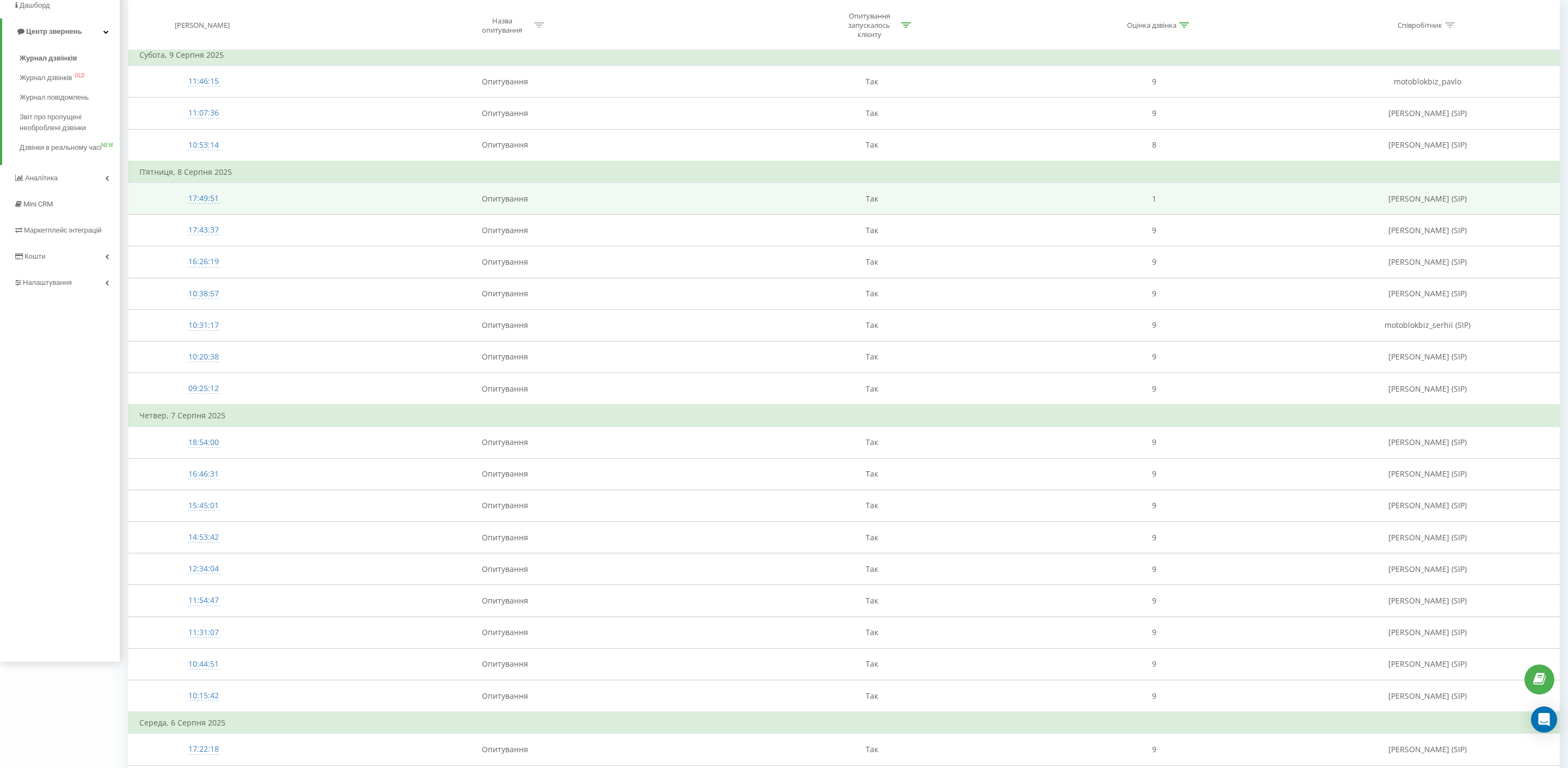
scroll to position [107, 0]
click at [203, 200] on div "17:49:51" at bounding box center [203, 198] width 128 height 21
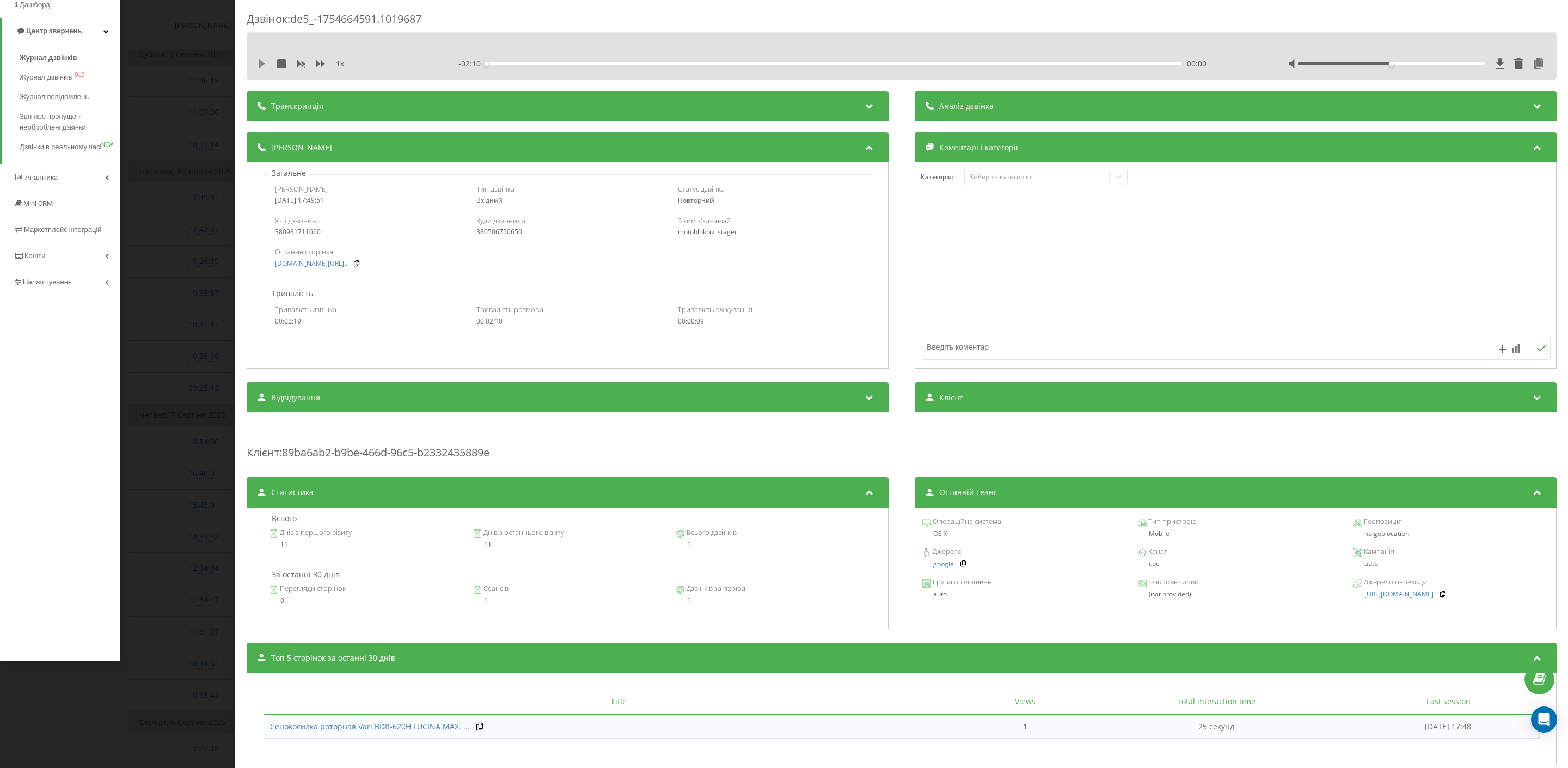
click at [263, 65] on icon at bounding box center [262, 64] width 6 height 9
click at [561, 63] on div "00:14" at bounding box center [834, 64] width 696 height 3
drag, startPoint x: 1458, startPoint y: 70, endPoint x: 1479, endPoint y: 72, distance: 21.1
click at [1479, 72] on div "1 x - 01:53 00:17 00:17" at bounding box center [901, 57] width 1310 height 48
click at [657, 65] on div "00:32" at bounding box center [834, 64] width 696 height 3
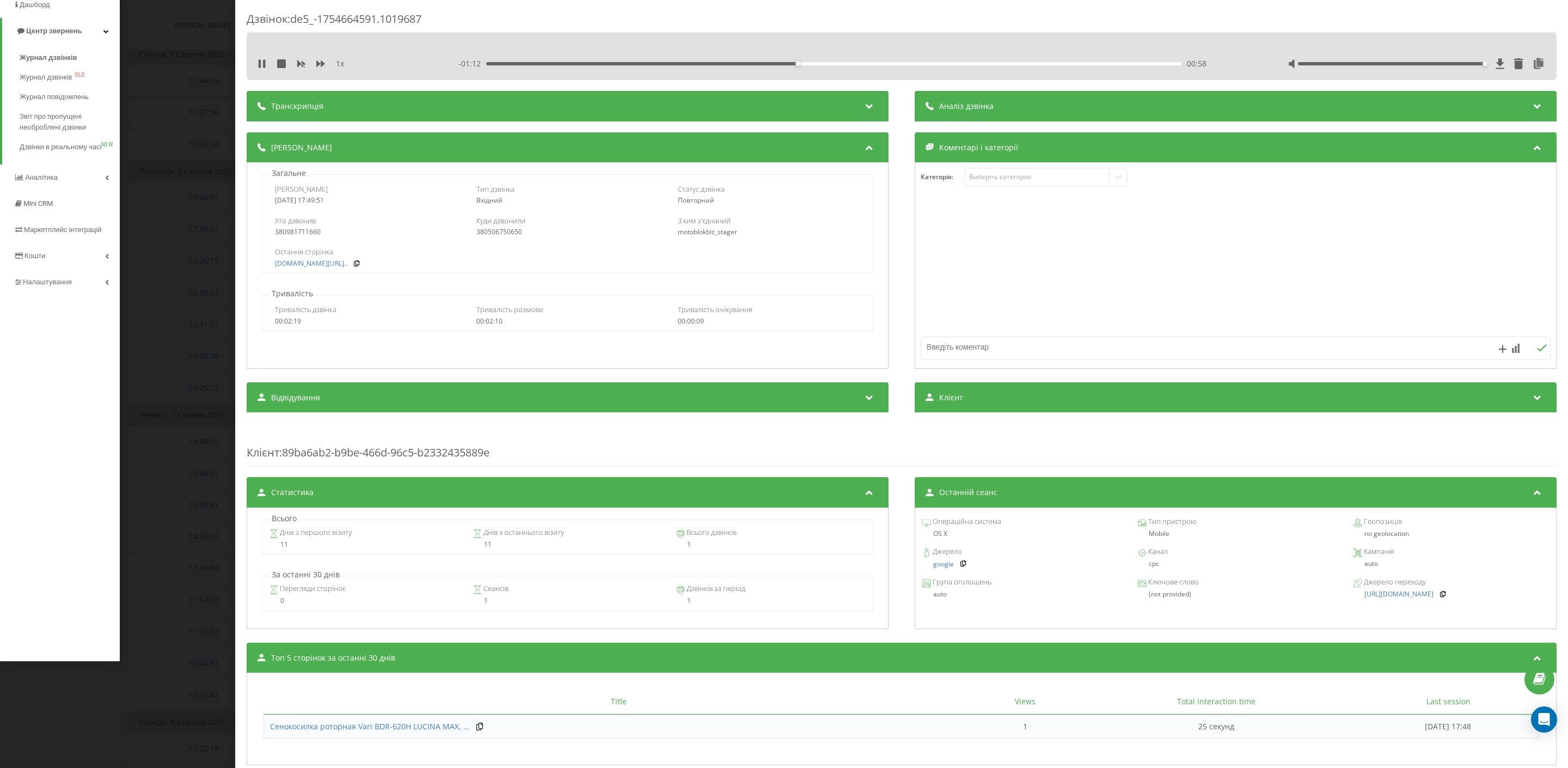
click at [978, 66] on div "- 01:12 00:58 00:58" at bounding box center [845, 64] width 773 height 11
click at [173, 253] on div "Дзвінок : de5_-1754664591.1019687 1 x - 01:11 00:59 00:59 Транскрипція Для AI-а…" at bounding box center [784, 384] width 1568 height 768
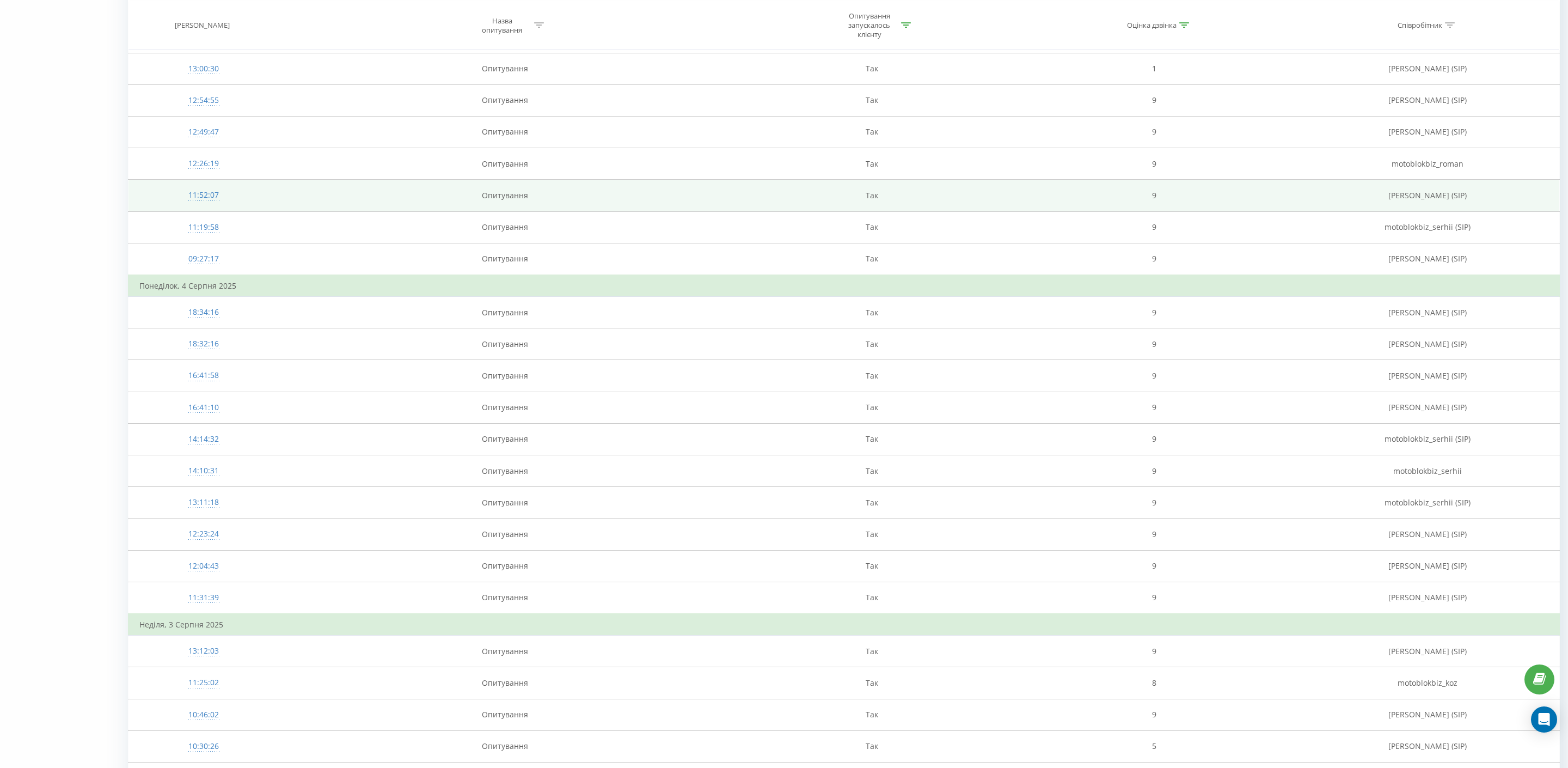
scroll to position [1265, 0]
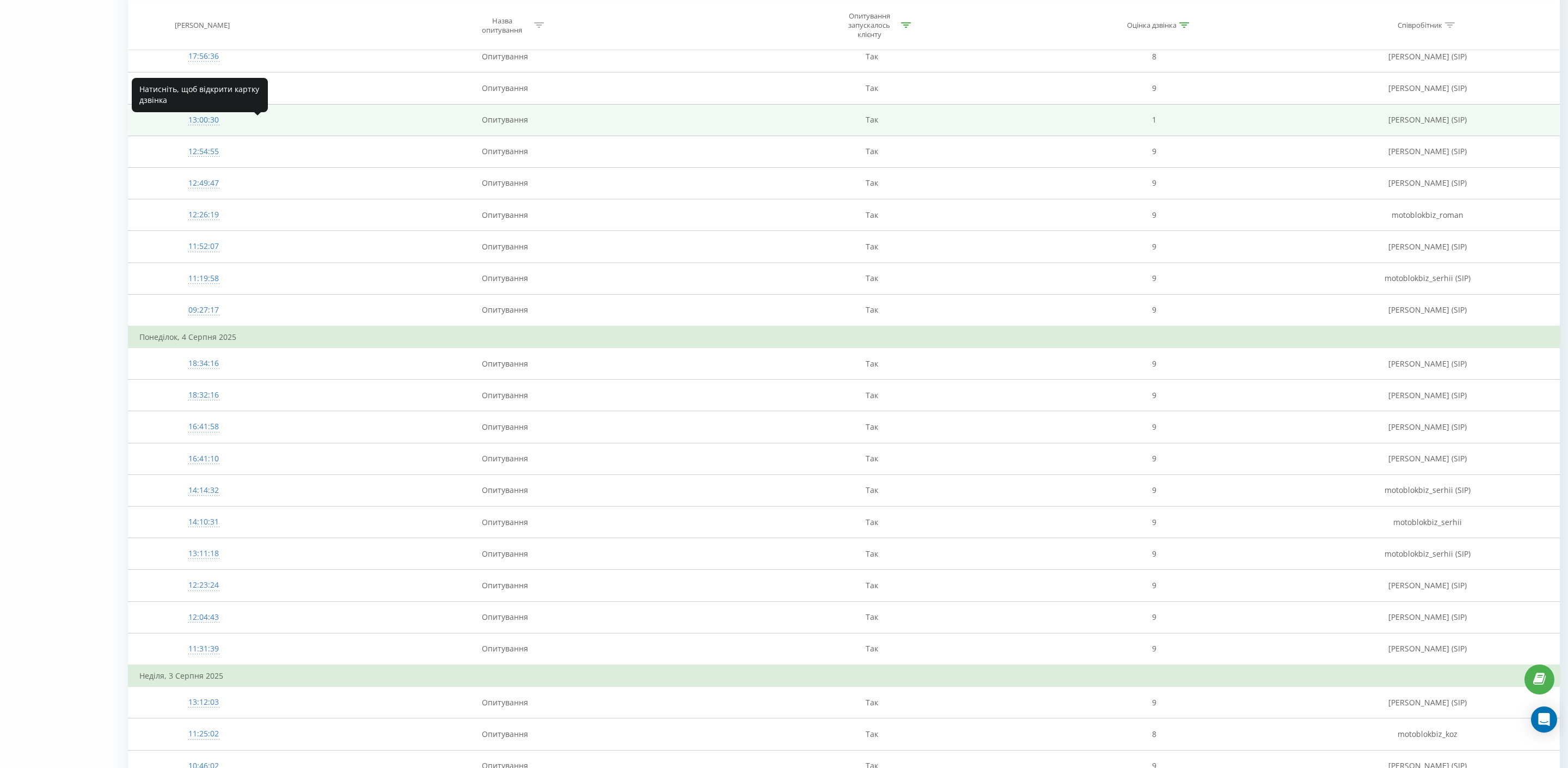
click at [199, 125] on div at bounding box center [203, 125] width 128 height 1
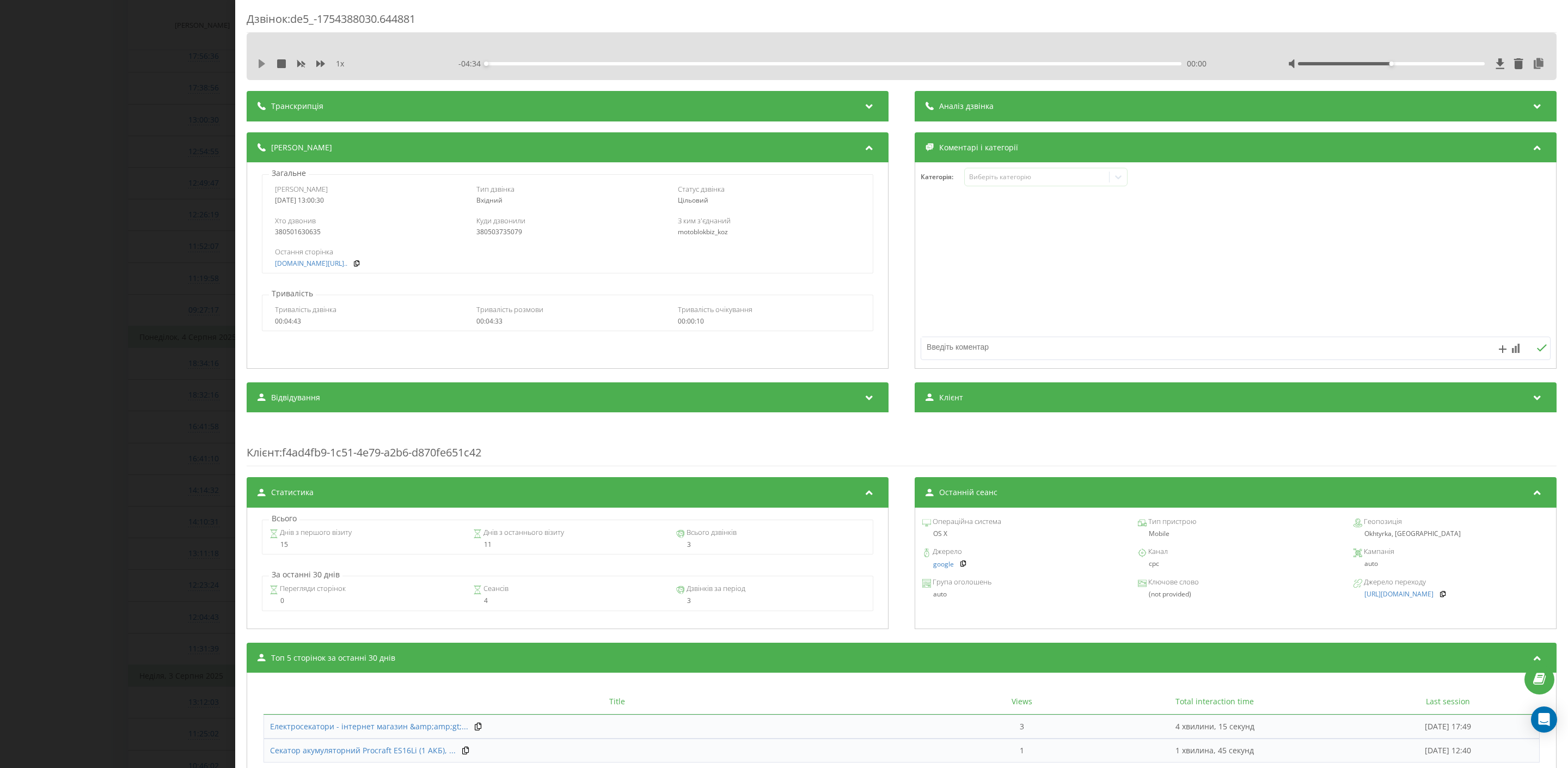
click at [264, 67] on icon at bounding box center [262, 64] width 9 height 9
click at [558, 65] on div "00:02" at bounding box center [834, 64] width 696 height 3
click at [618, 63] on div "00:29" at bounding box center [834, 64] width 696 height 3
click at [739, 62] on div "00:52" at bounding box center [834, 64] width 696 height 3
click at [1414, 60] on div at bounding box center [1417, 64] width 257 height 11
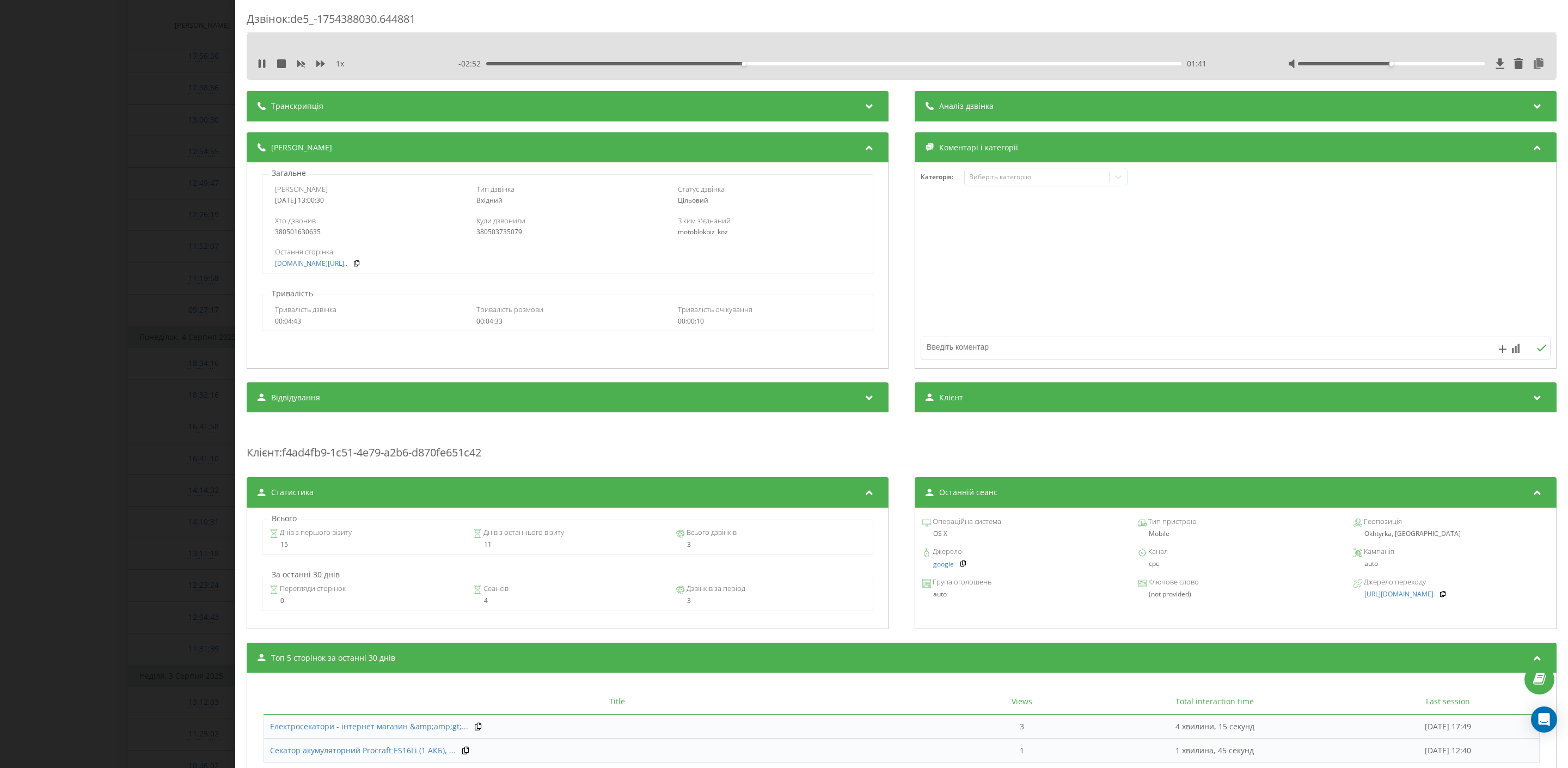
click at [1415, 61] on div at bounding box center [1417, 64] width 257 height 11
click at [1412, 64] on div at bounding box center [1391, 64] width 187 height 3
drag, startPoint x: 1457, startPoint y: 64, endPoint x: 1467, endPoint y: 64, distance: 10.0
click at [1467, 64] on div at bounding box center [1391, 64] width 187 height 3
click at [177, 209] on div "Дзвінок : de5_-1754388030.644881 1 x - 02:49 01:45 01:45 Транскрипція Для AI-ан…" at bounding box center [784, 384] width 1568 height 768
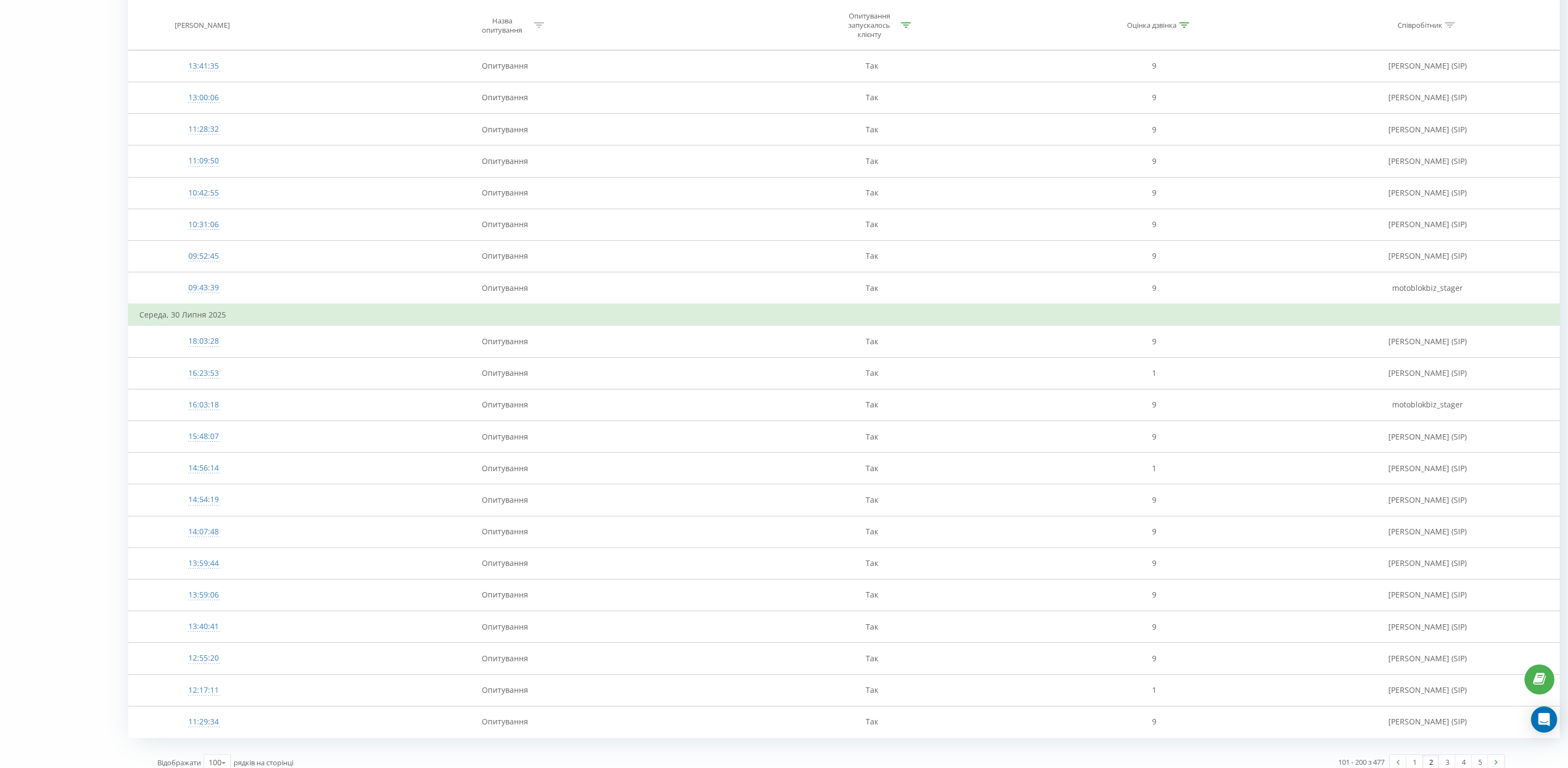
scroll to position [2858, 0]
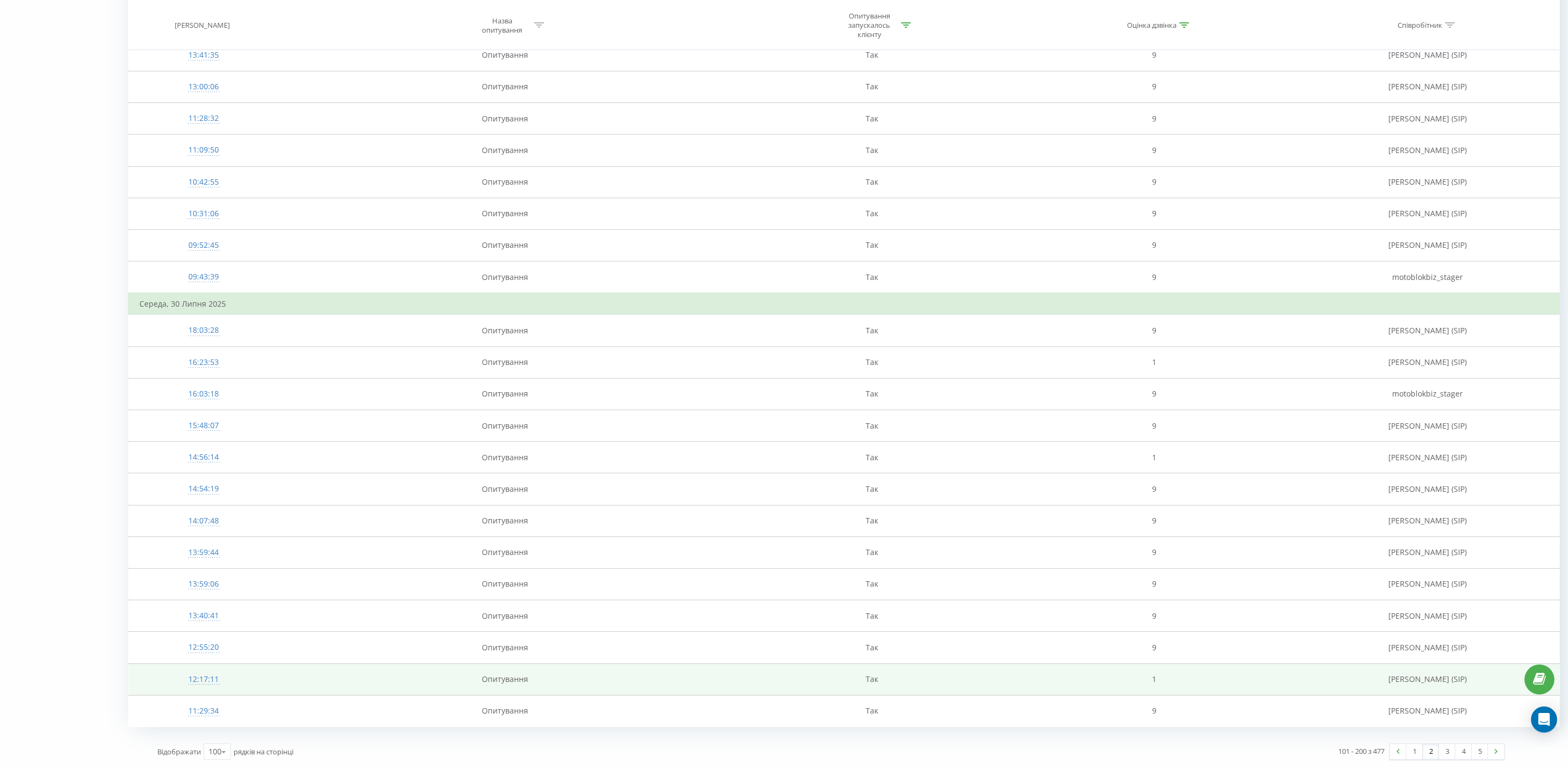
click at [392, 678] on td "Опитування" at bounding box center [504, 679] width 452 height 31
click at [220, 672] on div "12:17:11" at bounding box center [203, 679] width 128 height 21
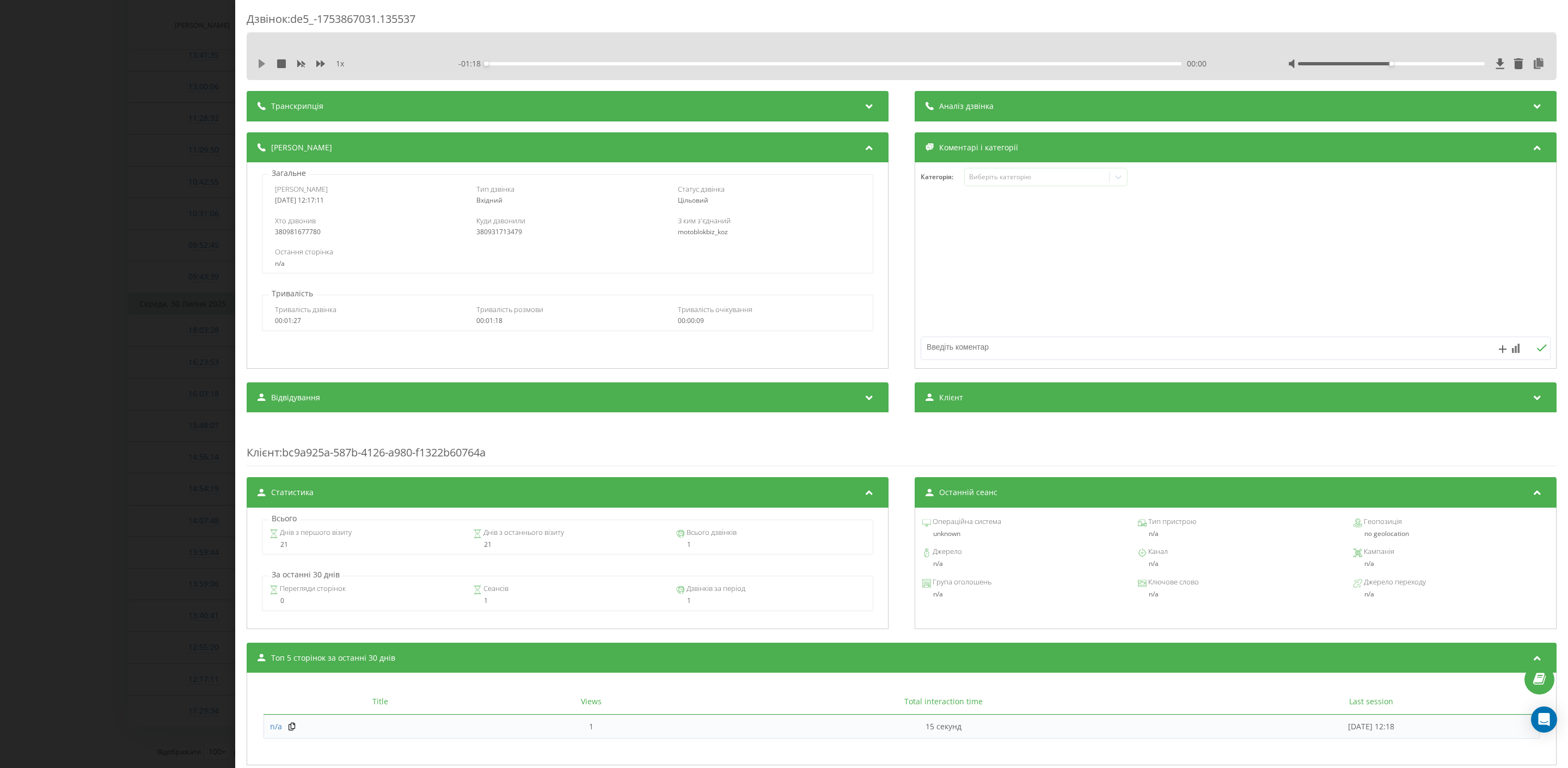
click at [259, 59] on icon at bounding box center [262, 64] width 6 height 9
click at [574, 60] on div "- 01:15 00:03 00:03" at bounding box center [845, 64] width 773 height 11
click at [1424, 62] on div at bounding box center [1391, 64] width 187 height 3
click at [1468, 62] on div at bounding box center [1391, 64] width 187 height 3
click at [816, 63] on div "00:37" at bounding box center [834, 64] width 696 height 3
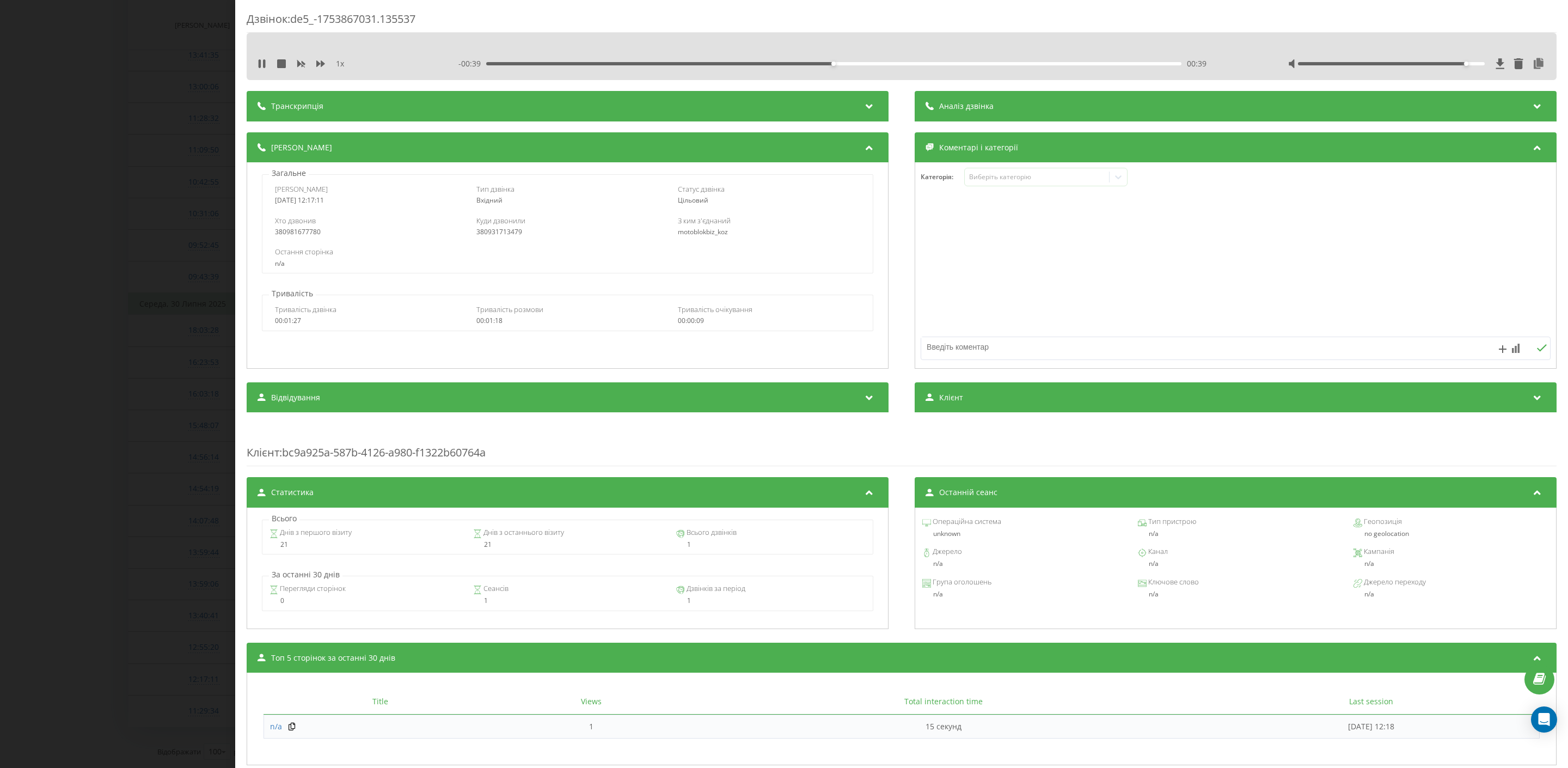
click at [940, 59] on div "- 00:39 00:39 00:39" at bounding box center [845, 64] width 773 height 11
click at [1476, 64] on div at bounding box center [1391, 64] width 187 height 3
click at [988, 62] on div "00:44" at bounding box center [834, 64] width 696 height 3
click at [1076, 64] on div "00:58" at bounding box center [834, 64] width 696 height 3
click at [1114, 63] on div "01:08" at bounding box center [834, 64] width 696 height 3
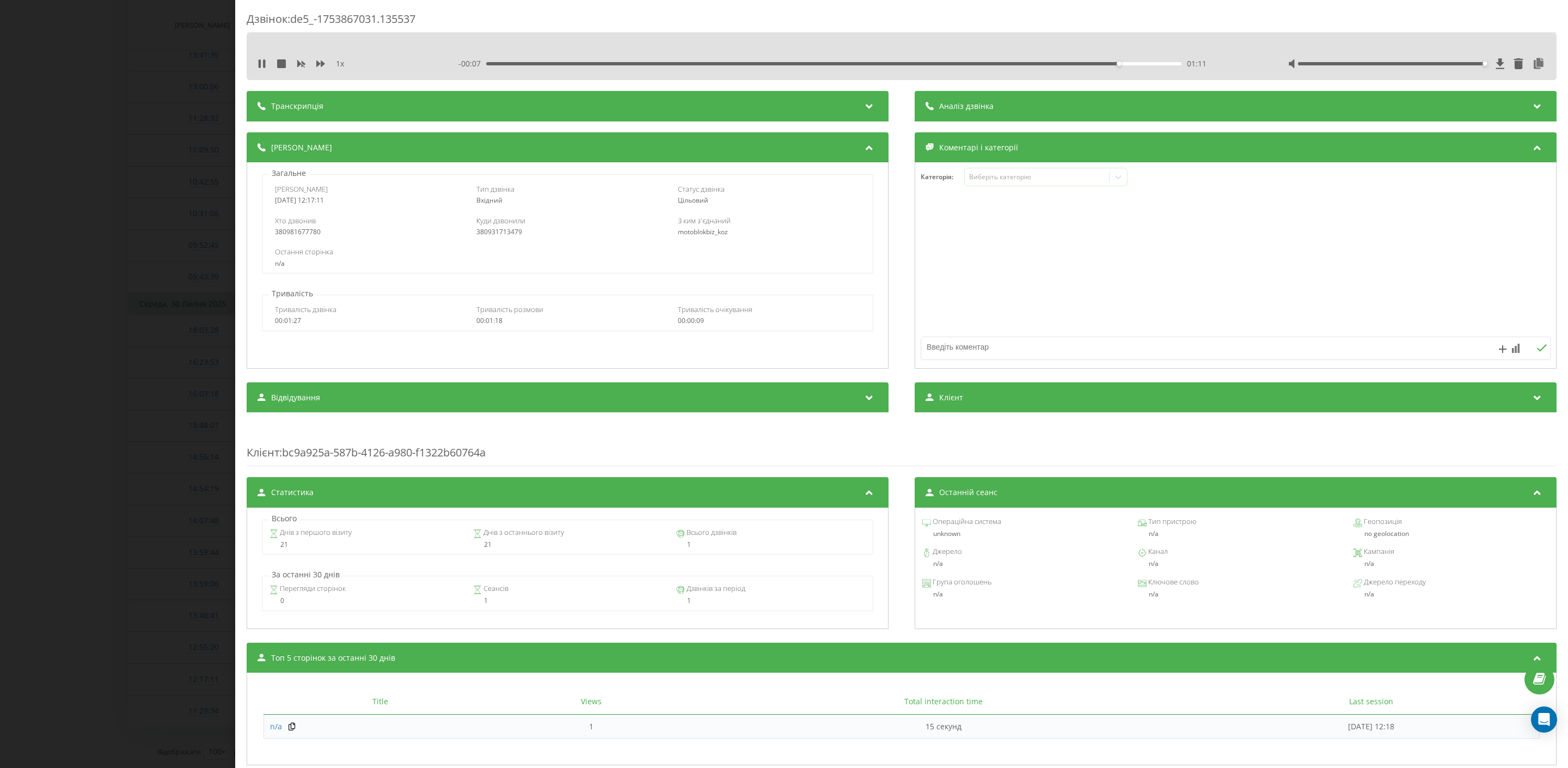
click at [1150, 63] on div "01:11" at bounding box center [834, 64] width 696 height 3
click at [146, 223] on div "Дзвінок : de5_-1753867031.135537 1 x - 00:02 01:16 01:16 Транскрипція Для AI-ан…" at bounding box center [784, 384] width 1568 height 768
click at [121, 232] on div "Дзвінок : de5_-1753867031.135537 1 x - 00:01 01:17 01:17 Транскрипція Для AI-ан…" at bounding box center [784, 384] width 1568 height 768
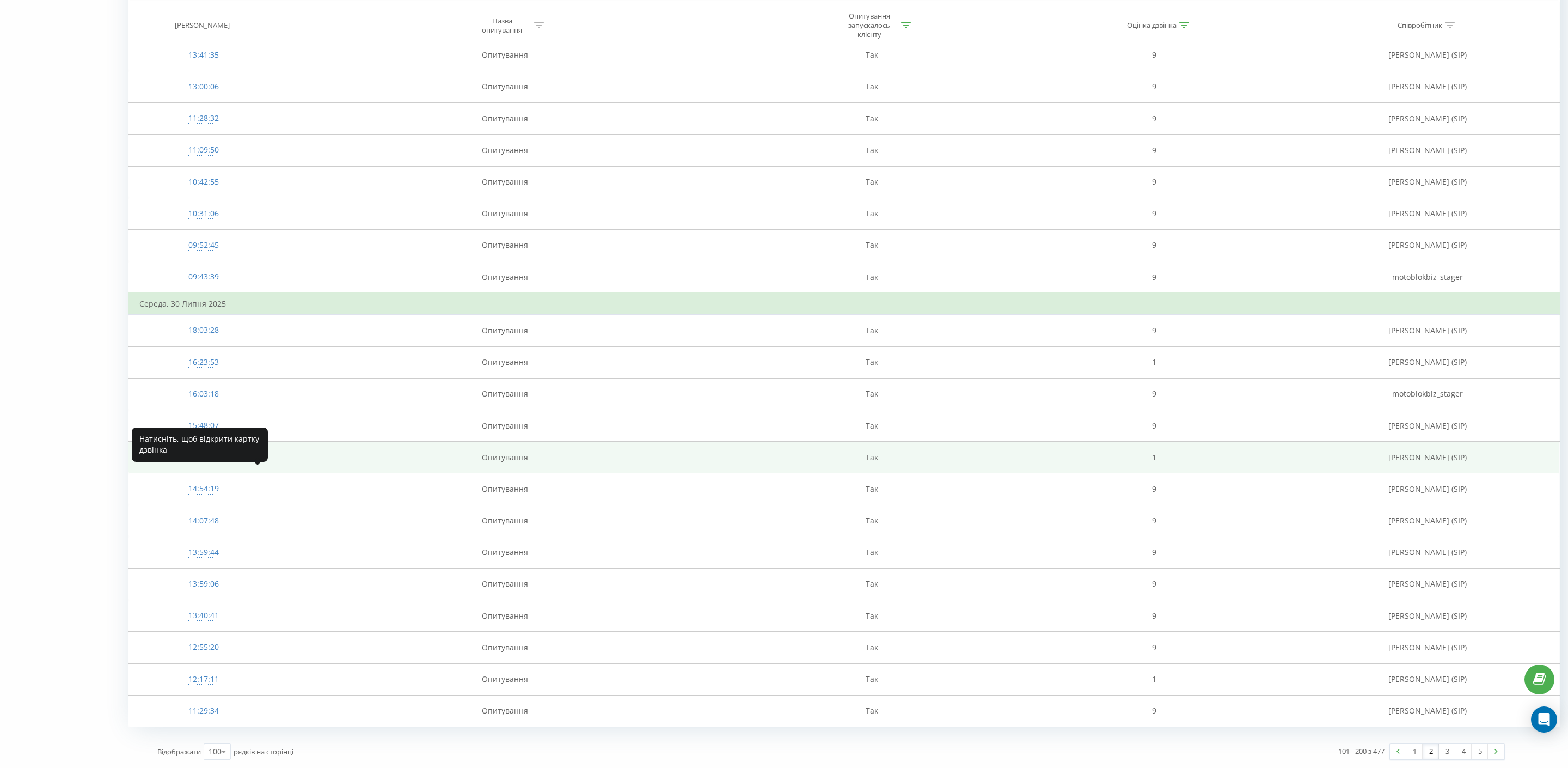
click at [207, 453] on div "14:56:14" at bounding box center [203, 457] width 128 height 21
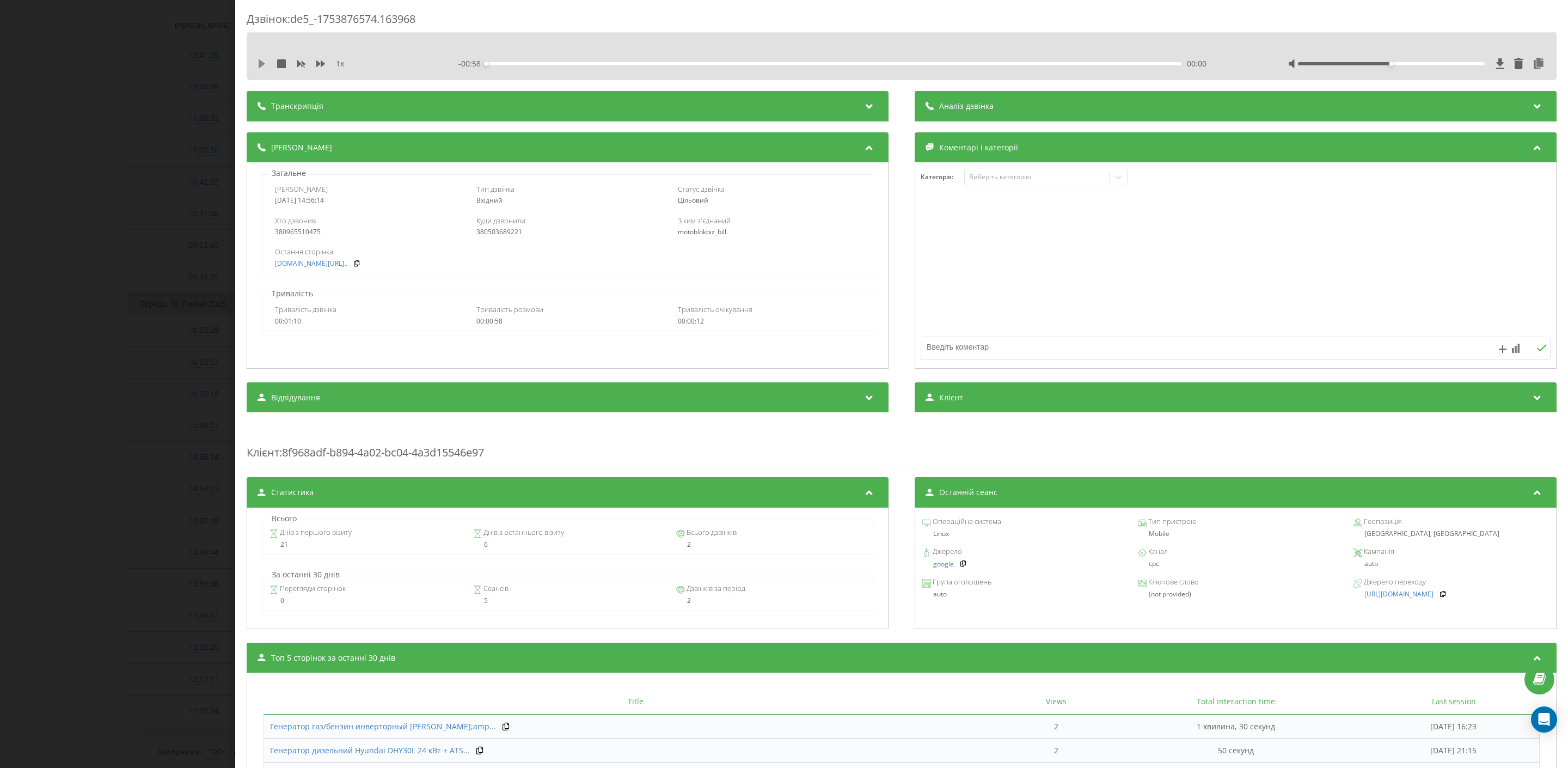
click at [261, 64] on icon at bounding box center [262, 64] width 6 height 9
click at [573, 61] on div "- 00:58 00:00 00:00" at bounding box center [845, 64] width 773 height 11
click at [655, 60] on div "- 00:57 00:01 00:01" at bounding box center [845, 64] width 773 height 11
click at [662, 72] on div "1 x - 00:57 00:01 00:01" at bounding box center [901, 57] width 1310 height 48
click at [676, 57] on div "1 x - 00:56 00:02 00:02" at bounding box center [902, 64] width 1294 height 16
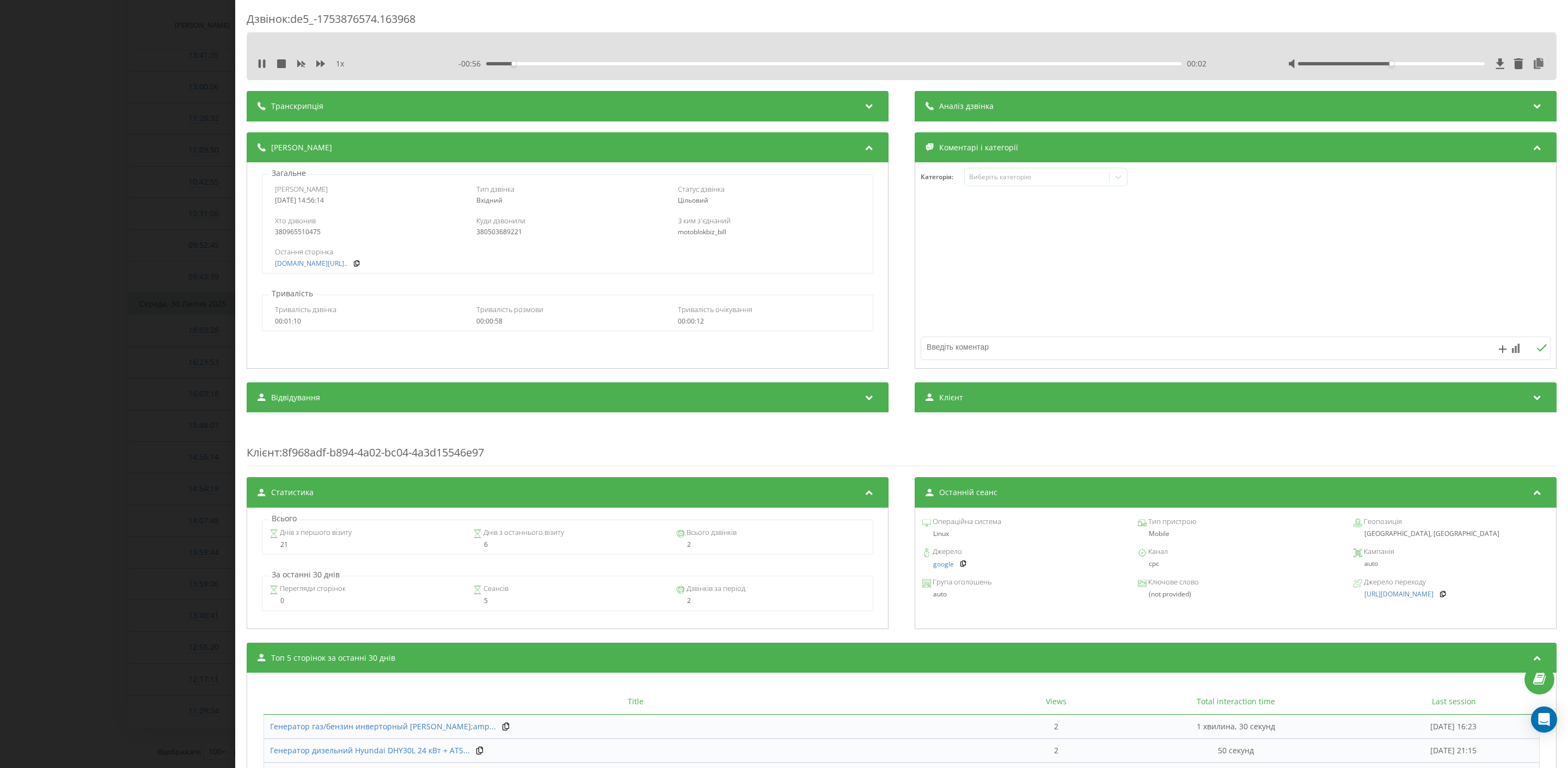
click at [676, 64] on div "00:02" at bounding box center [834, 64] width 696 height 3
click at [903, 63] on div "00:17" at bounding box center [834, 64] width 696 height 3
drag, startPoint x: 1442, startPoint y: 64, endPoint x: 1440, endPoint y: 73, distance: 9.2
click at [1440, 73] on div "1 x - 00:17 00:41 00:41" at bounding box center [901, 57] width 1310 height 48
click at [194, 161] on div "Дзвінок : de5_-1753876574.163968 1 x 00:00 00:58 00:58 Транскрипція Для AI-анал…" at bounding box center [784, 384] width 1568 height 768
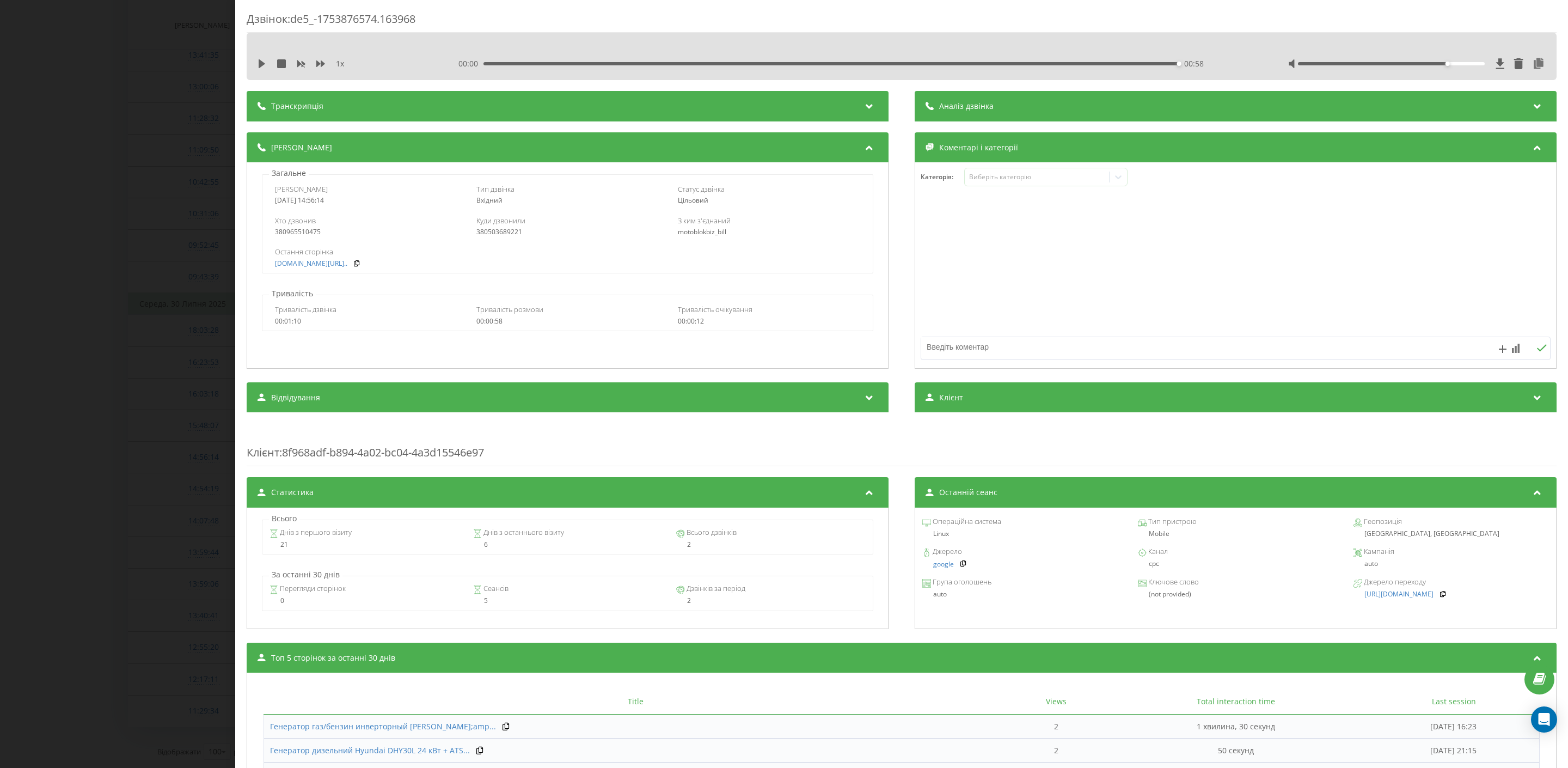
click at [168, 174] on div "Дзвінок : de5_-1753876574.163968 1 x 00:00 00:58 00:58 Транскрипція Для AI-анал…" at bounding box center [784, 384] width 1568 height 768
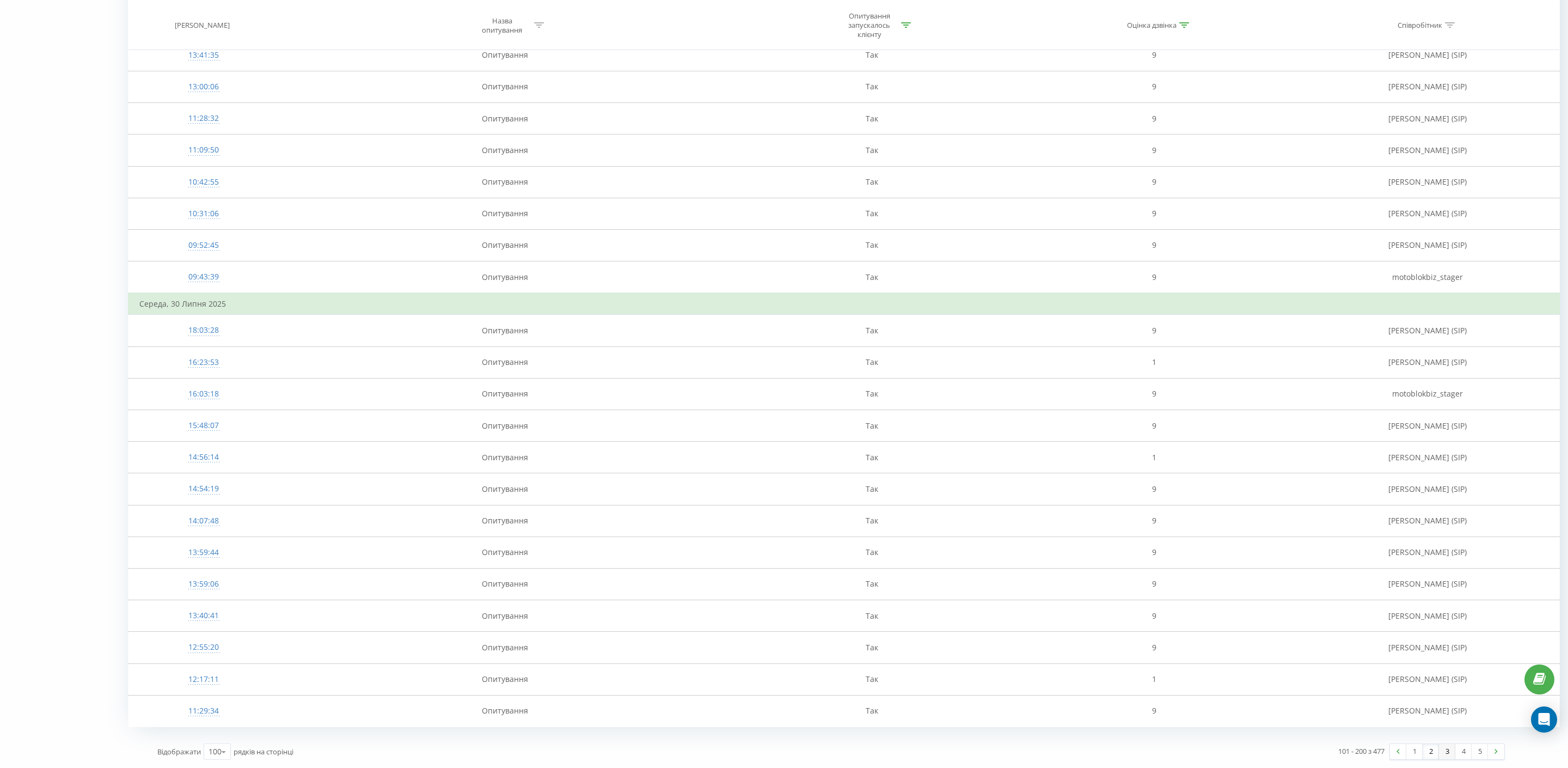
click at [1445, 753] on link "3" at bounding box center [1447, 752] width 16 height 15
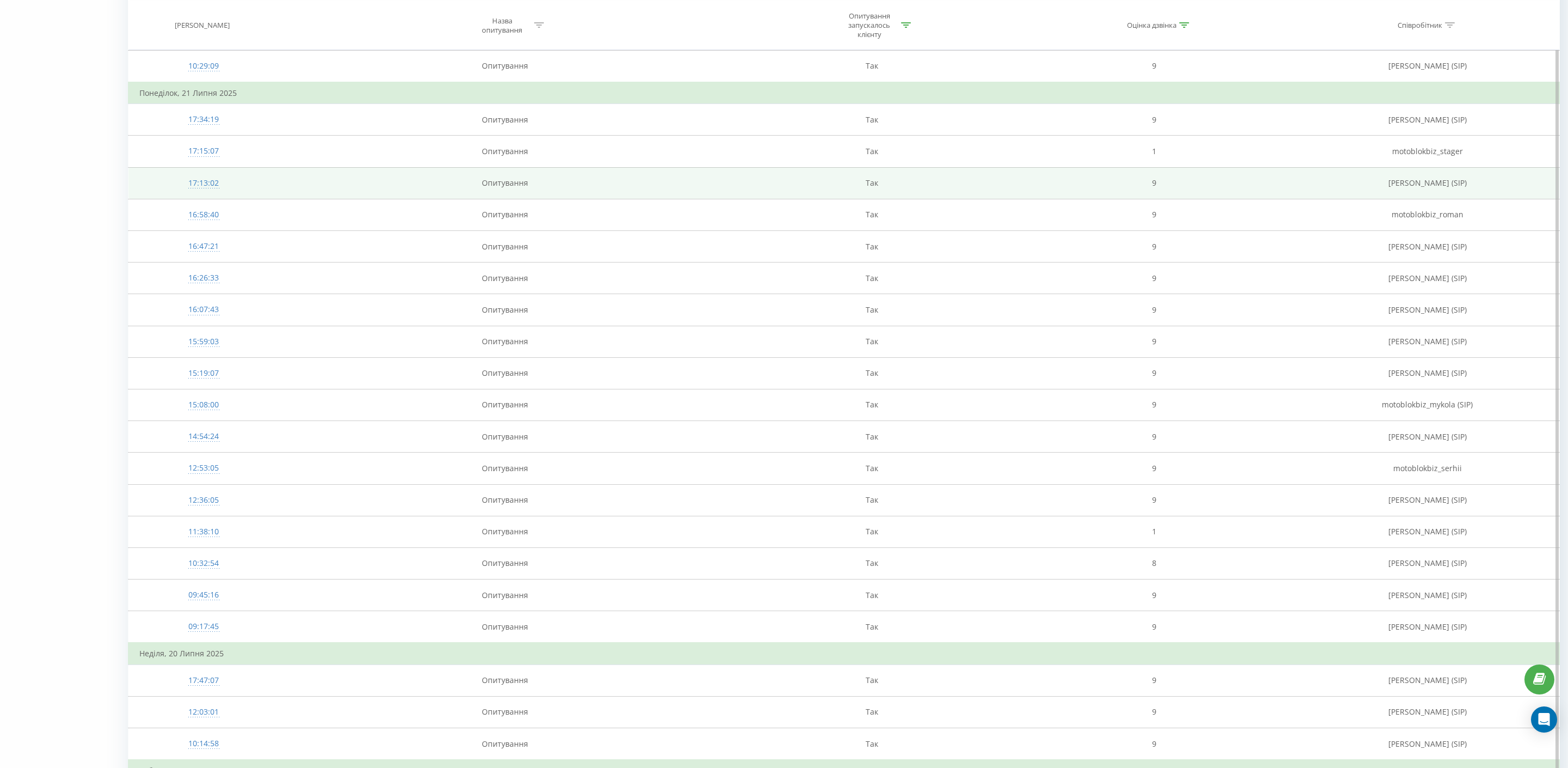
scroll to position [2900, 0]
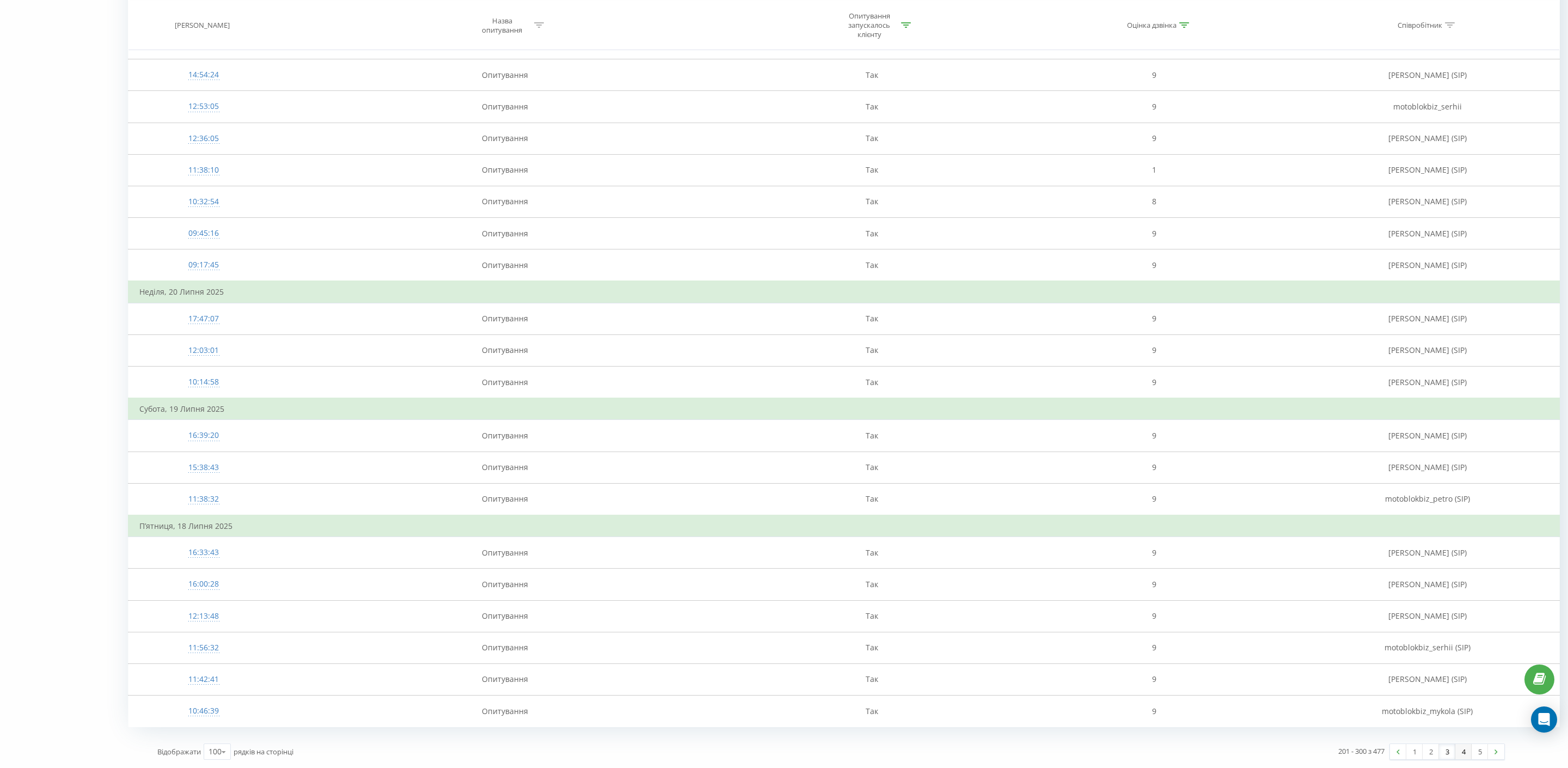
click at [1469, 749] on link "4" at bounding box center [1463, 752] width 16 height 15
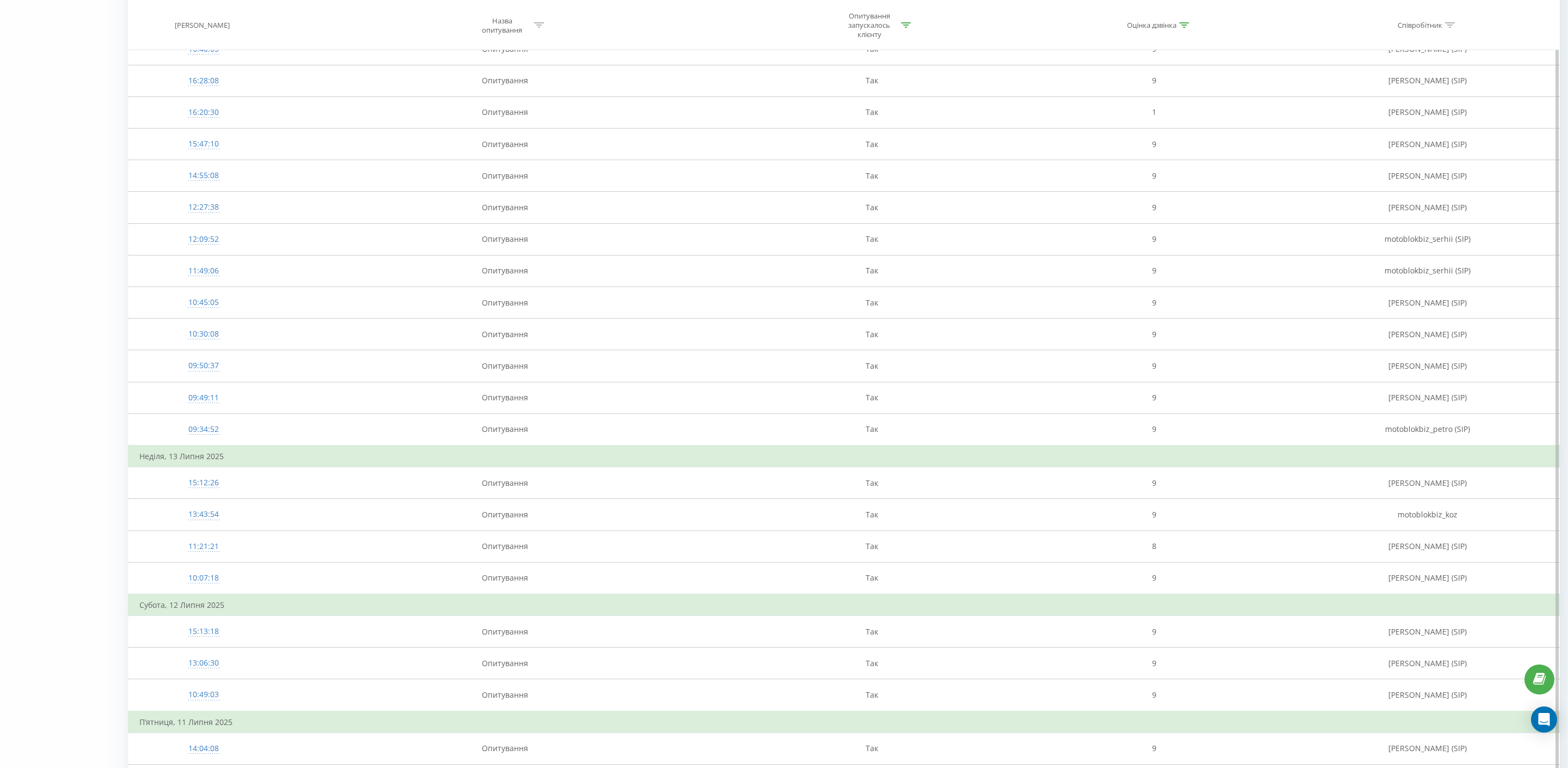
scroll to position [1528, 0]
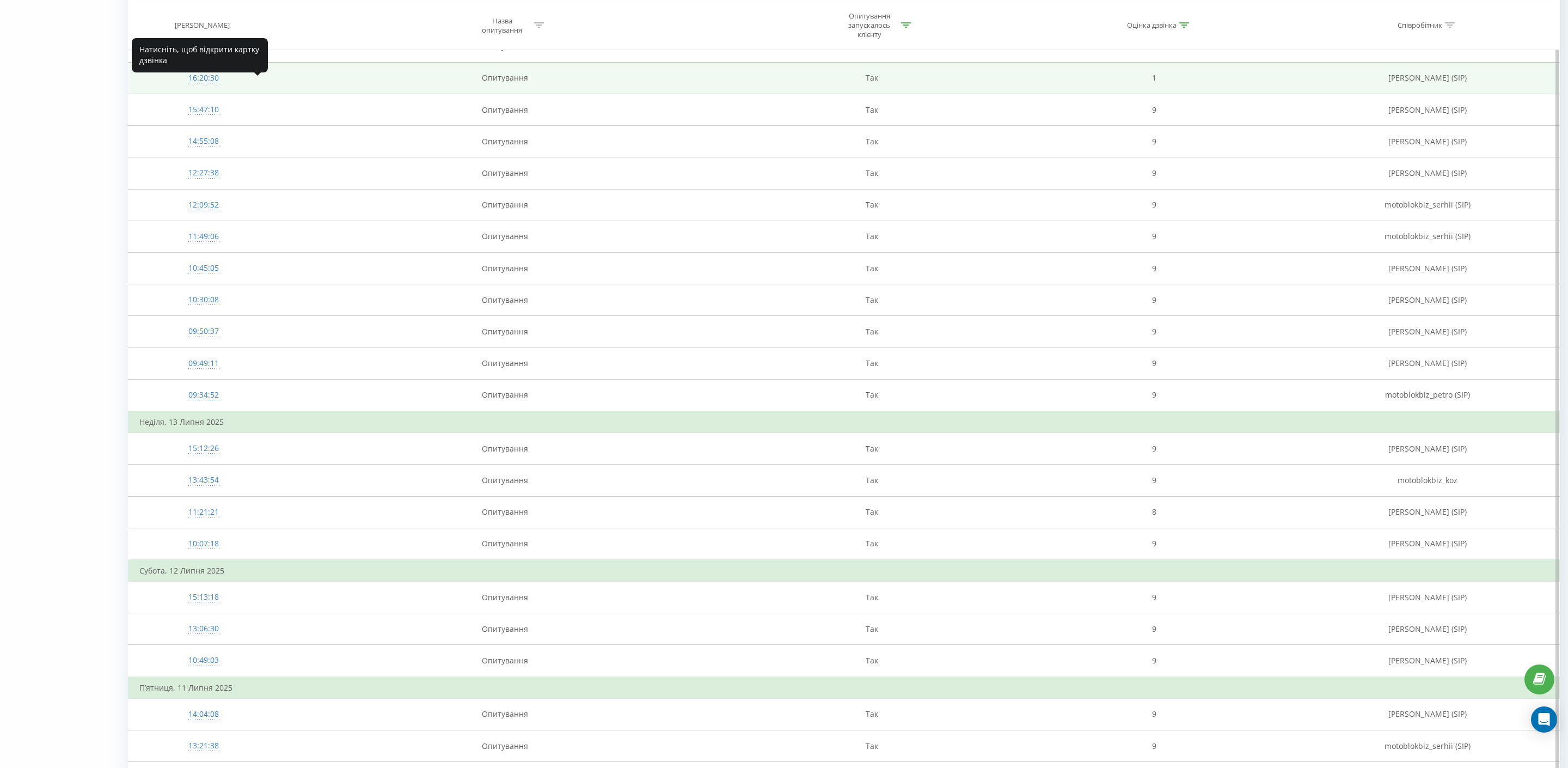
click at [208, 88] on div "16:20:30" at bounding box center [203, 78] width 128 height 21
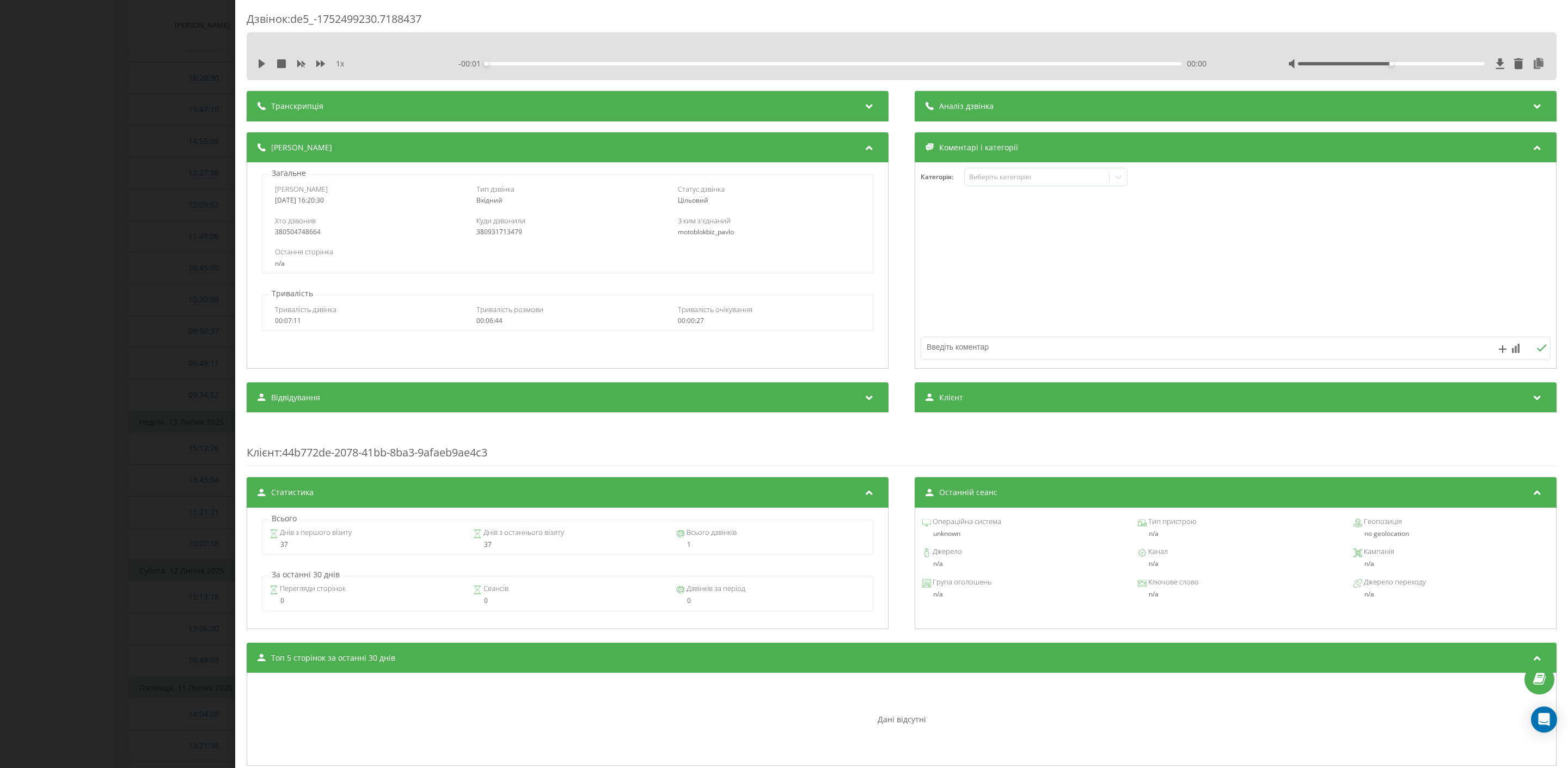
click at [255, 58] on div "1 x - 00:01 00:00 00:00" at bounding box center [902, 64] width 1294 height 16
click at [269, 66] on div "1 x" at bounding box center [334, 64] width 155 height 11
click at [258, 66] on icon at bounding box center [262, 64] width 9 height 9
click at [596, 66] on div "- 06:44 00:00 00:00" at bounding box center [845, 64] width 773 height 11
click at [605, 61] on div "- 06:44 00:00 00:00" at bounding box center [845, 64] width 773 height 11
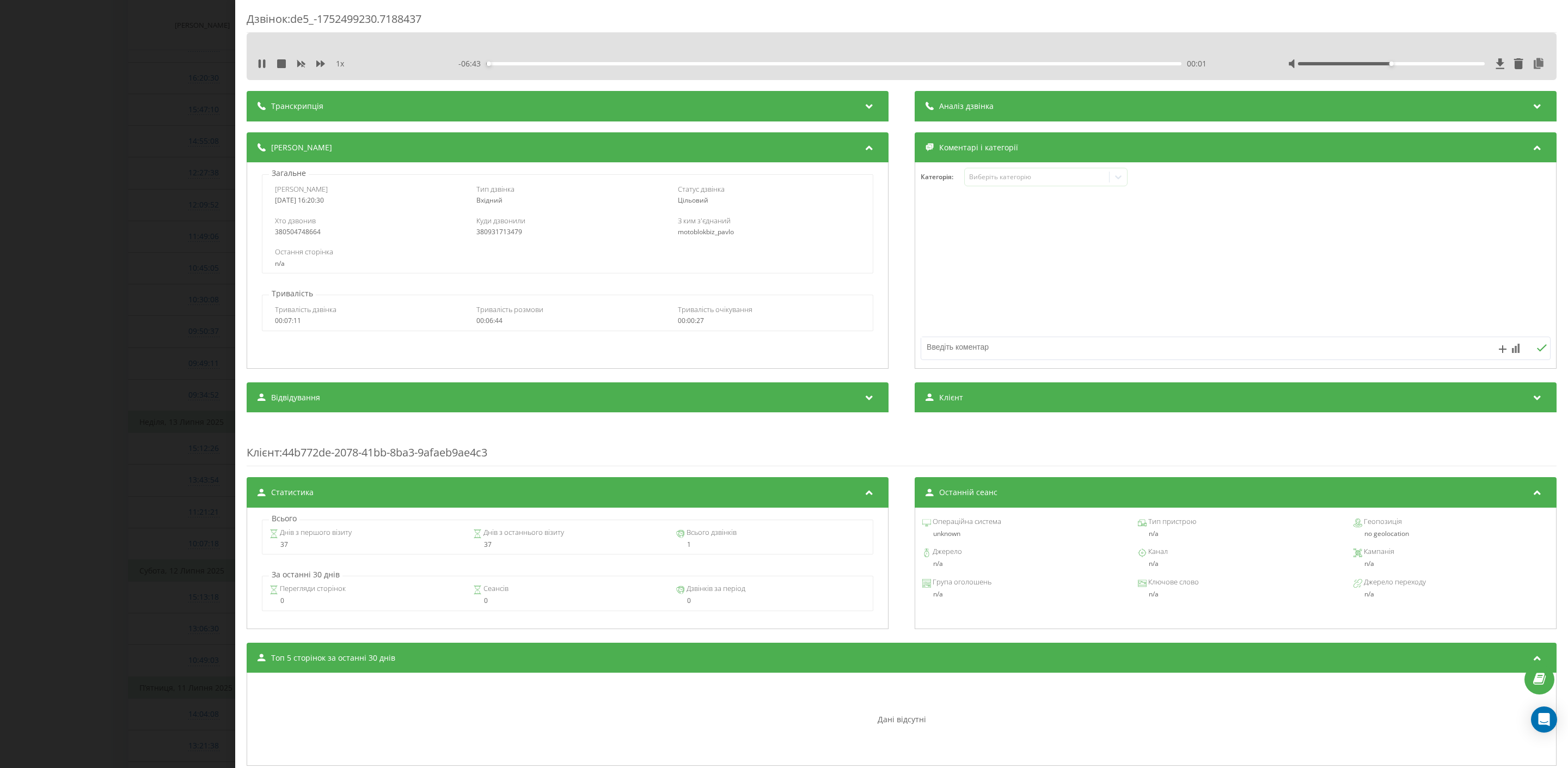
click at [619, 66] on div "- 06:43 00:01 00:01" at bounding box center [845, 64] width 773 height 11
click at [630, 66] on div "- 06:43 00:02 00:02" at bounding box center [845, 64] width 773 height 11
click at [640, 58] on div "- 06:42 00:02 00:02" at bounding box center [845, 64] width 773 height 11
click at [641, 60] on div "- 06:42 00:02 00:02" at bounding box center [845, 64] width 773 height 11
click at [641, 63] on div "00:02" at bounding box center [834, 64] width 696 height 3
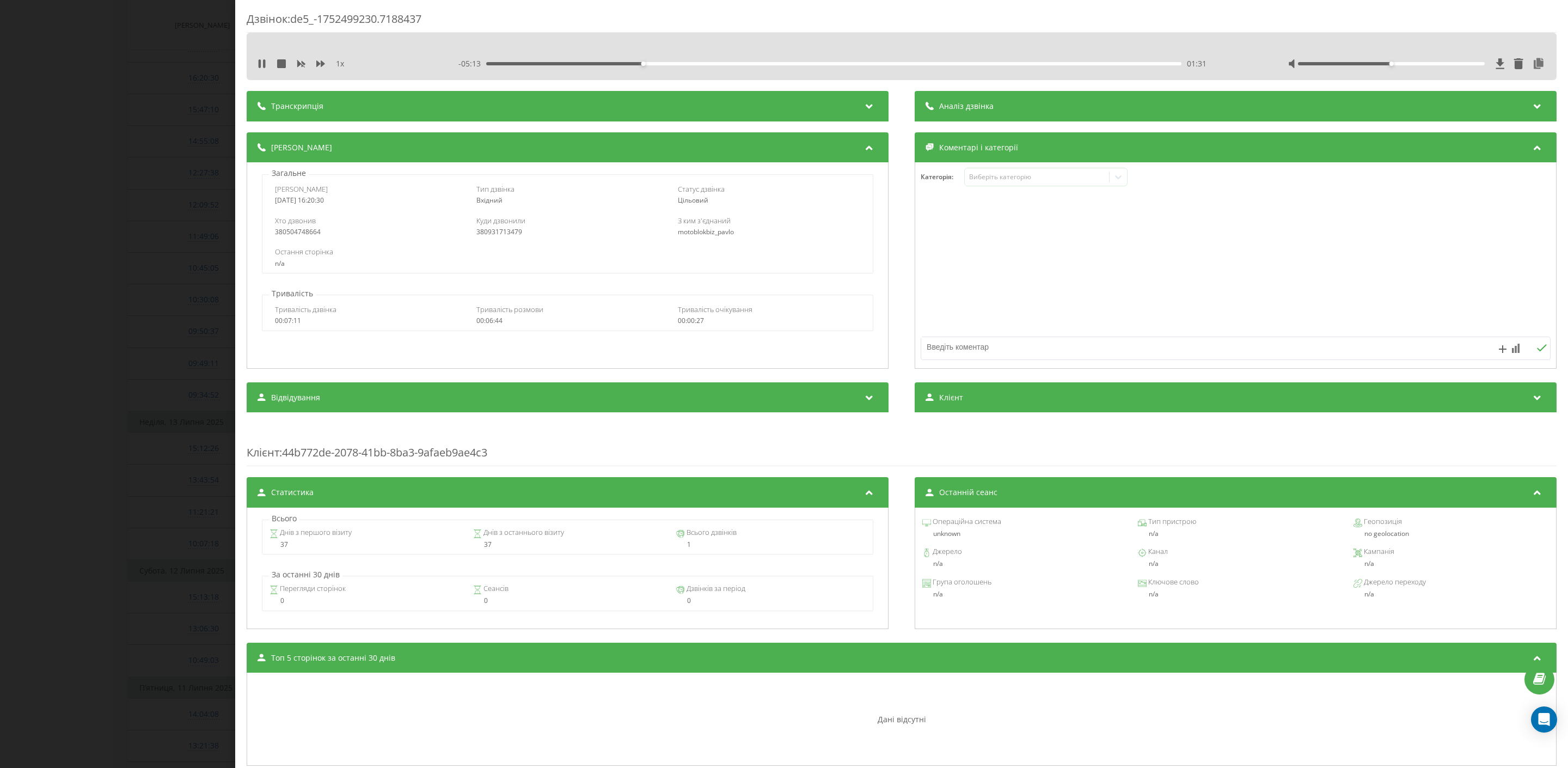
click at [862, 63] on div "01:31" at bounding box center [834, 64] width 696 height 3
click at [992, 62] on div "04:54" at bounding box center [834, 64] width 696 height 3
click at [1117, 62] on div "04:56" at bounding box center [834, 64] width 696 height 3
drag, startPoint x: 1394, startPoint y: 61, endPoint x: 1401, endPoint y: 61, distance: 7.0
click at [1401, 61] on div at bounding box center [1417, 64] width 257 height 11
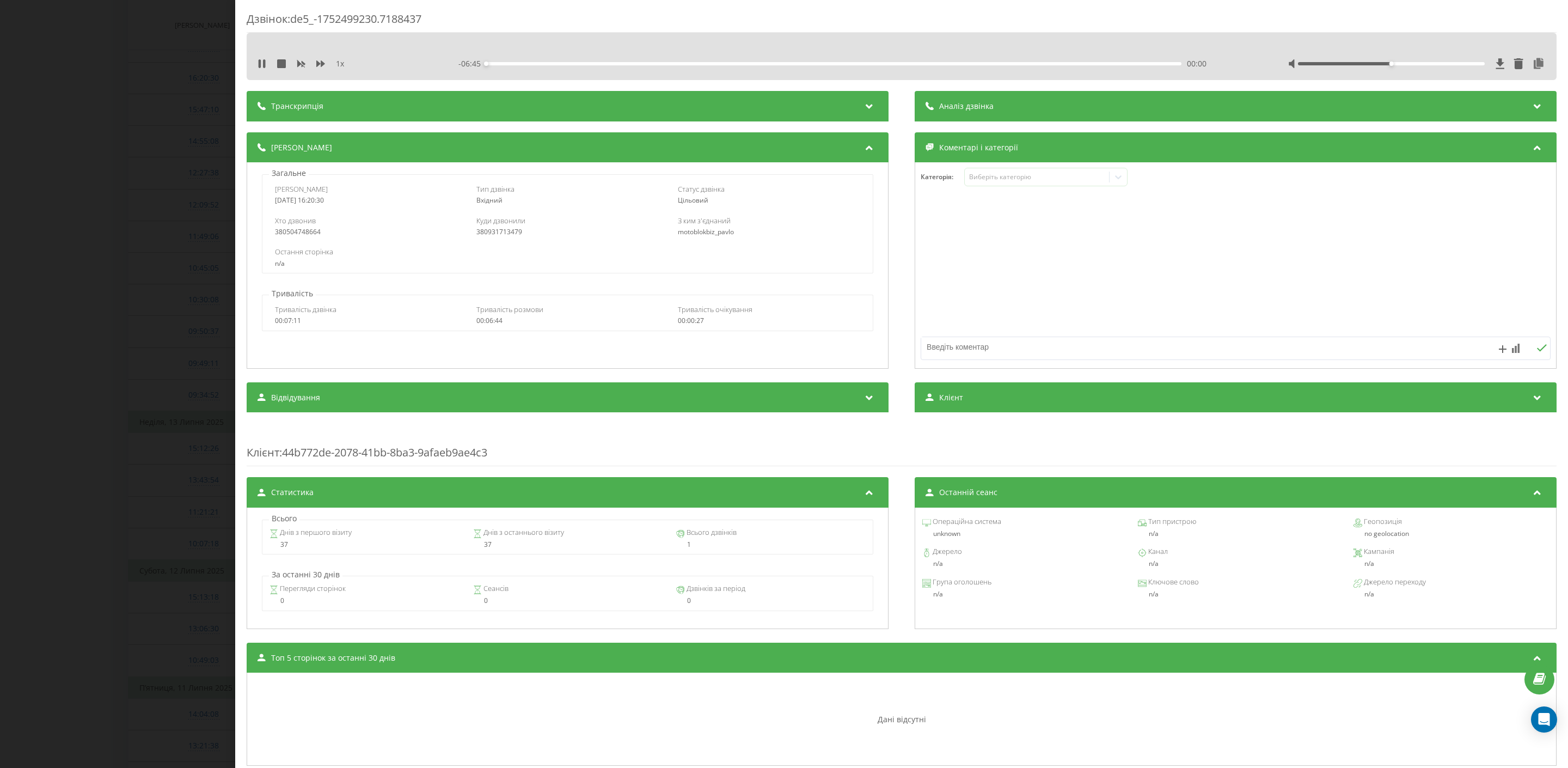
click at [1401, 63] on div at bounding box center [1391, 64] width 187 height 3
click at [1435, 65] on div at bounding box center [1391, 64] width 187 height 3
click at [546, 62] on div "06:22" at bounding box center [834, 64] width 696 height 3
click at [660, 62] on div "01:41" at bounding box center [834, 64] width 696 height 3
click at [736, 63] on div "02:25" at bounding box center [834, 64] width 696 height 3
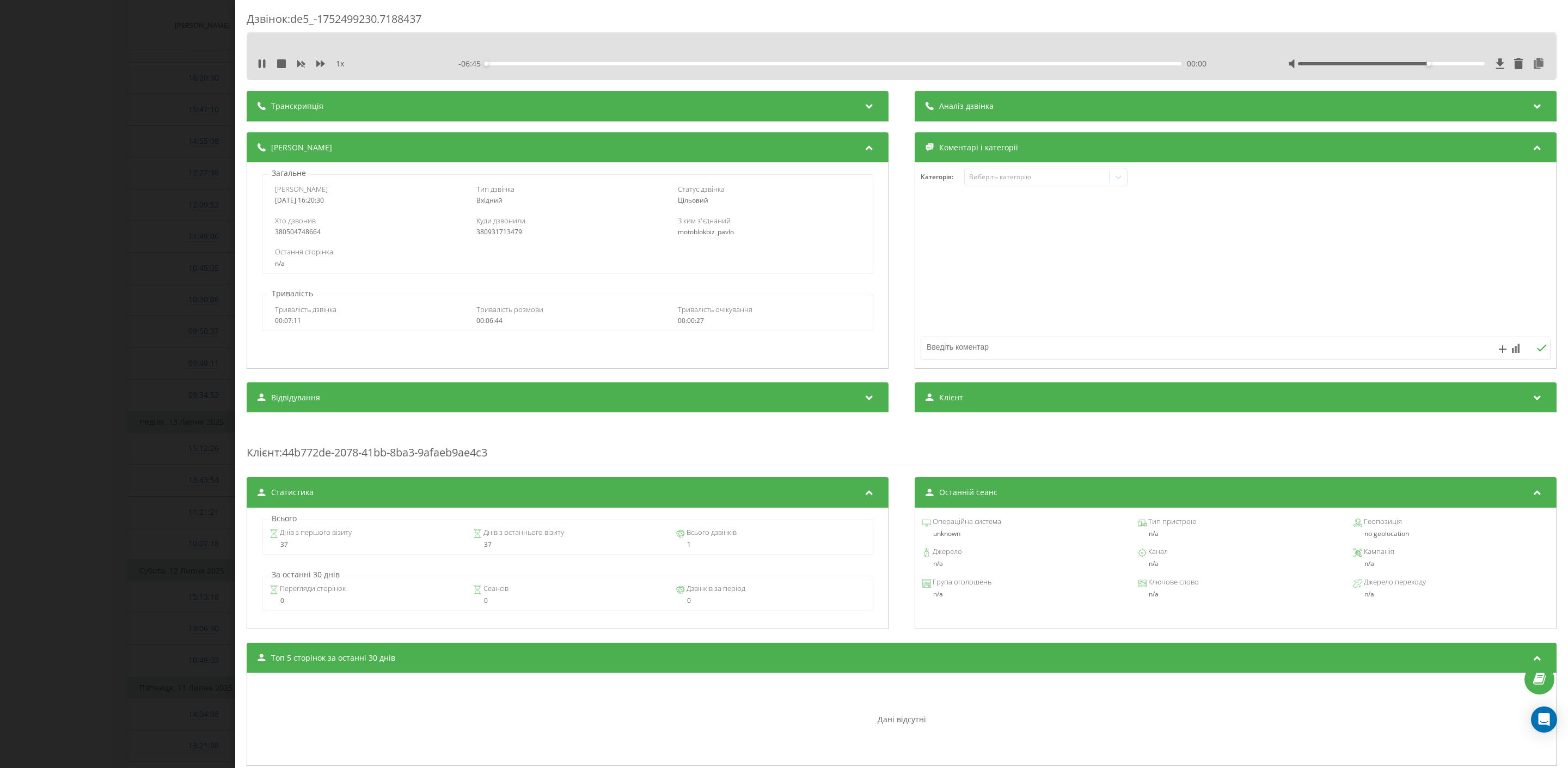
click at [189, 217] on div "Дзвінок : de5_-1752499230.7188437 1 x - 06:45 00:00 00:00 Транскрипція Для AI-а…" at bounding box center [784, 384] width 1568 height 768
click at [150, 224] on div "Дзвінок : de5_-1752499230.7188437 1 x - 04:17 02:27 02:27 Транскрипція Для AI-а…" at bounding box center [784, 384] width 1568 height 768
click at [150, 224] on div "Дзвінок : de5_-1752499230.7188437 1 x - 04:16 02:28 02:28 Транскрипція Для AI-а…" at bounding box center [784, 384] width 1568 height 768
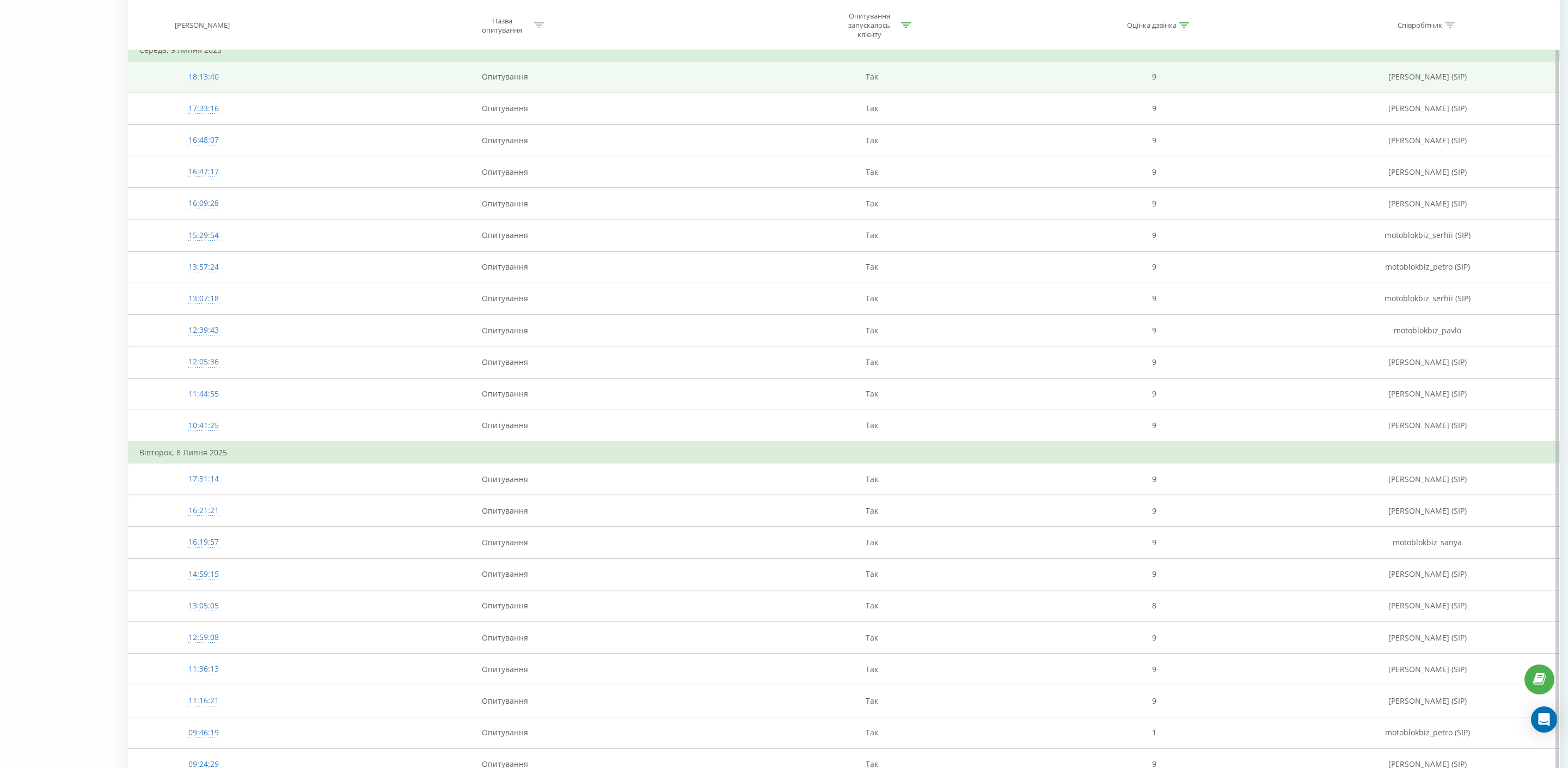
scroll to position [2879, 0]
